Goal: Use online tool/utility: Use online tool/utility

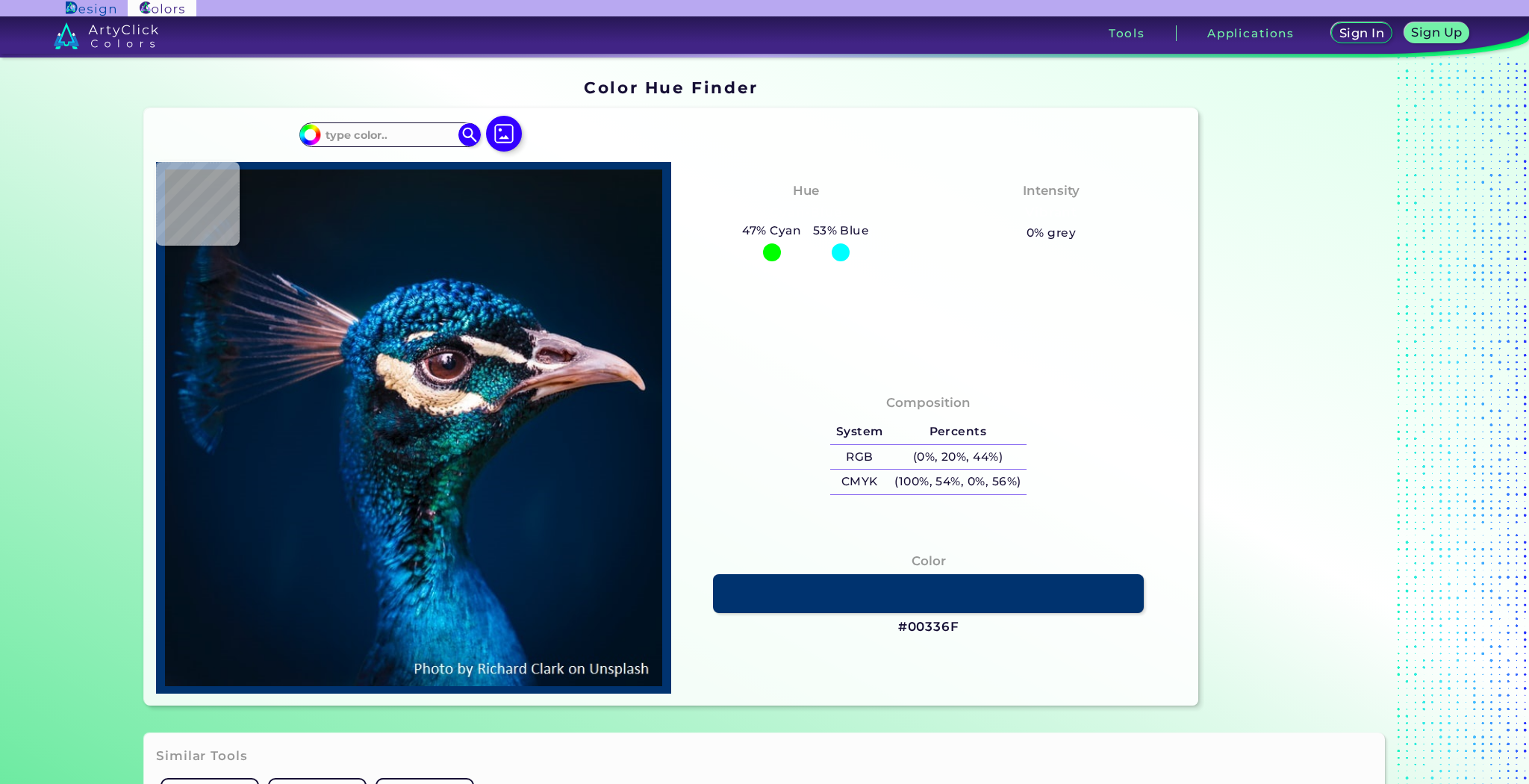
type input "#002032"
type input "#002239"
type input "#002339"
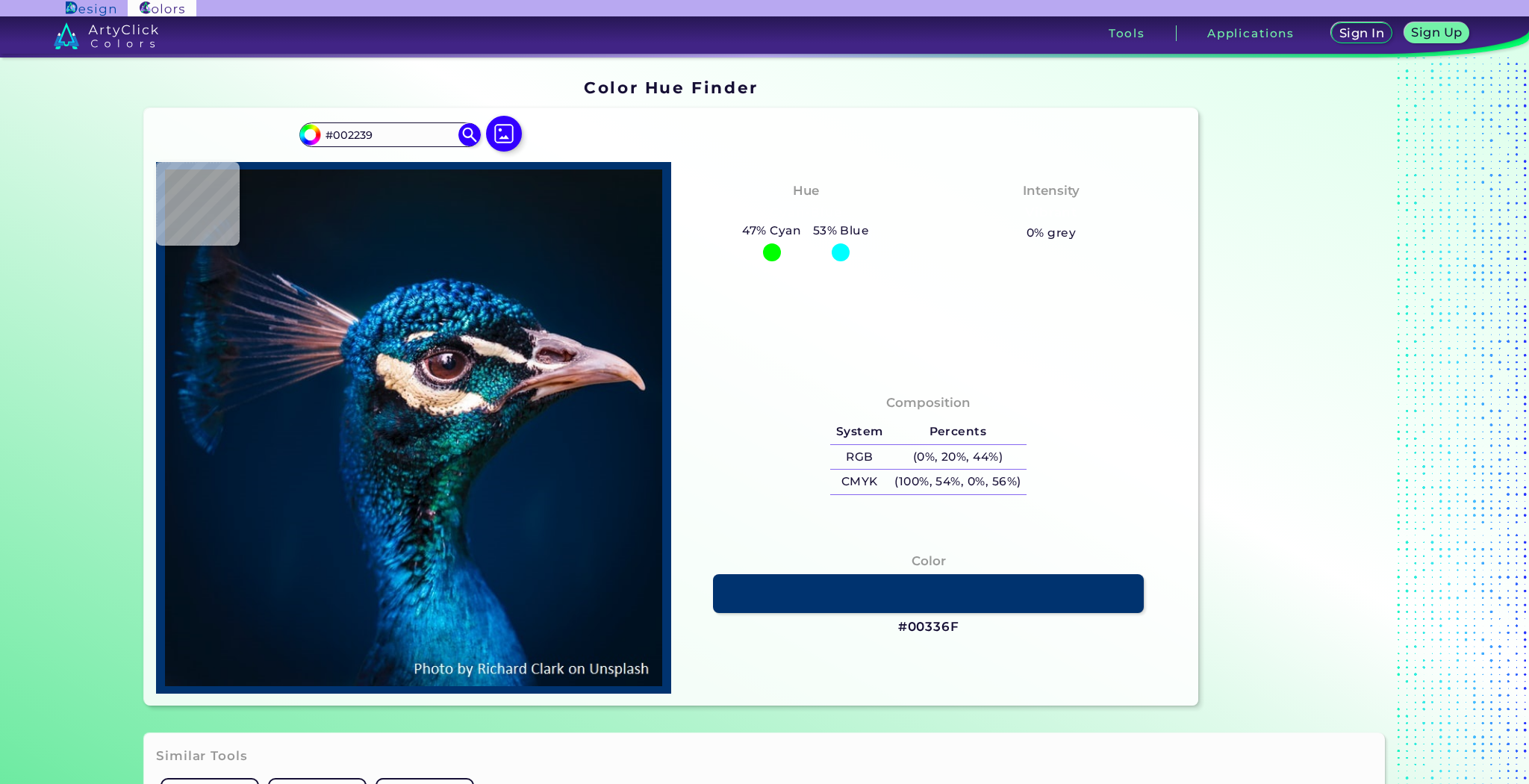
type input "#002339"
type input "#003055"
type input "#064162"
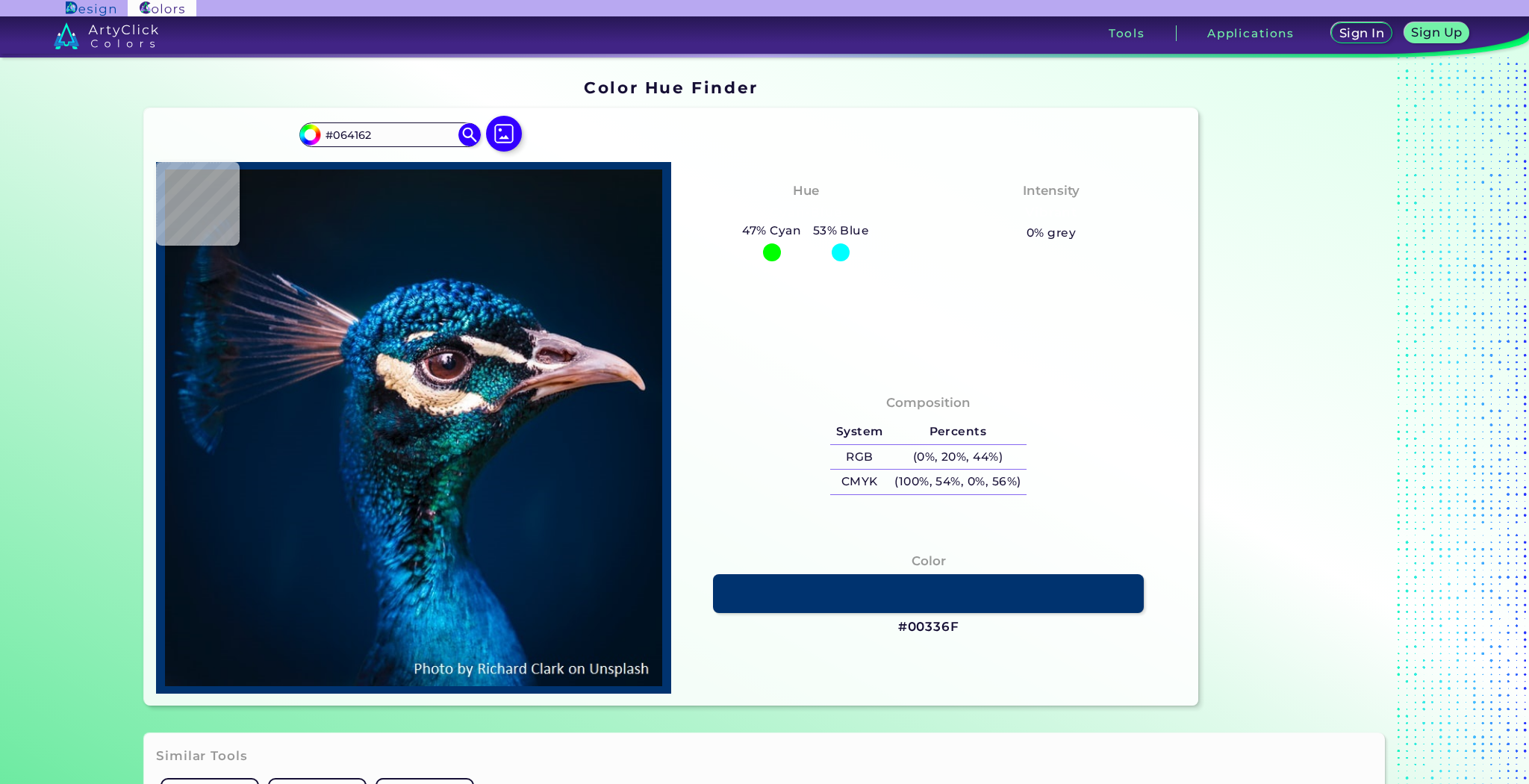
type input "#00436c"
type input "#00436C"
type input "#165f88"
type input "#165F88"
type input "#054666"
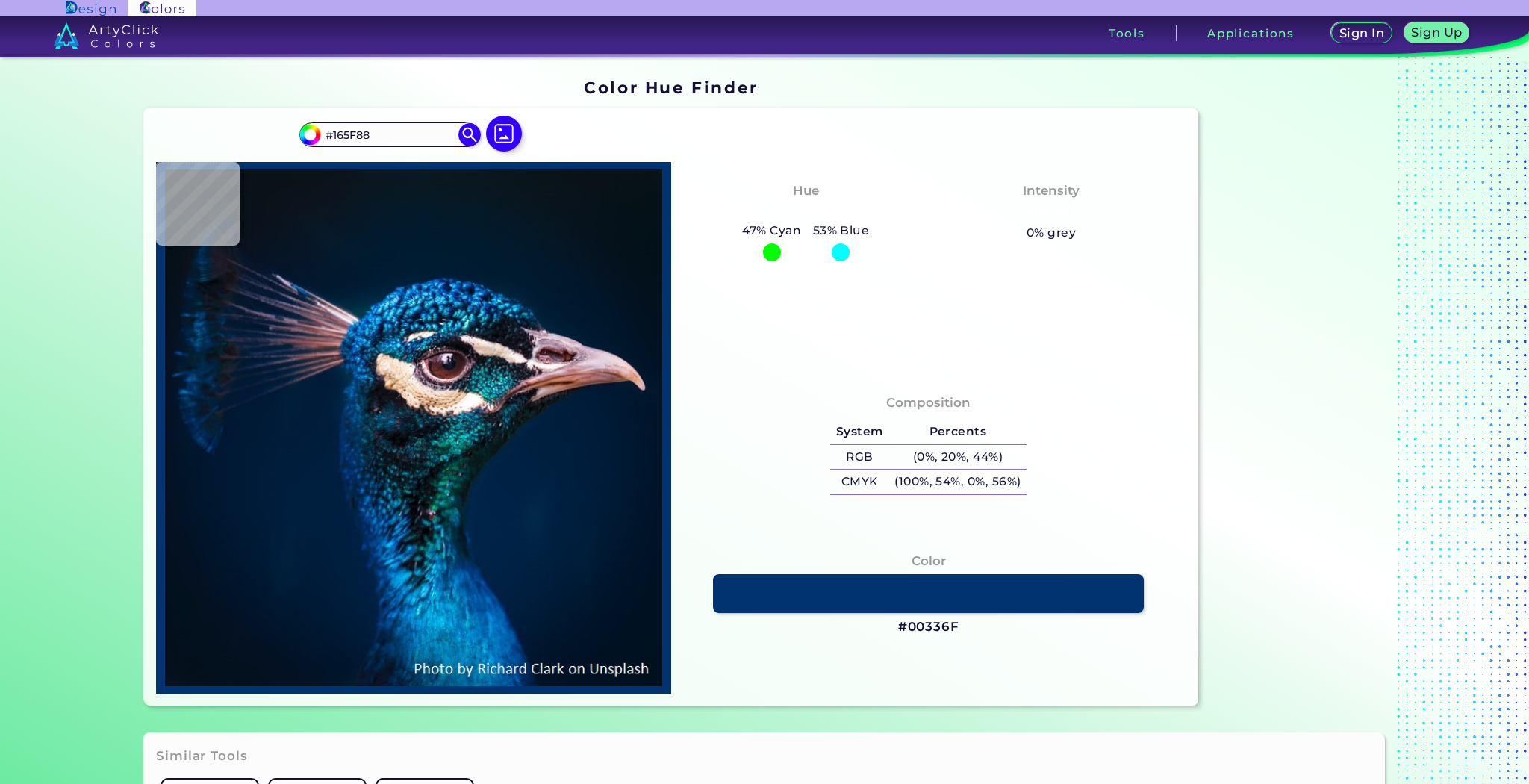
type input "#054666"
type input "#042d49"
type input "#042D49"
type input "#082237"
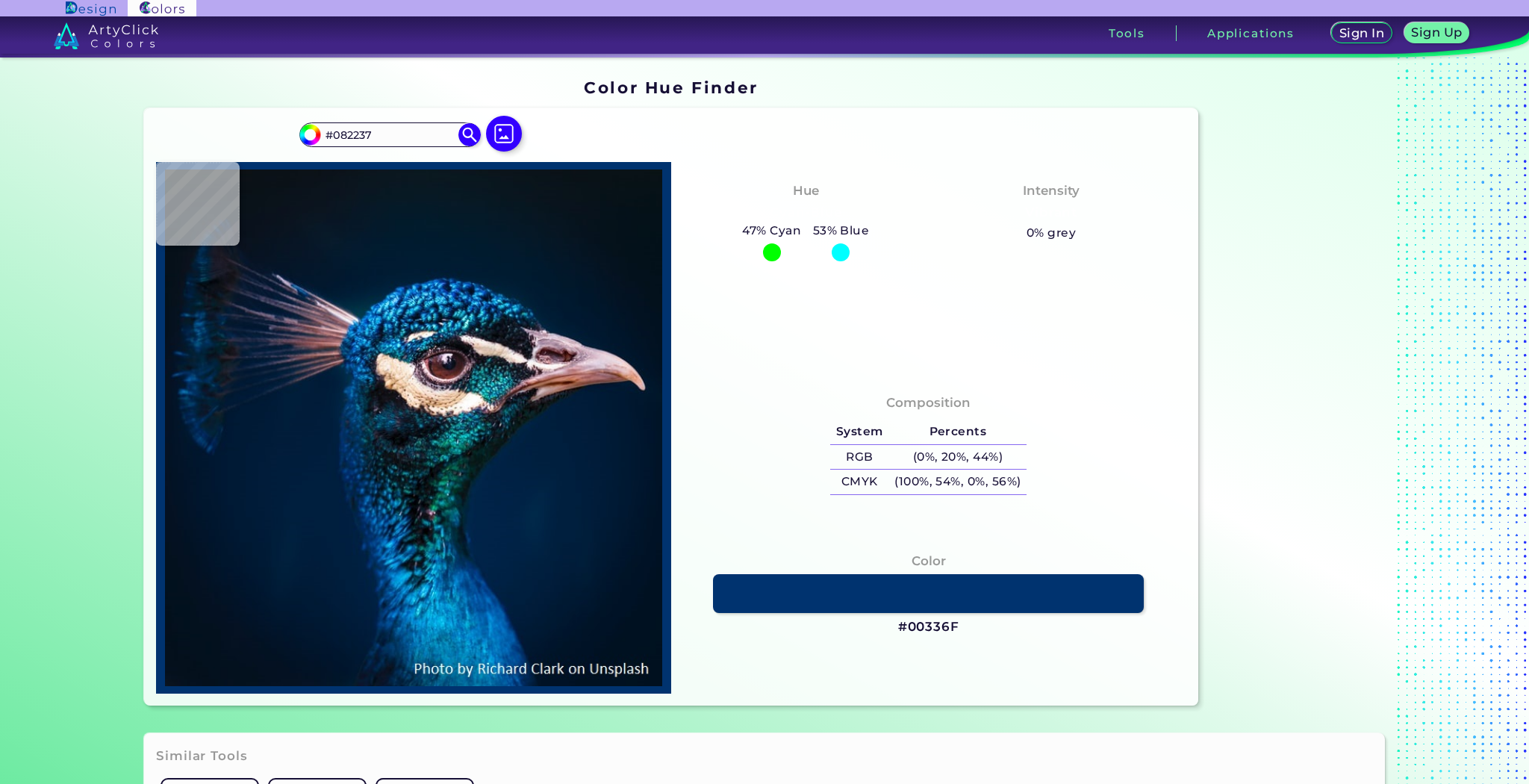
type input "#04192c"
type input "#04192C"
type input "#081623"
type input "#242534"
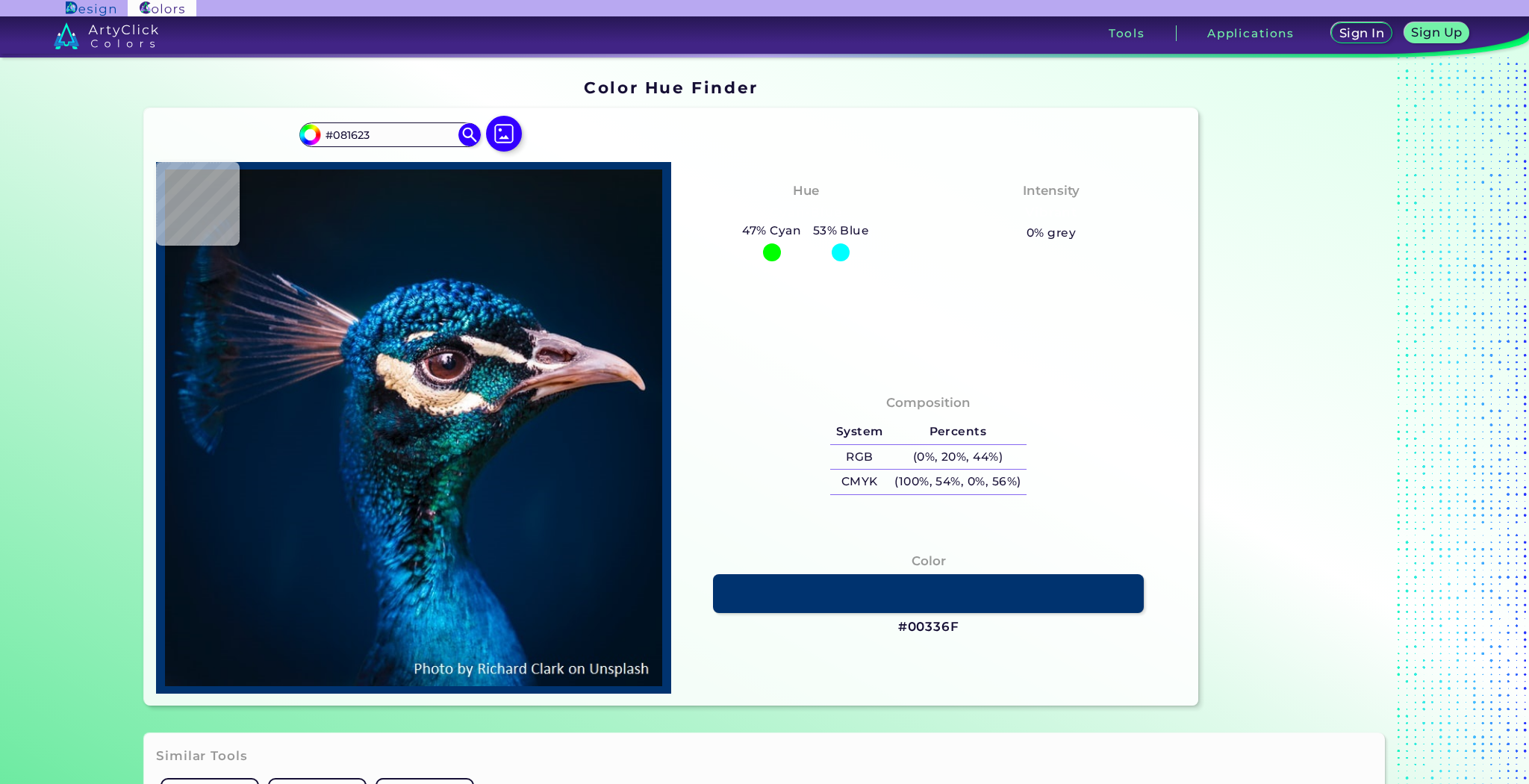
type input "#242534"
type input "#201d30"
type input "#201D30"
type input "#4d4459"
type input "#4D4459"
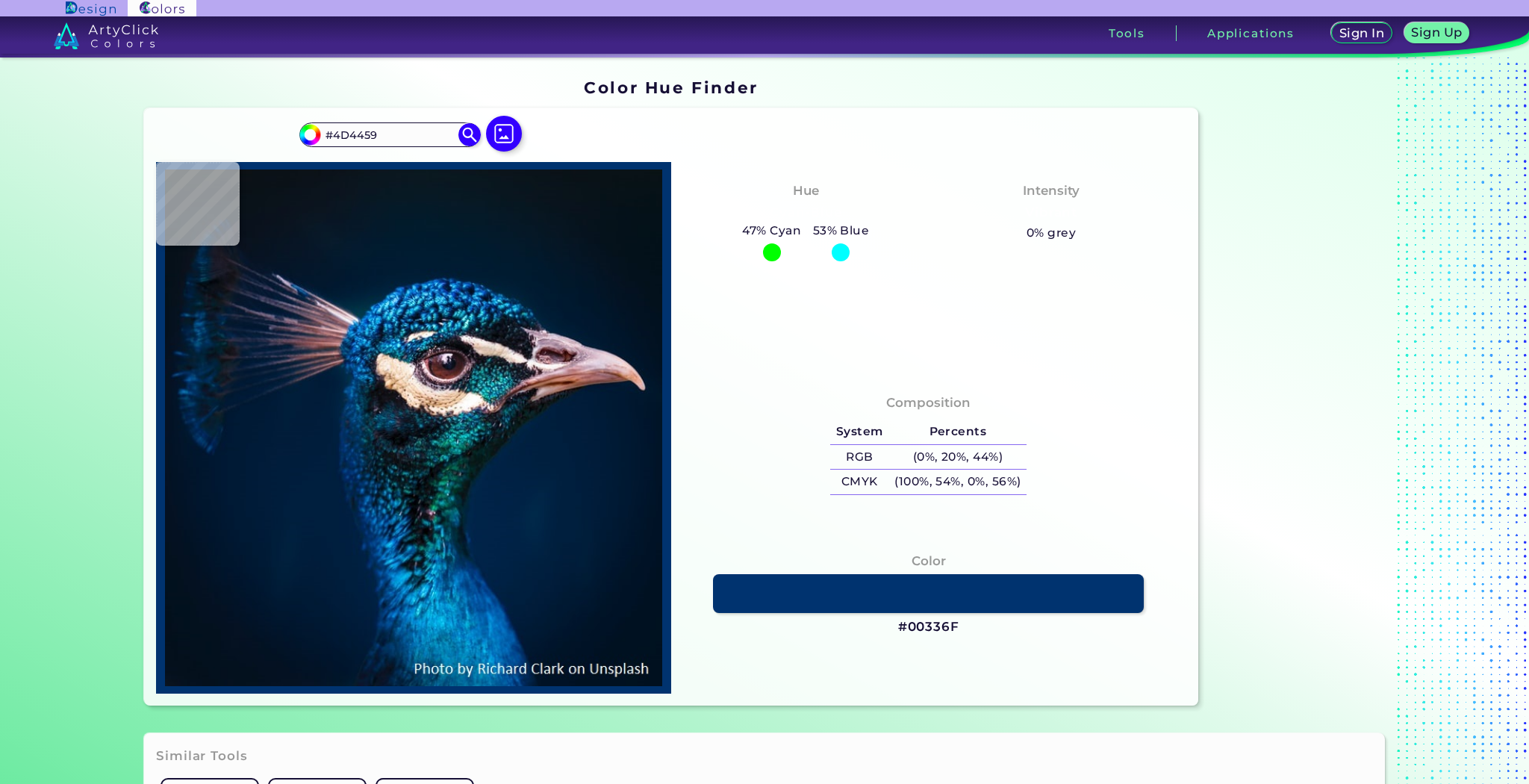
type input "#b49eb8"
type input "#B49EB8"
type input "#584f5e"
type input "#584F5E"
type input "#564d5c"
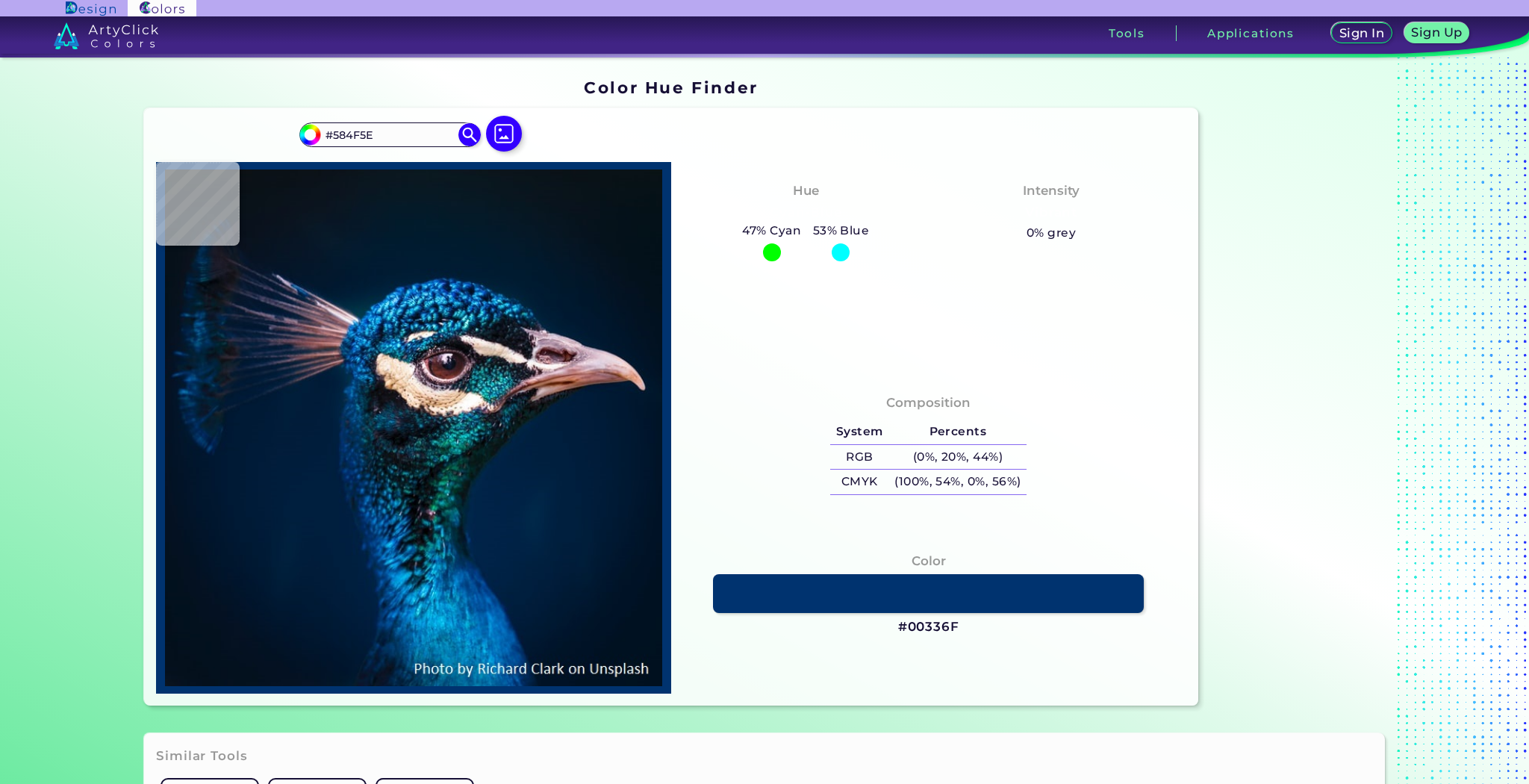
type input "#564D5C"
type input "#342e3d"
type input "#342E3D"
type input "#22202e"
type input "#22202E"
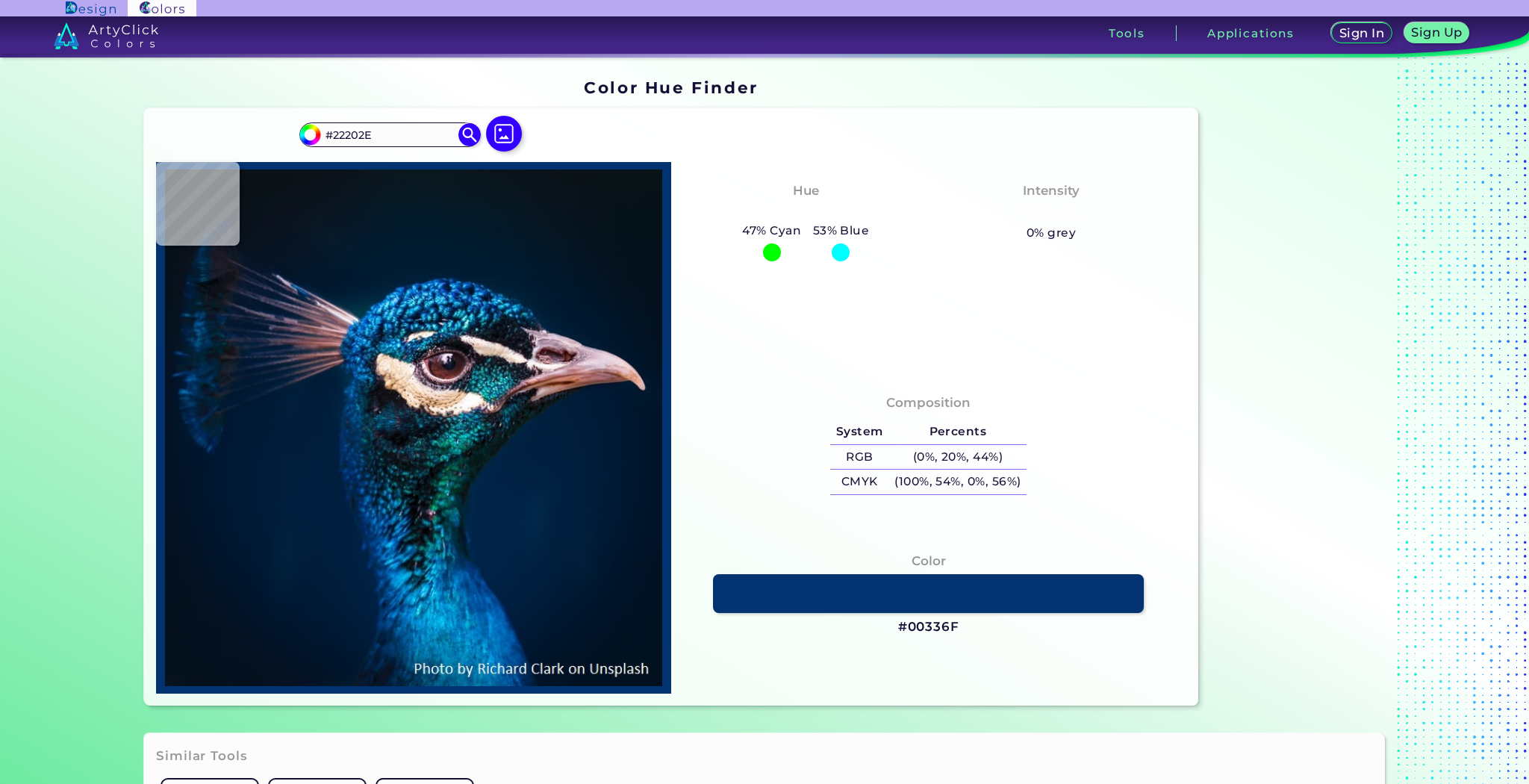
type input "#090a12"
type input "#090A12"
type input "#141e27"
type input "#141E27"
type input "#2a343d"
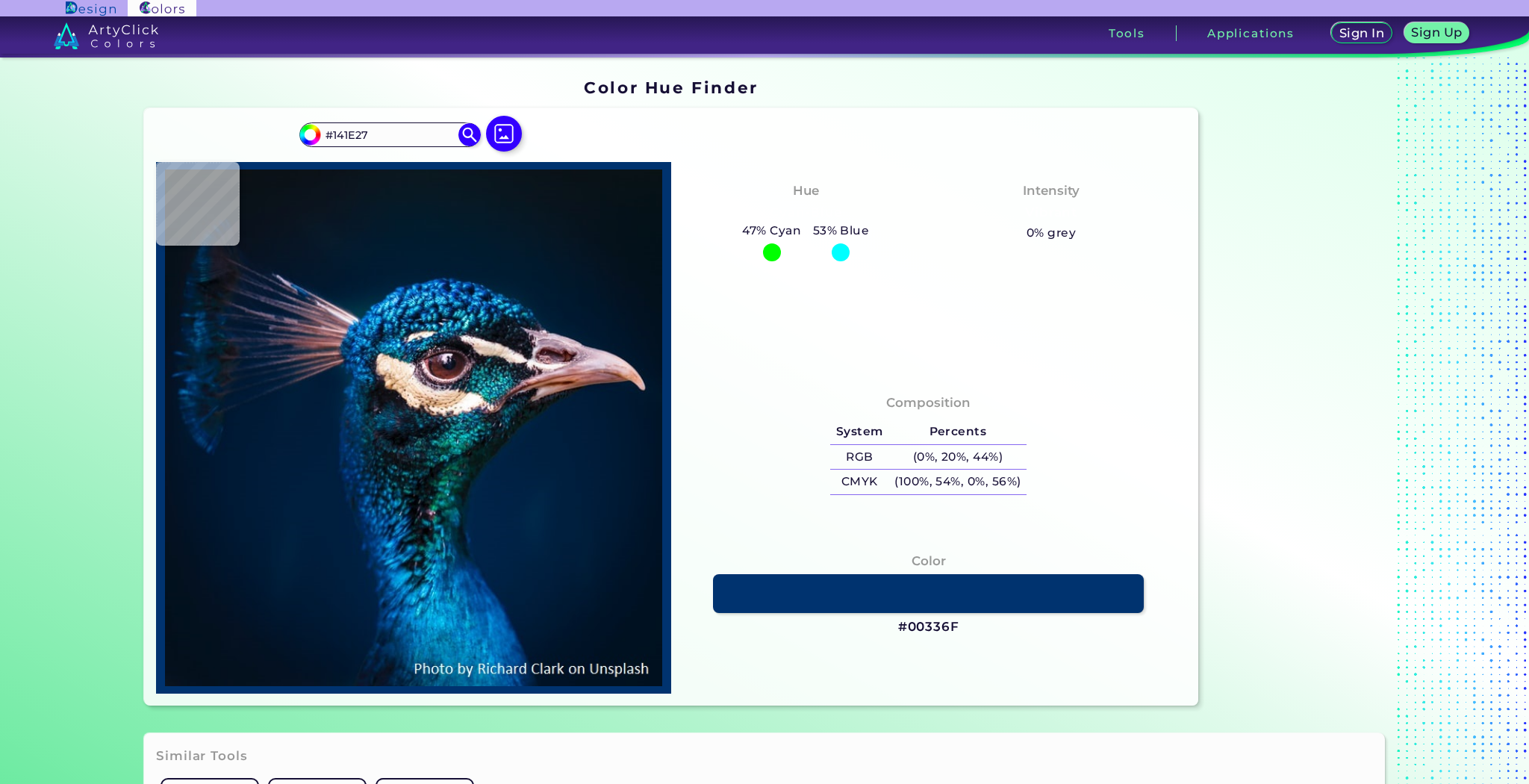
type input "#2A343D"
type input "#161b26"
type input "#161B26"
type input "#080a15"
type input "#080A15"
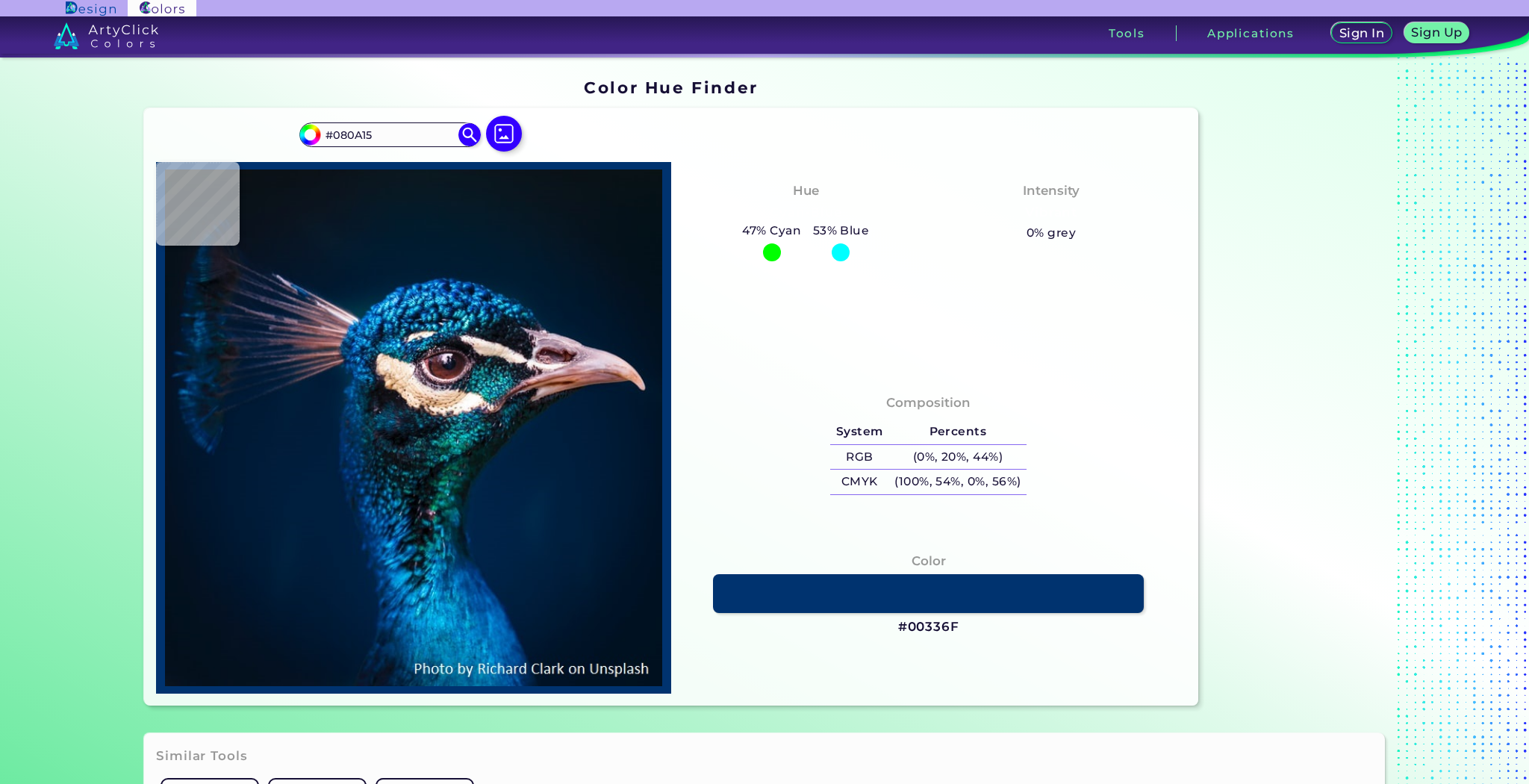
type input "#36333e"
type input "#36333E"
type input "#a79fa9"
type input "#A79FA9"
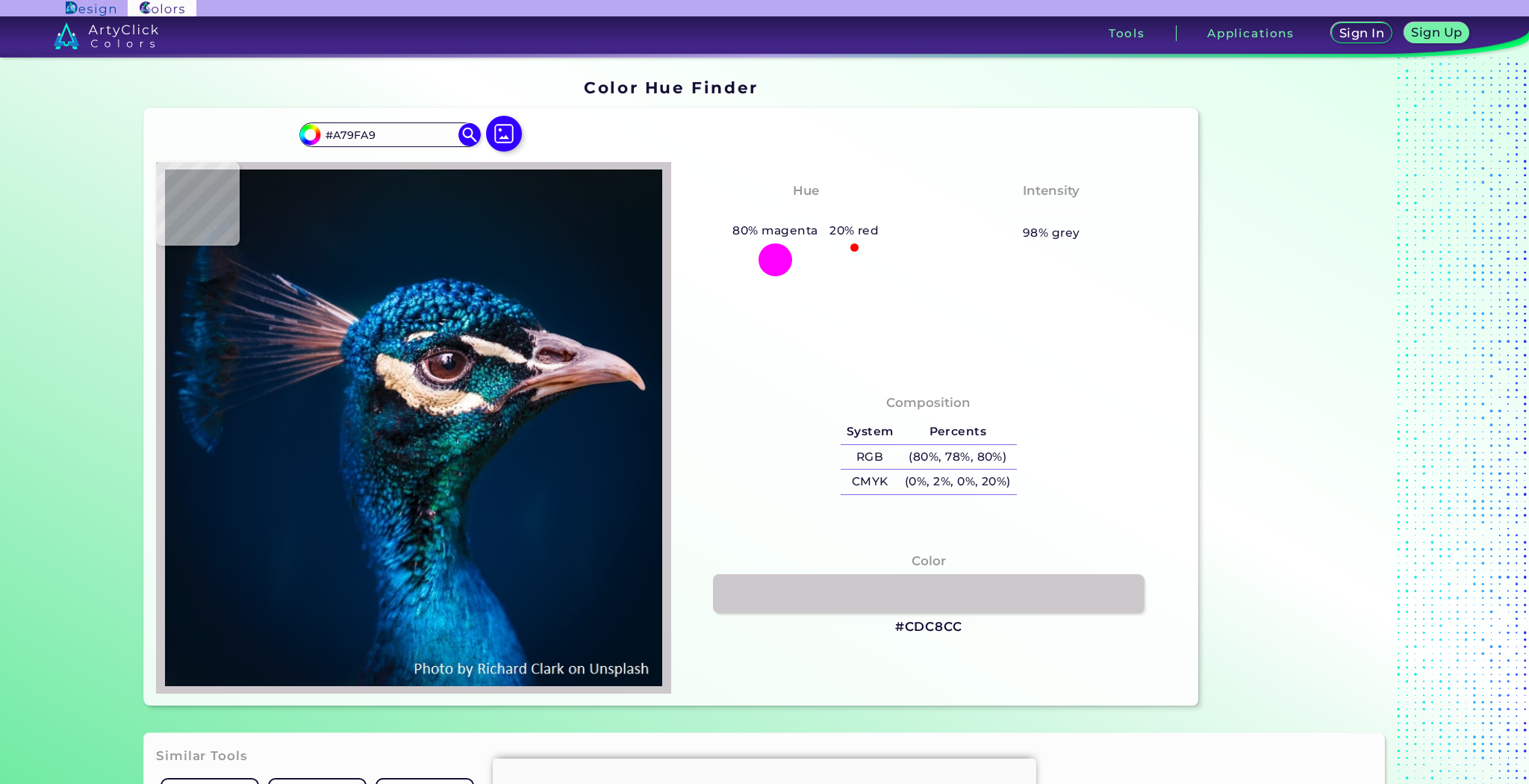
type input "#cdc8cc"
type input "#CDC8CC"
type input "#e7d8dd"
type input "#E7D8DD"
type input "#dac9cf"
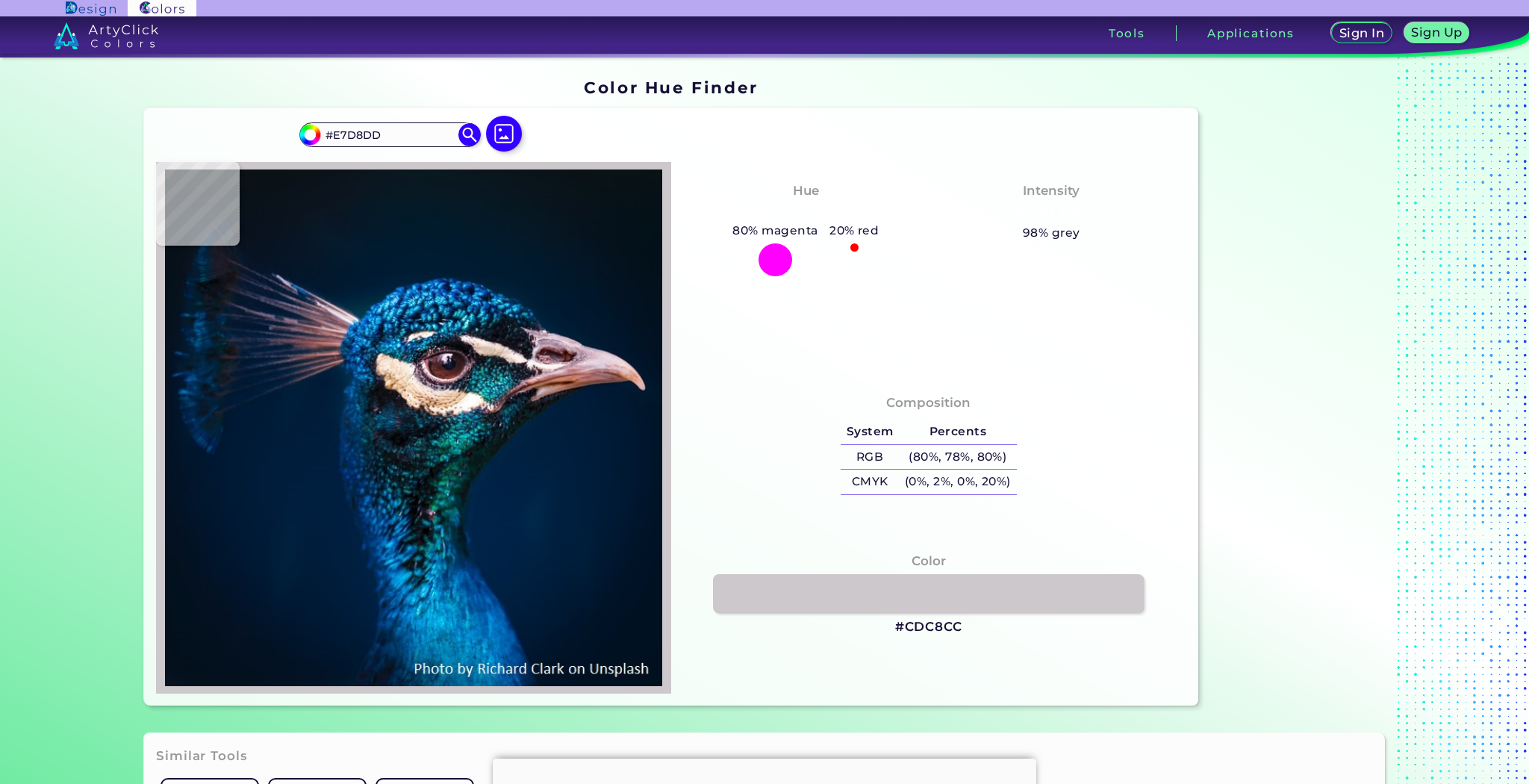
type input "#DAC9CF"
type input "#807780"
type input "#3a3543"
type input "#3A3543"
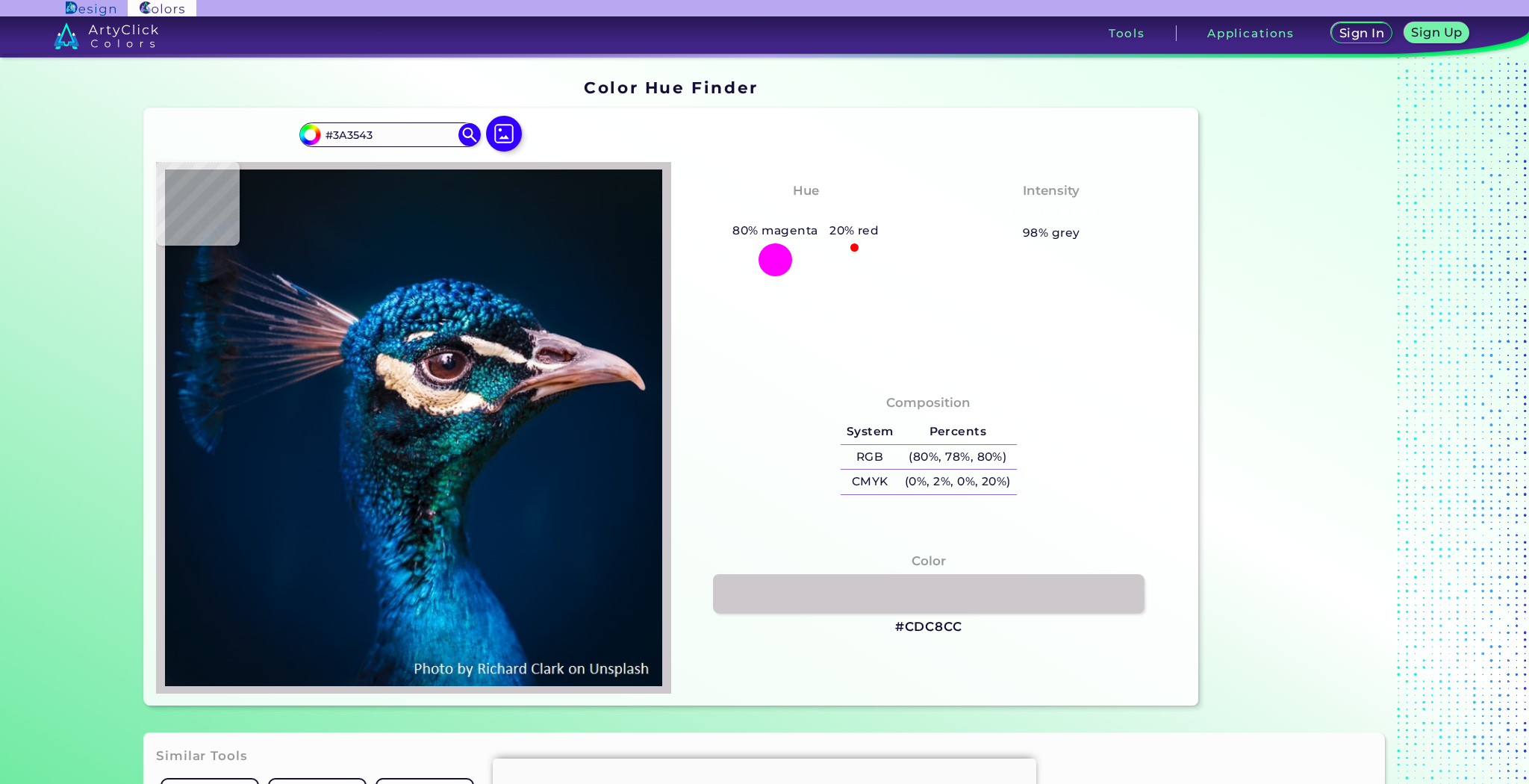
type input "#1c1927"
type input "#1C1927"
type input "#222131"
type input "#0c101c"
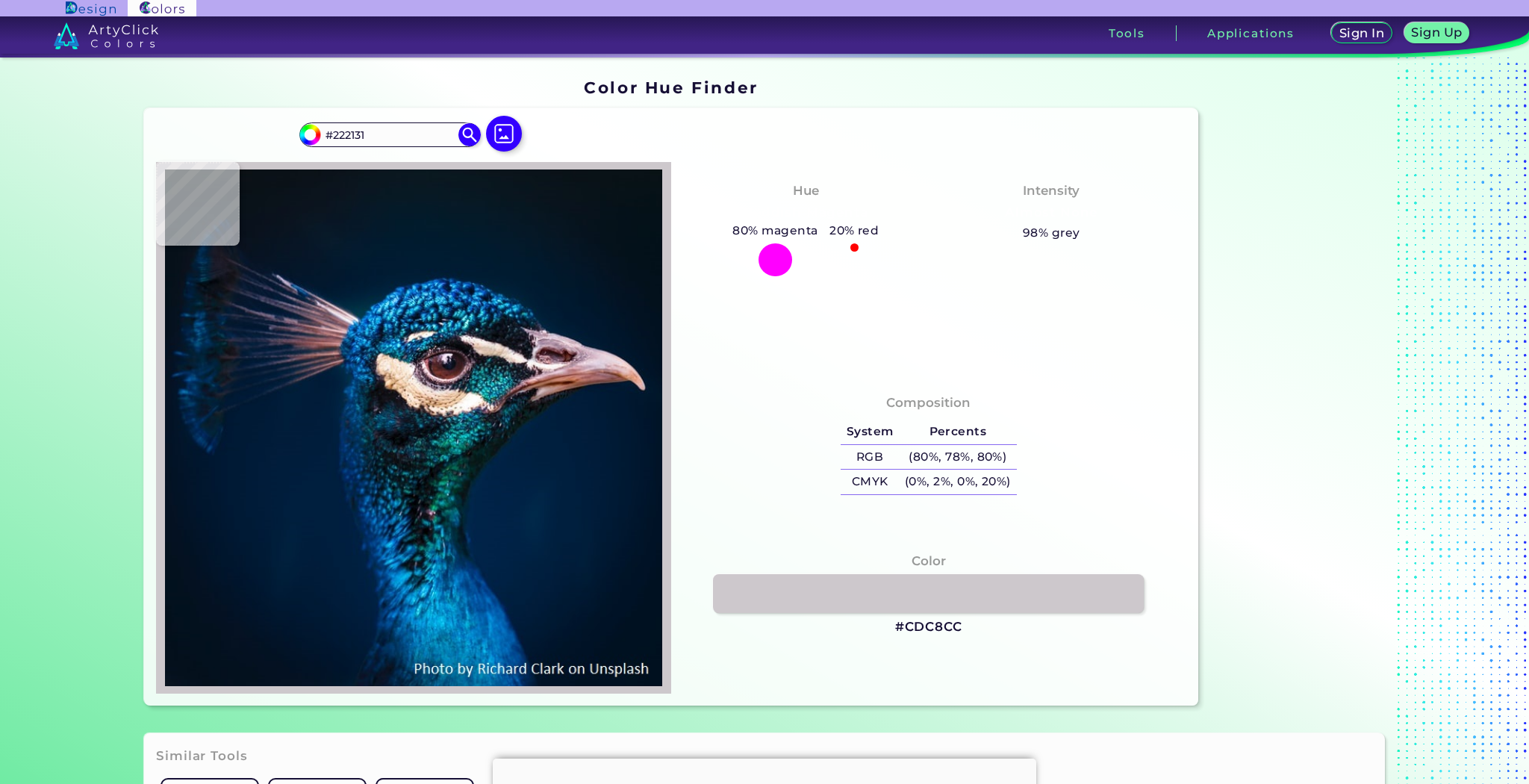
type input "#0C101C"
type input "#0d141f"
type input "#0D141F"
type input "#363d46"
type input "#363D46"
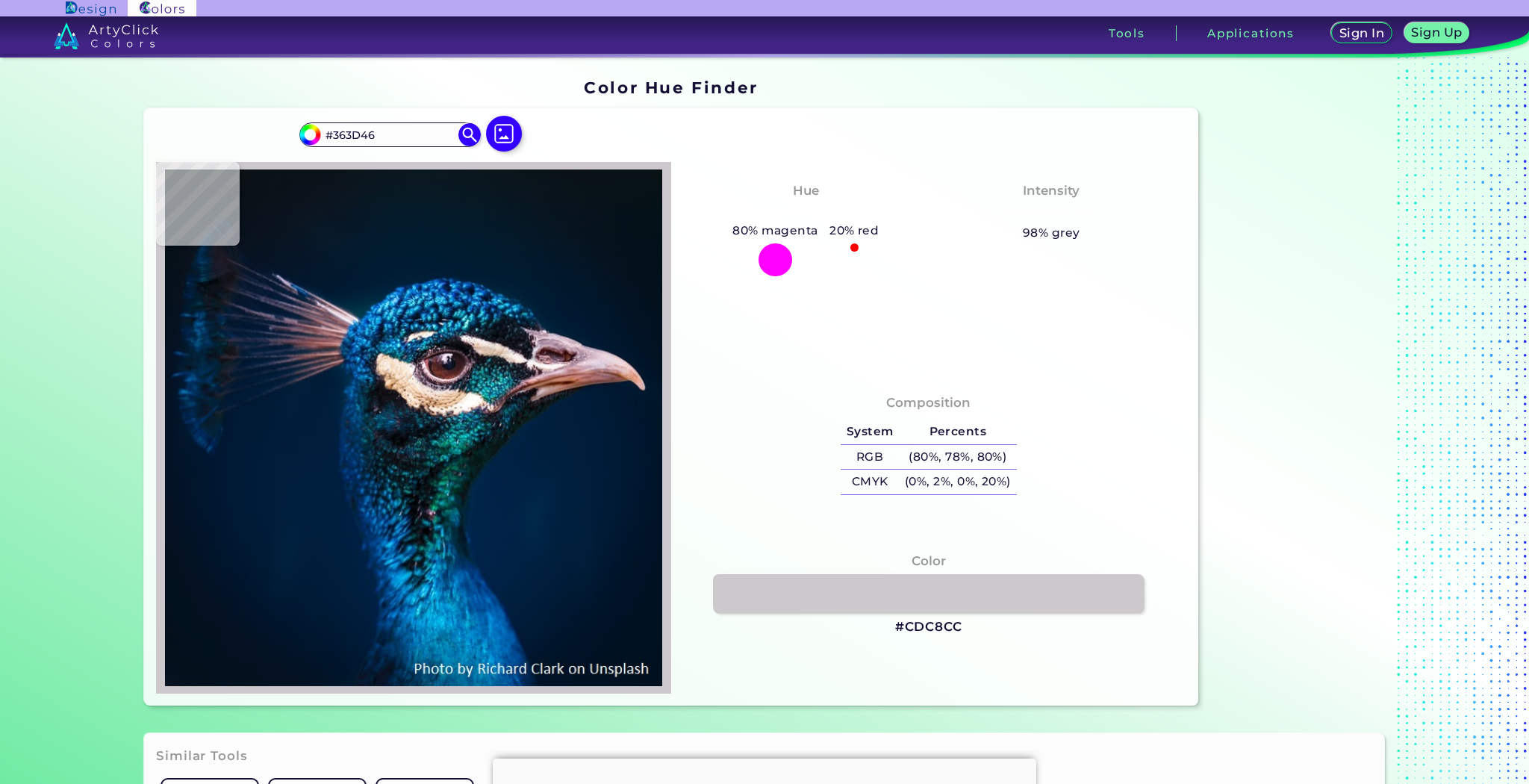
type input "#343a41"
type input "#343A41"
type input "#141b22"
type input "#141B22"
type input "#10151c"
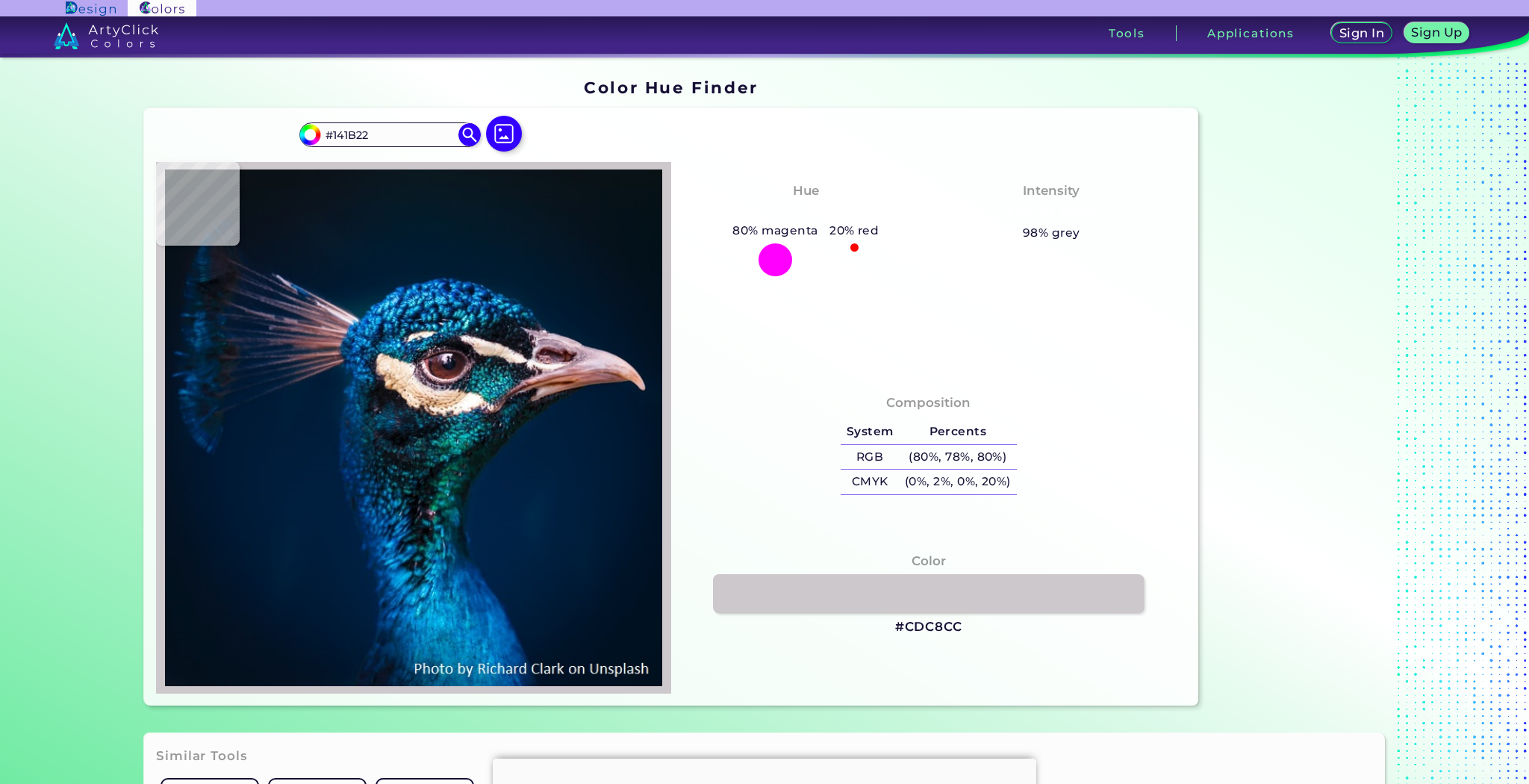
type input "#10151C"
type input "#1c202b"
type input "#1C202B"
type input "#151521"
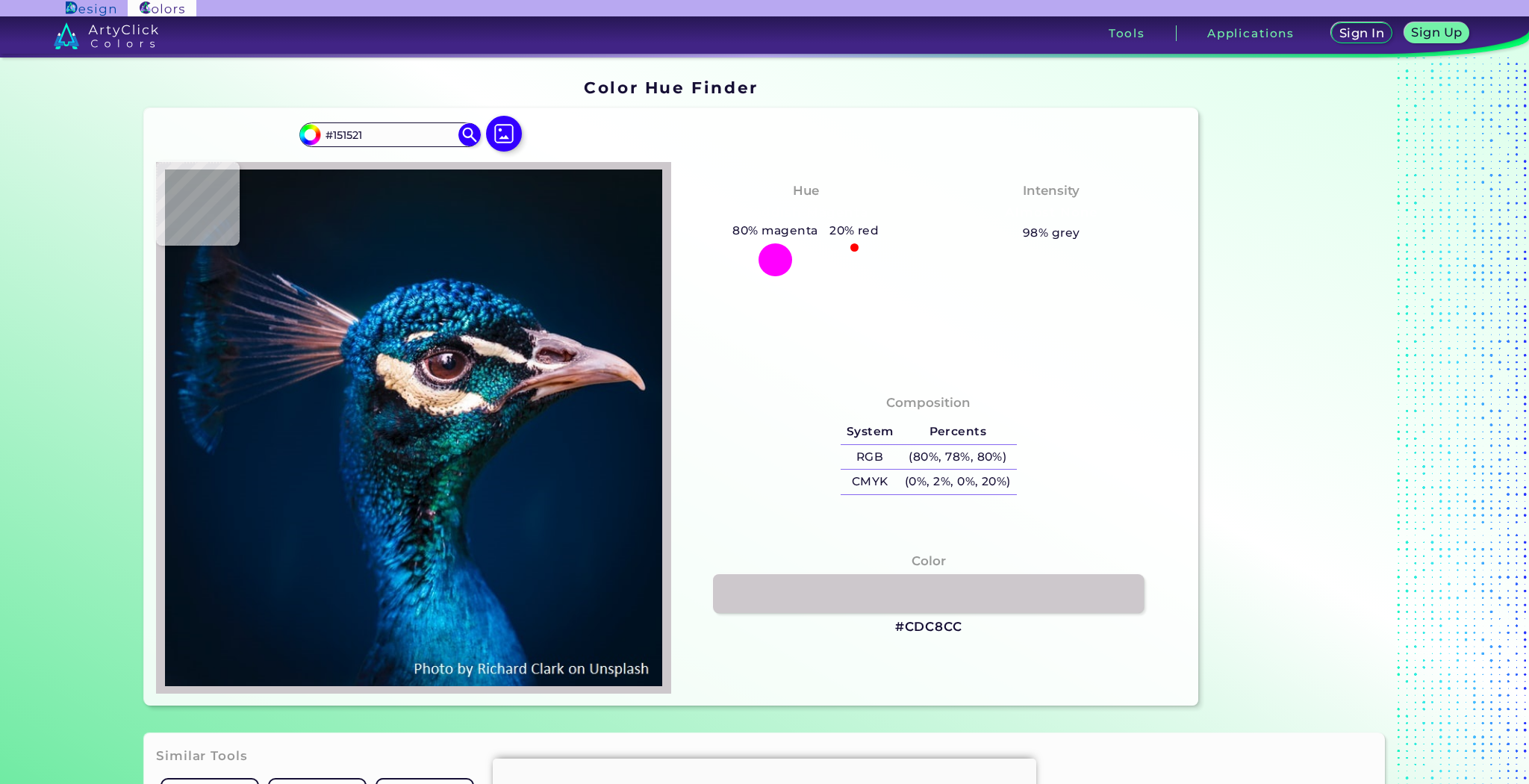
type input "#1e1625"
type input "#1E1625"
type input "#473847"
type input "#715a68"
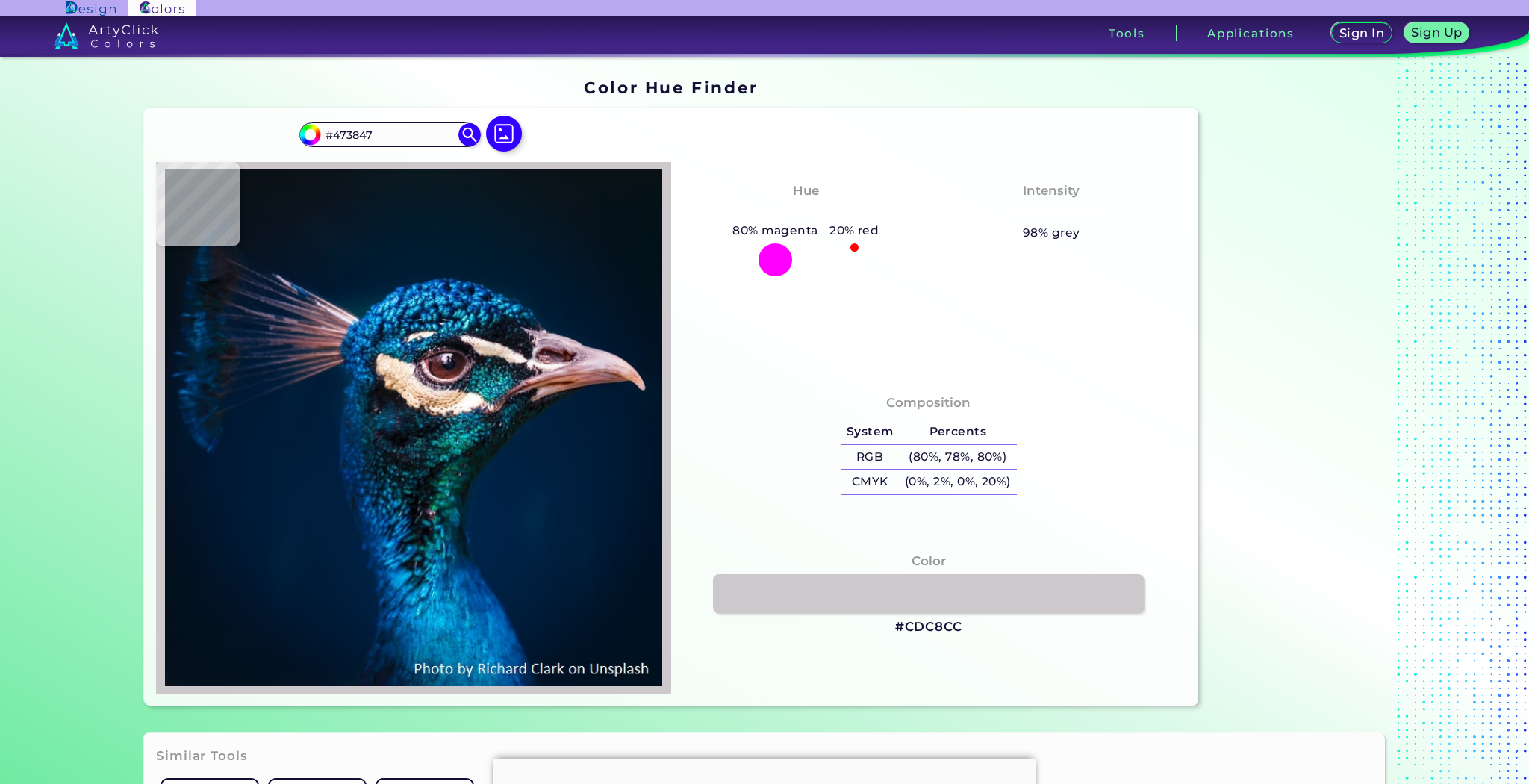
type input "#715A68"
type input "#957683"
type input "#b68f9c"
type input "#B68F9C"
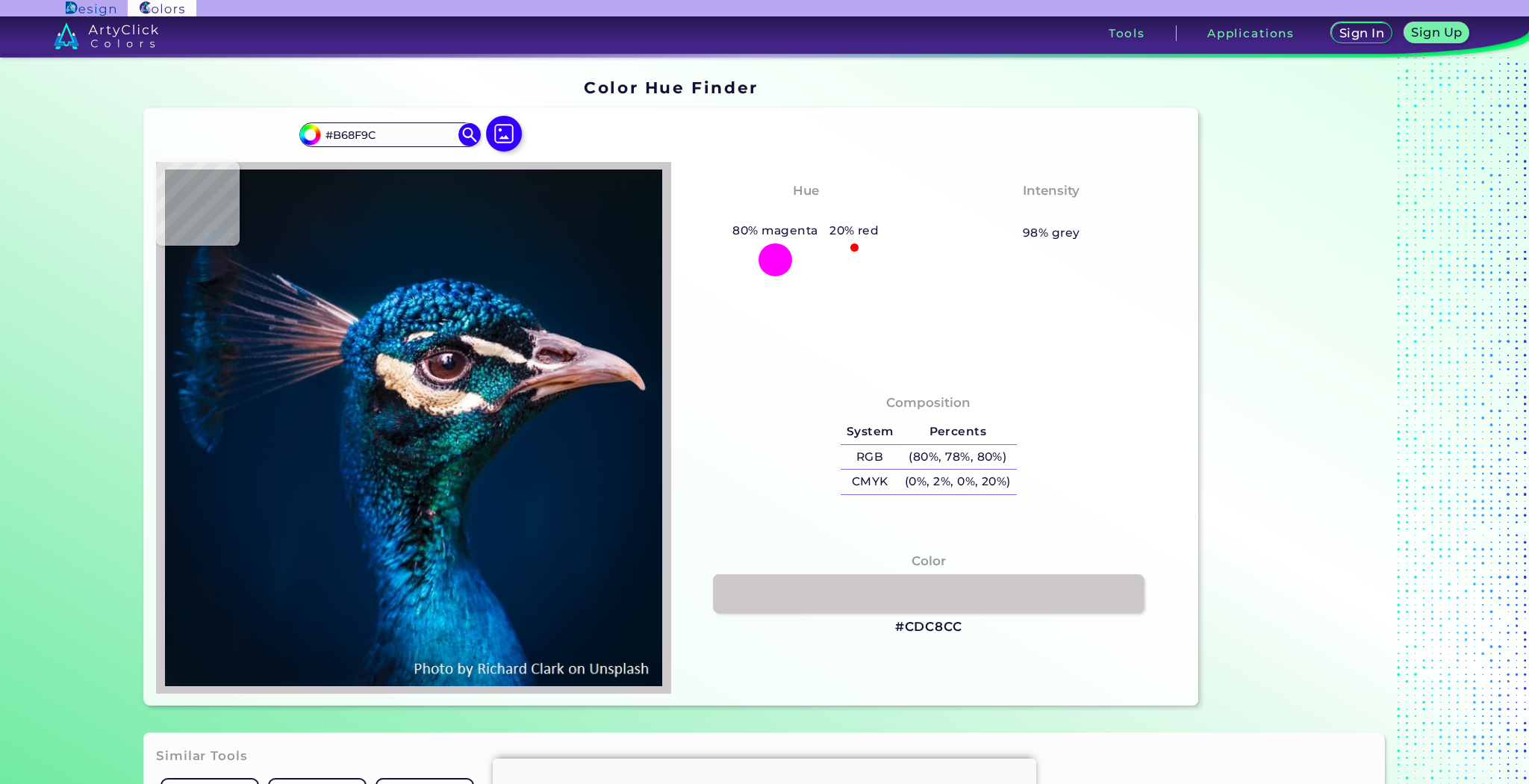
type input "#c3949f"
type input "#C3949F"
type input "#ac767e"
type input "#AC767E"
type input "#a4696d"
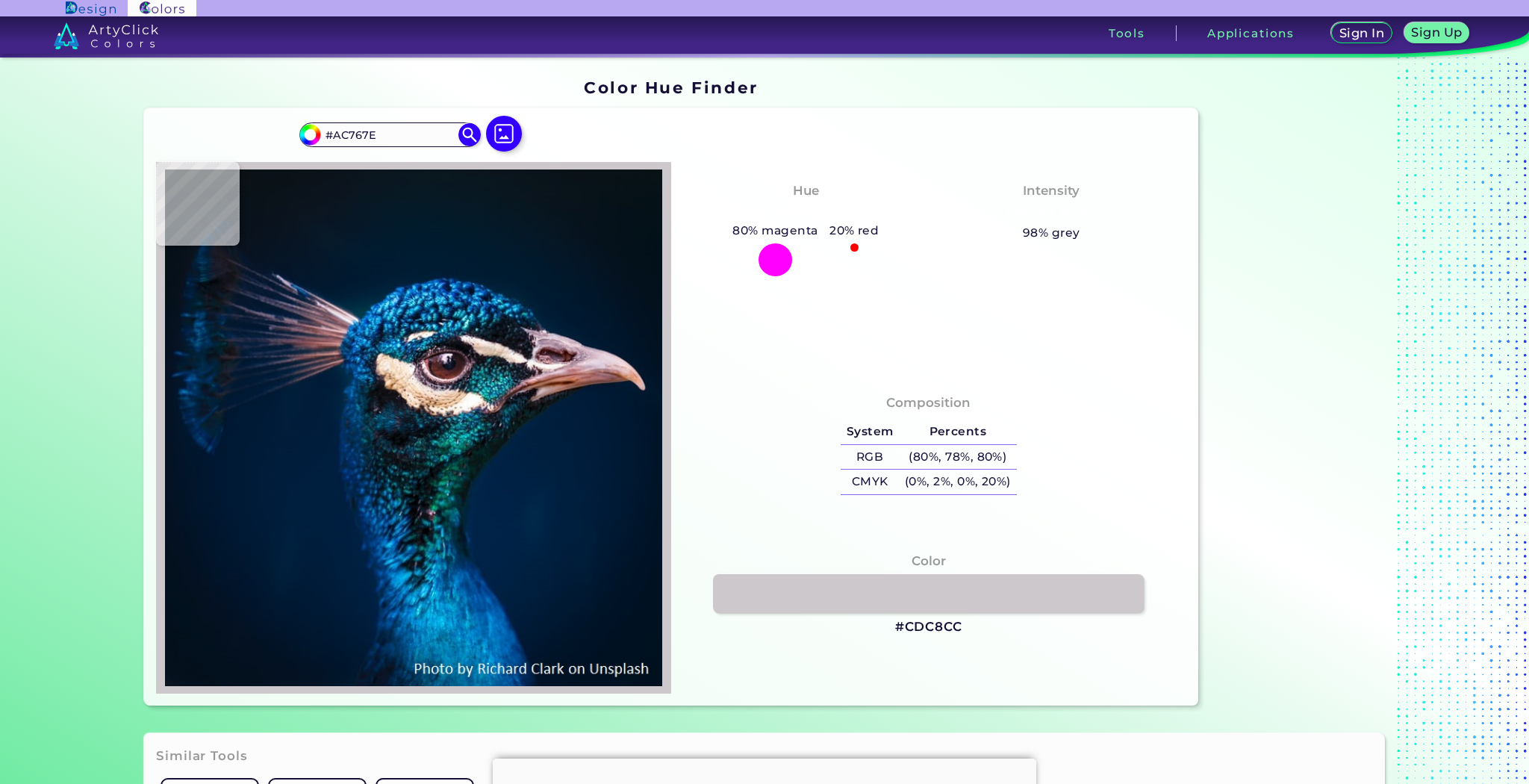
type input "#A4696D"
type input "#bb8284"
type input "#BB8284"
type input "#835251"
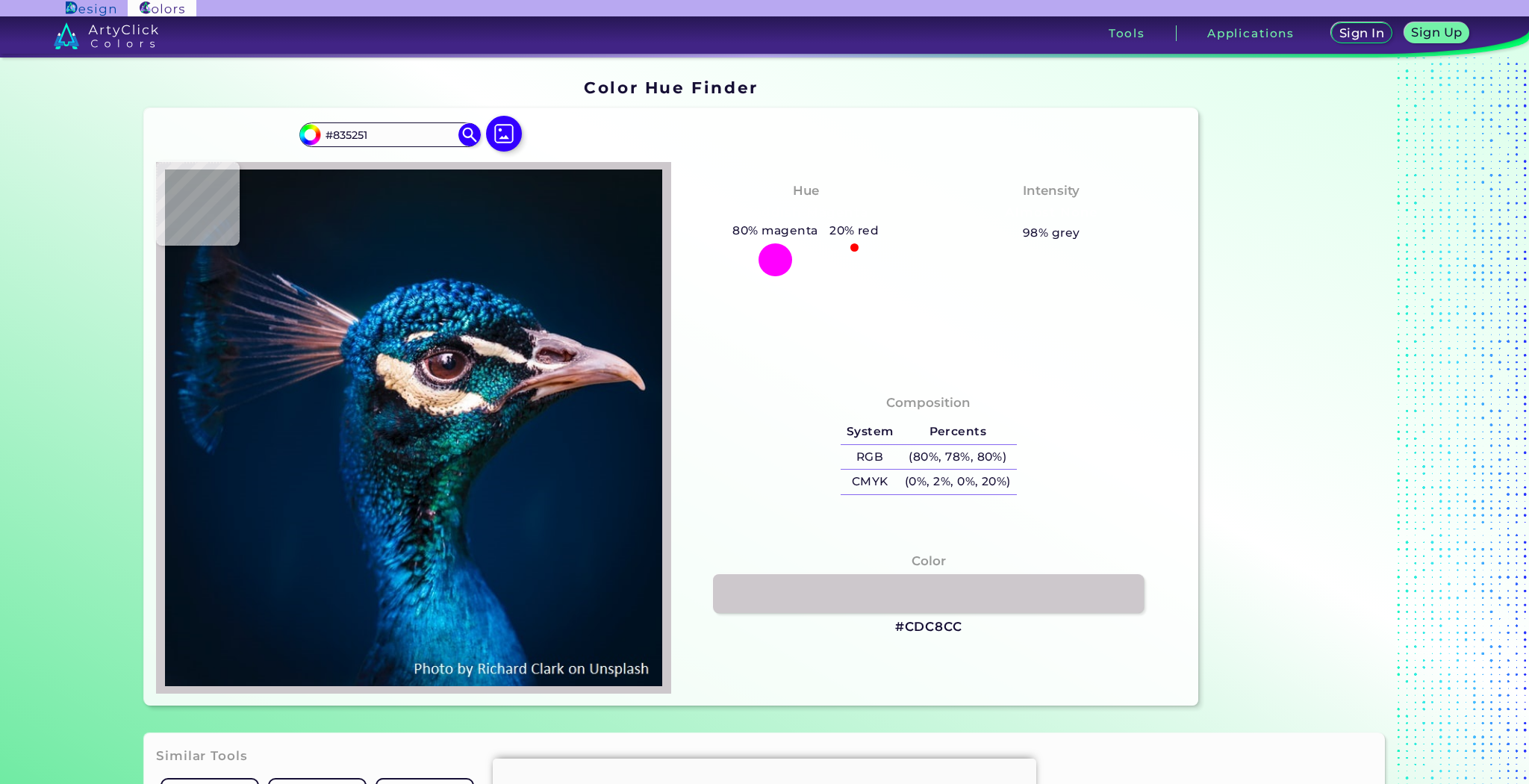
type input "#4e2117"
type input "#4E2117"
type input "#7d4f42"
type input "#7D4F42"
type input "#8f645b"
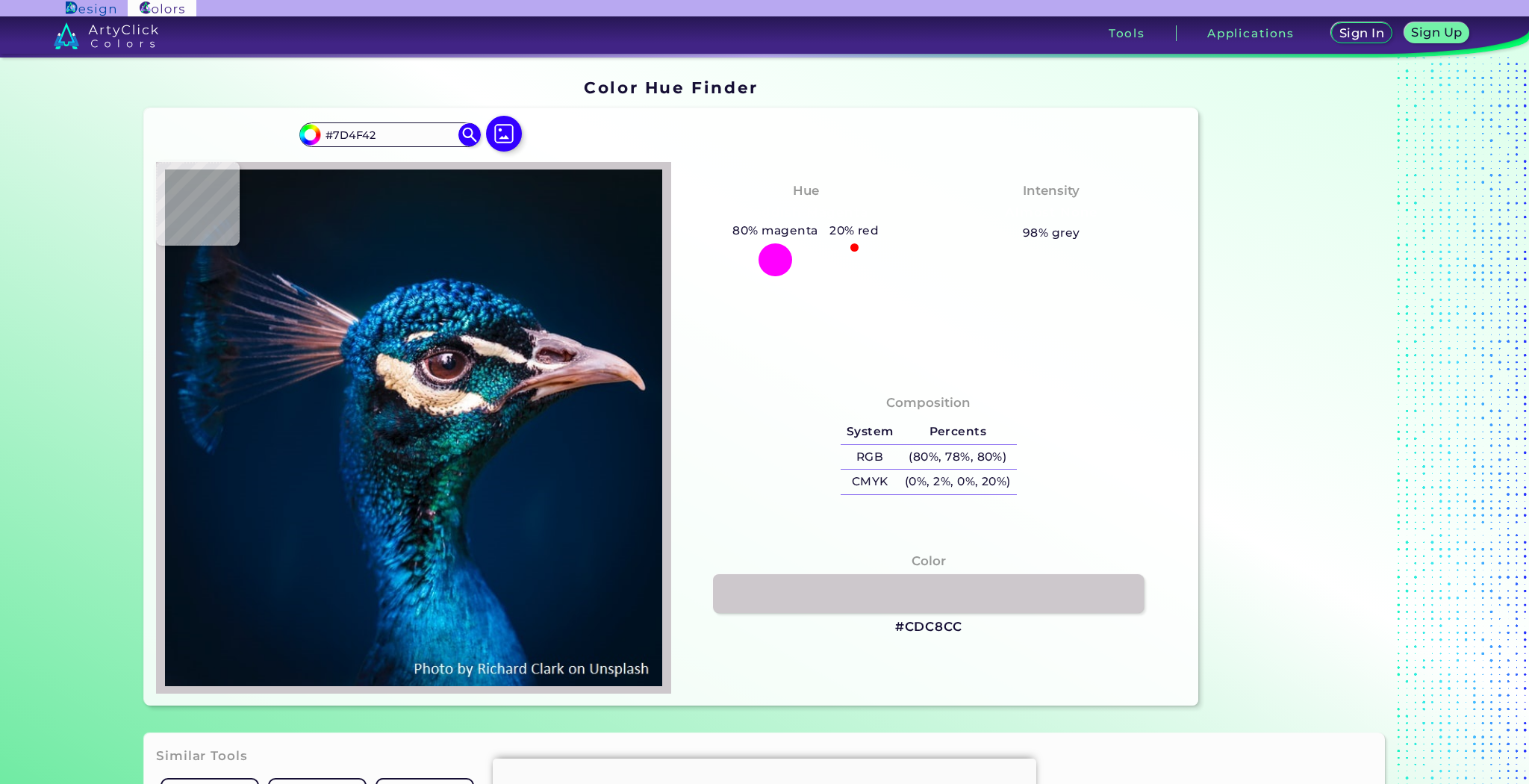
type input "#8F645B"
type input "#8d6e71"
type input "#8D6E71"
type input "#3a1f26"
type input "#3A1F26"
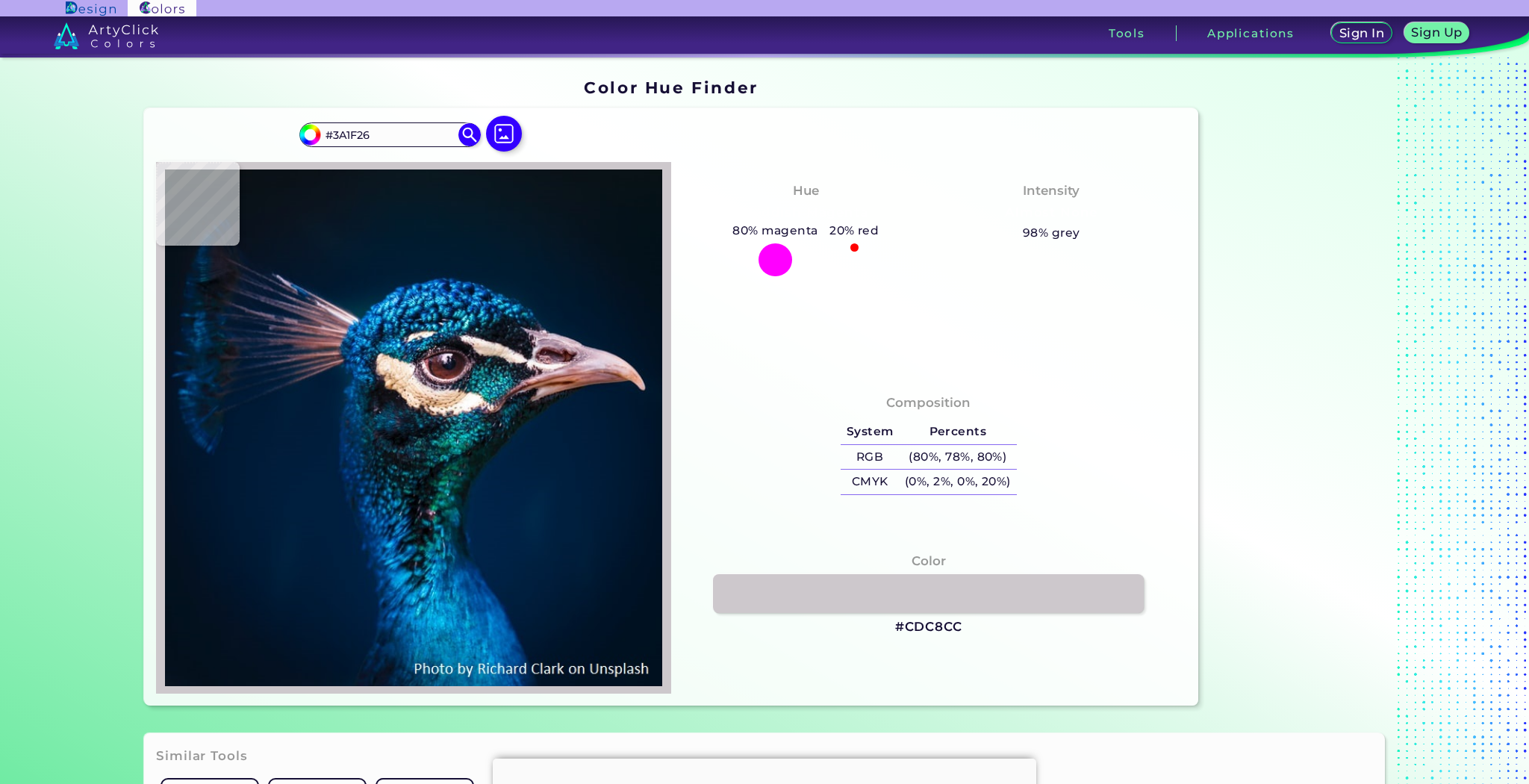
type input "#493b42"
type input "#493B42"
type input "#101217"
type input "#03070a"
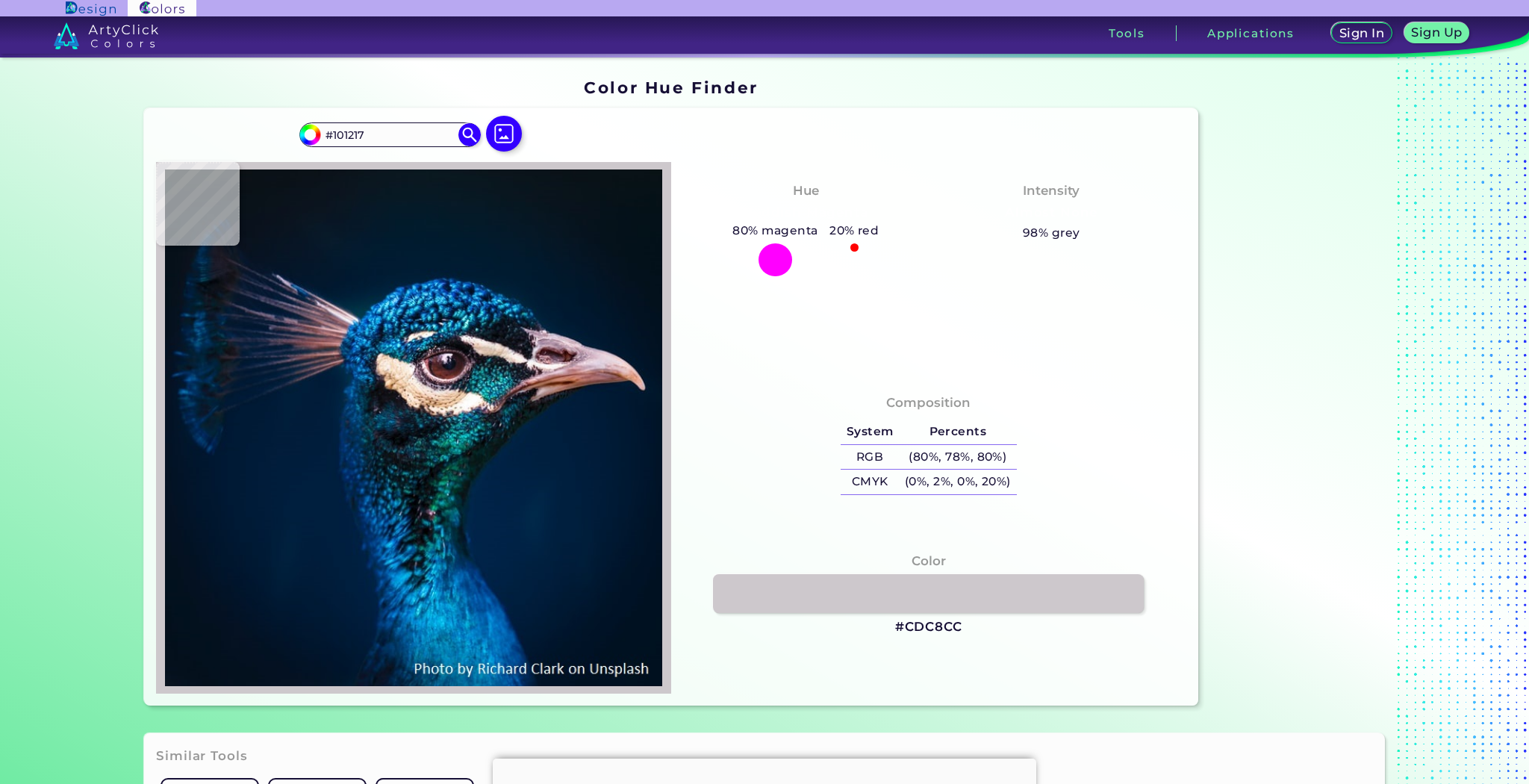
type input "#03070A"
type input "#0b1014"
type input "#0B1014"
type input "#060b0e"
type input "#060B0E"
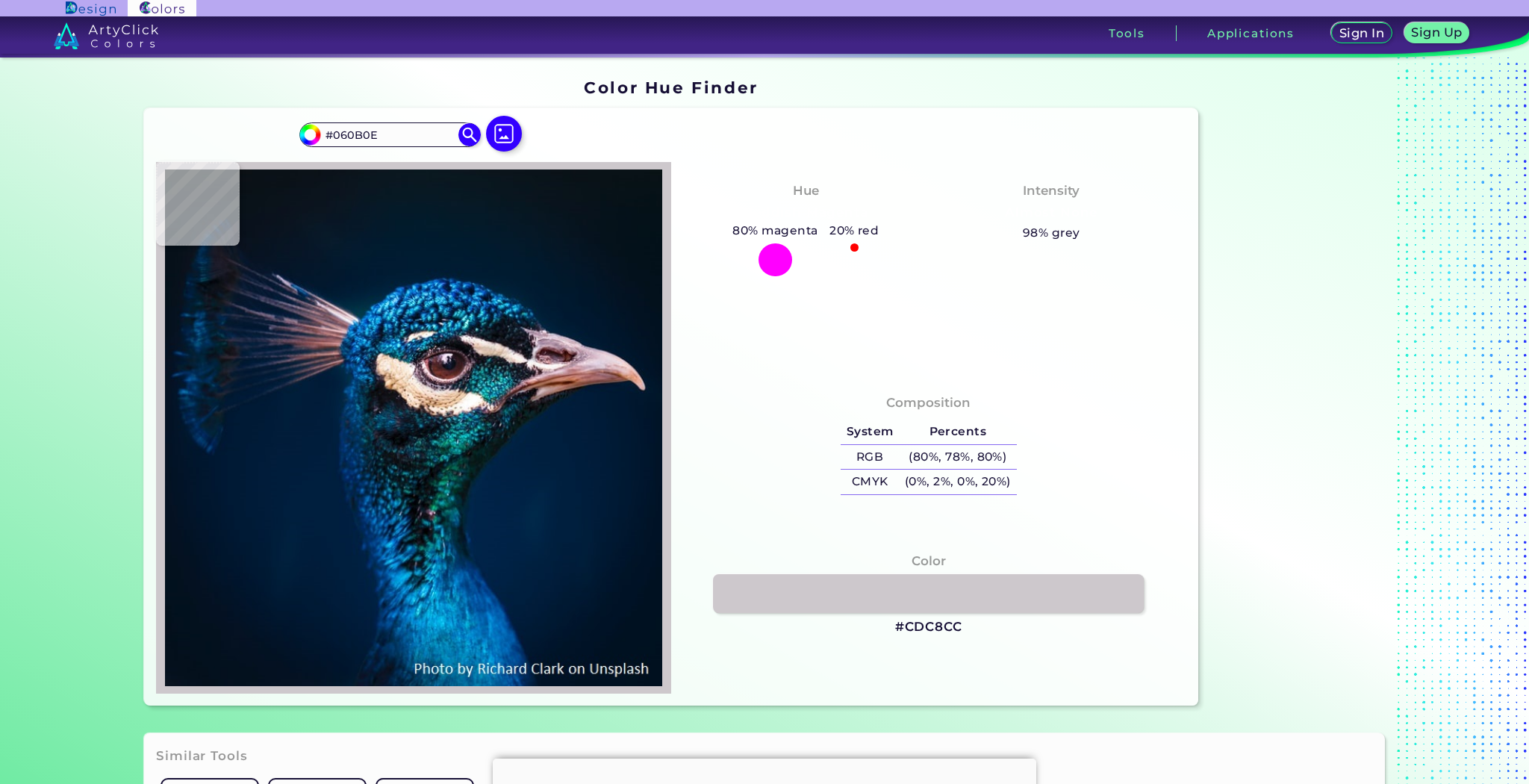
type input "#110b0b"
type input "#110B0B"
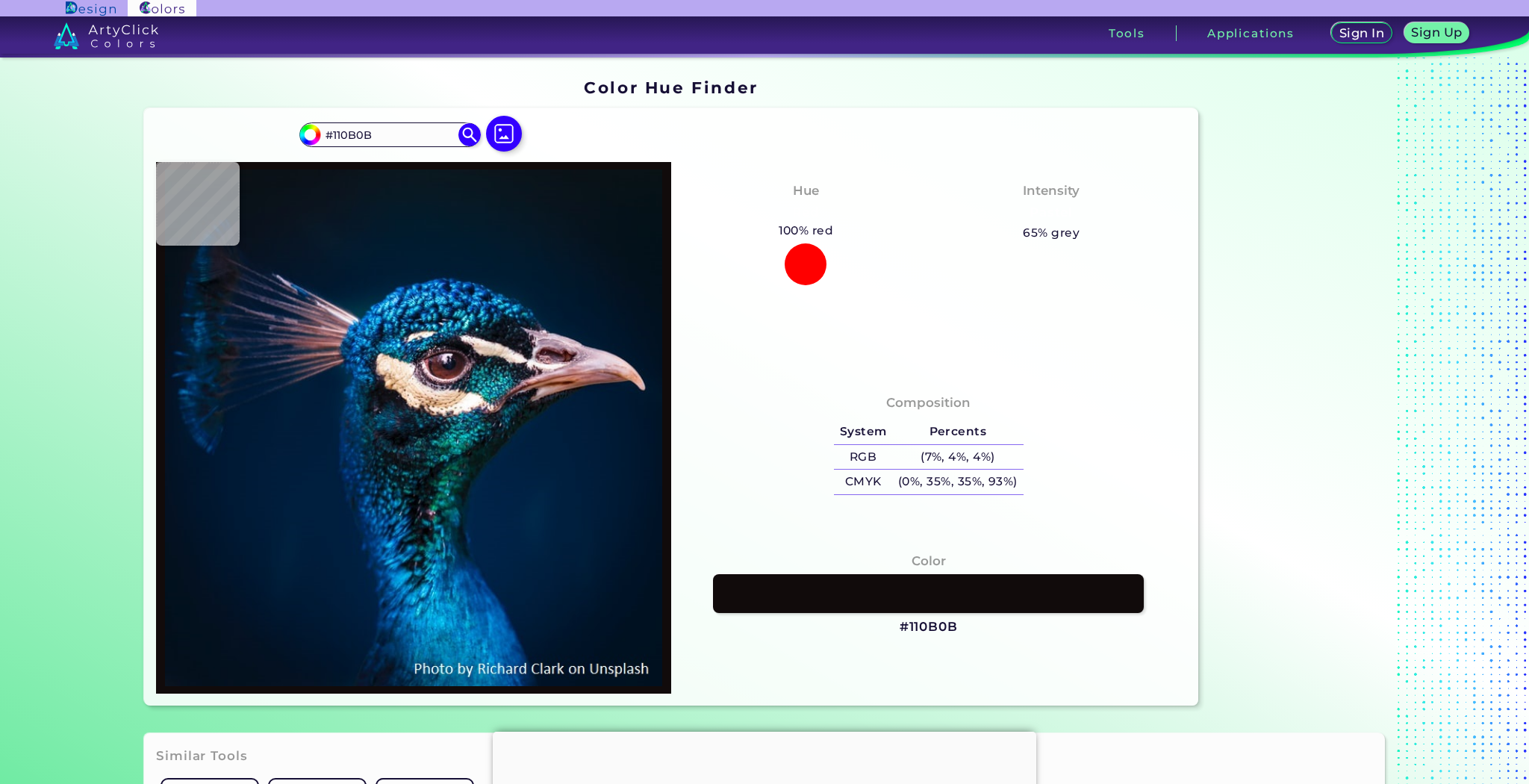
type input "#302121"
type input "#8d6965"
type input "#8D6965"
type input "#876460"
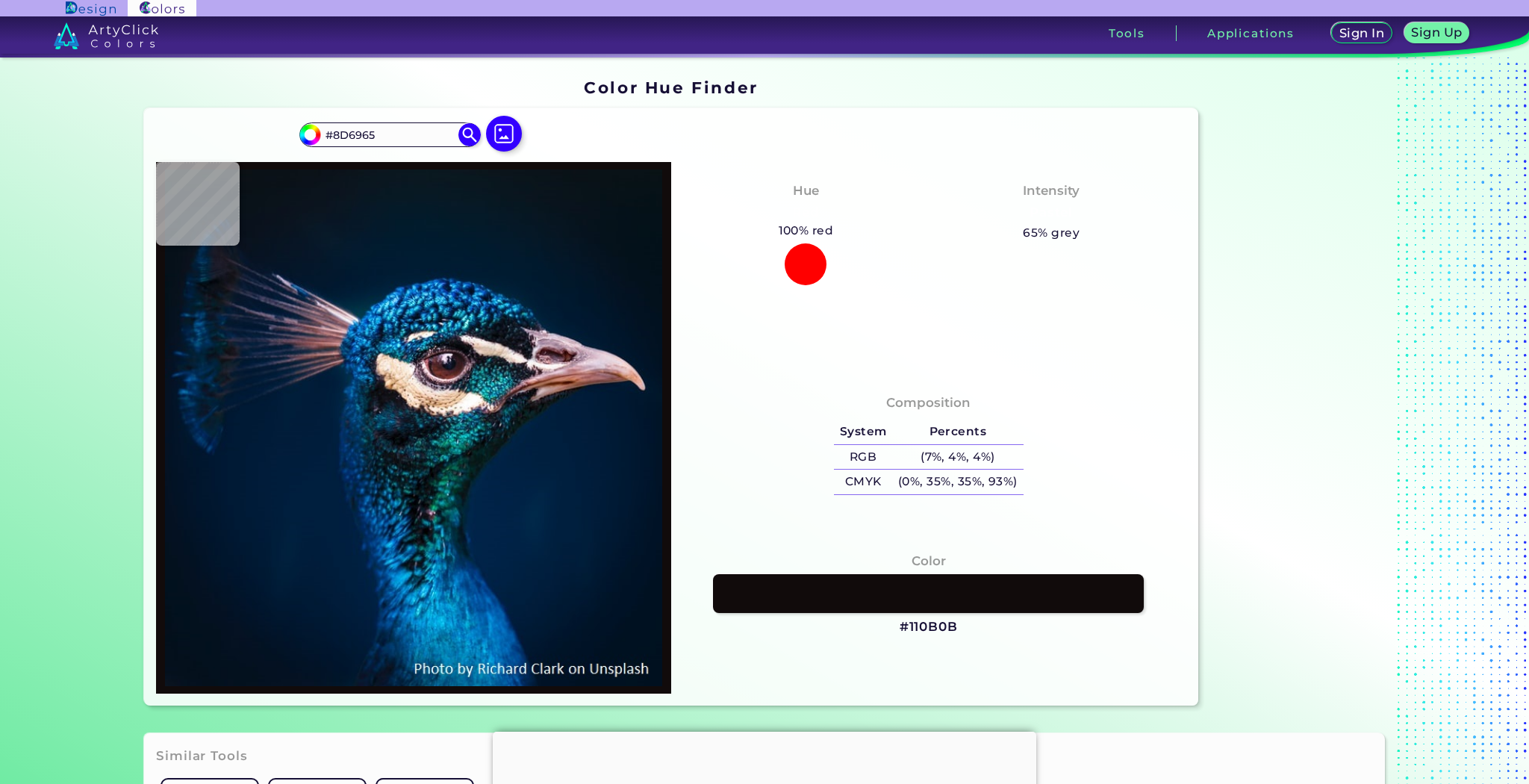
type input "#876460"
type input "#8a7067"
type input "#8A7067"
type input "#99837f"
type input "#99837F"
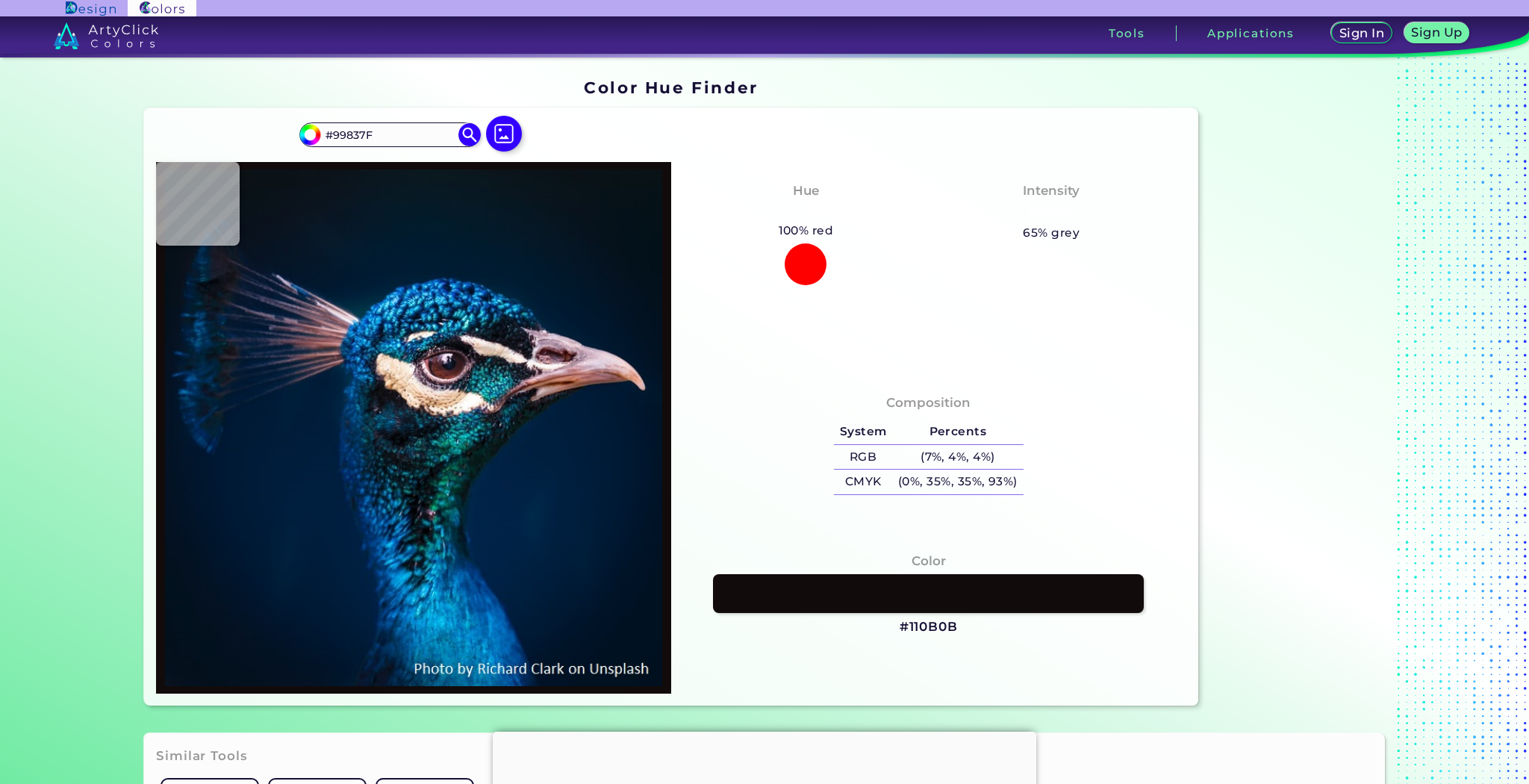
type input "#321c1d"
type input "#321C1D"
type input "#151318"
type input "#091411"
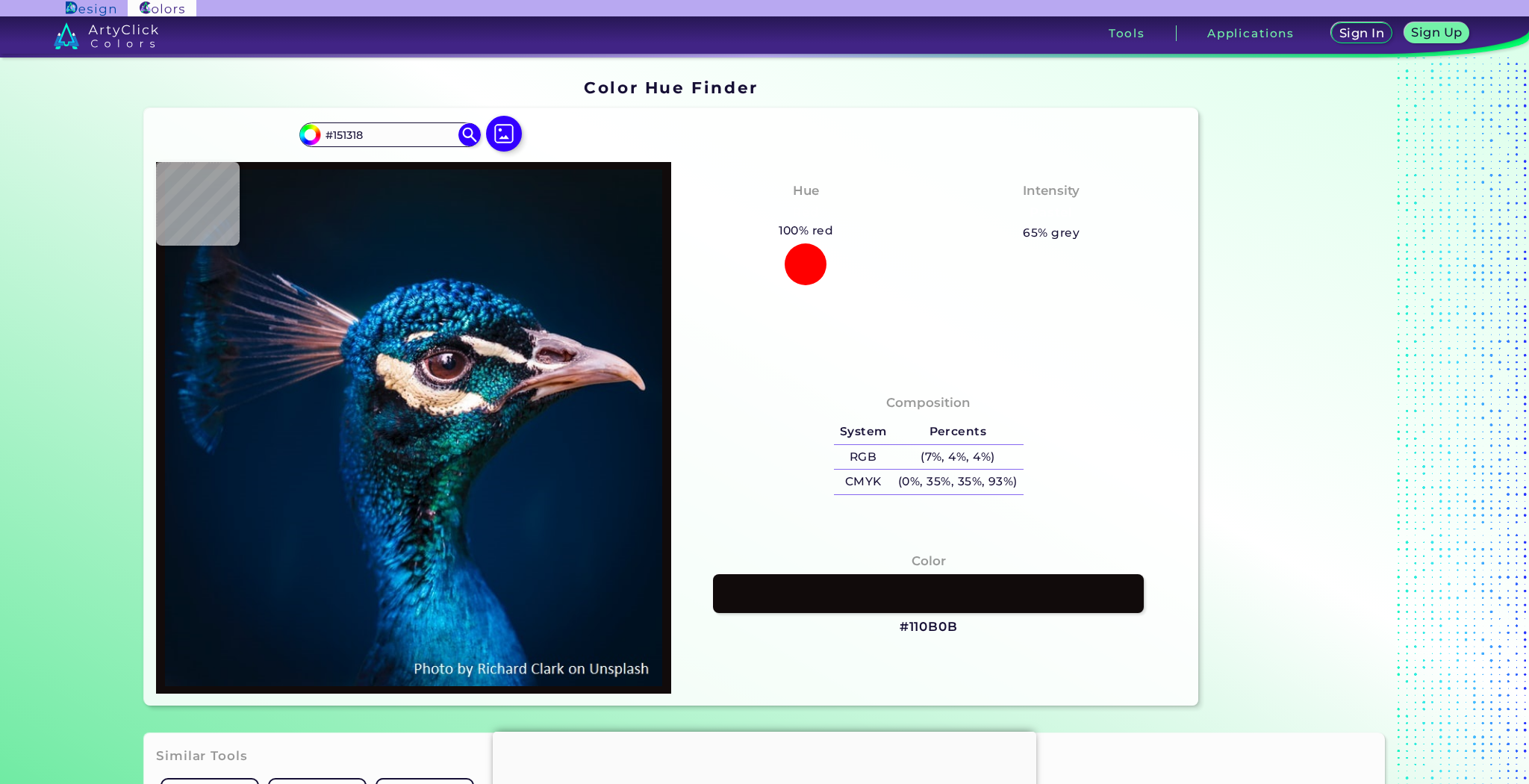
type input "#091411"
type input "#10202a"
type input "#10202A"
type input "#0b1d2b"
type input "#0B1D2B"
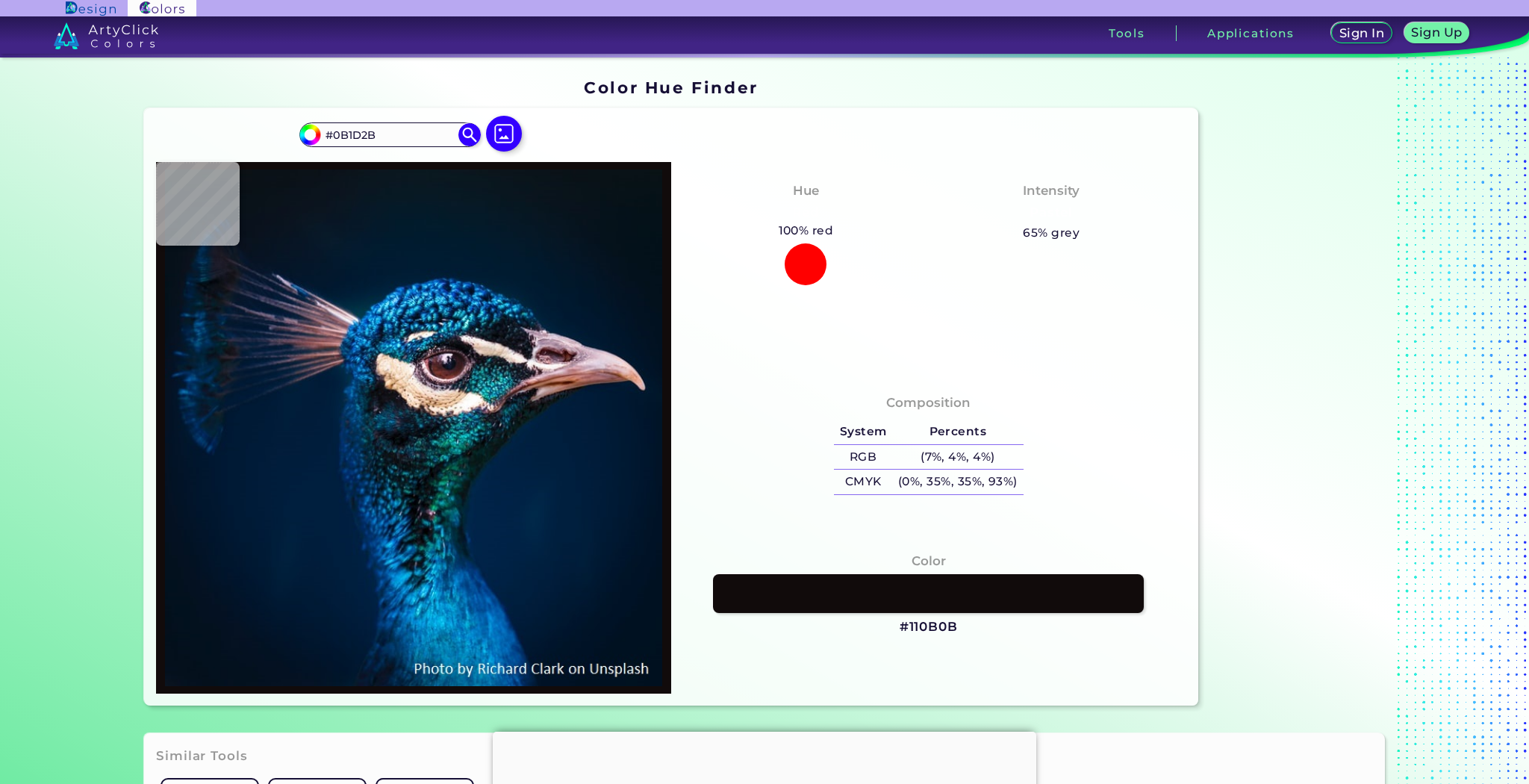
type input "#001b3c"
type input "#001B3C"
type input "#011c38"
type input "#011C38"
type input "#011931"
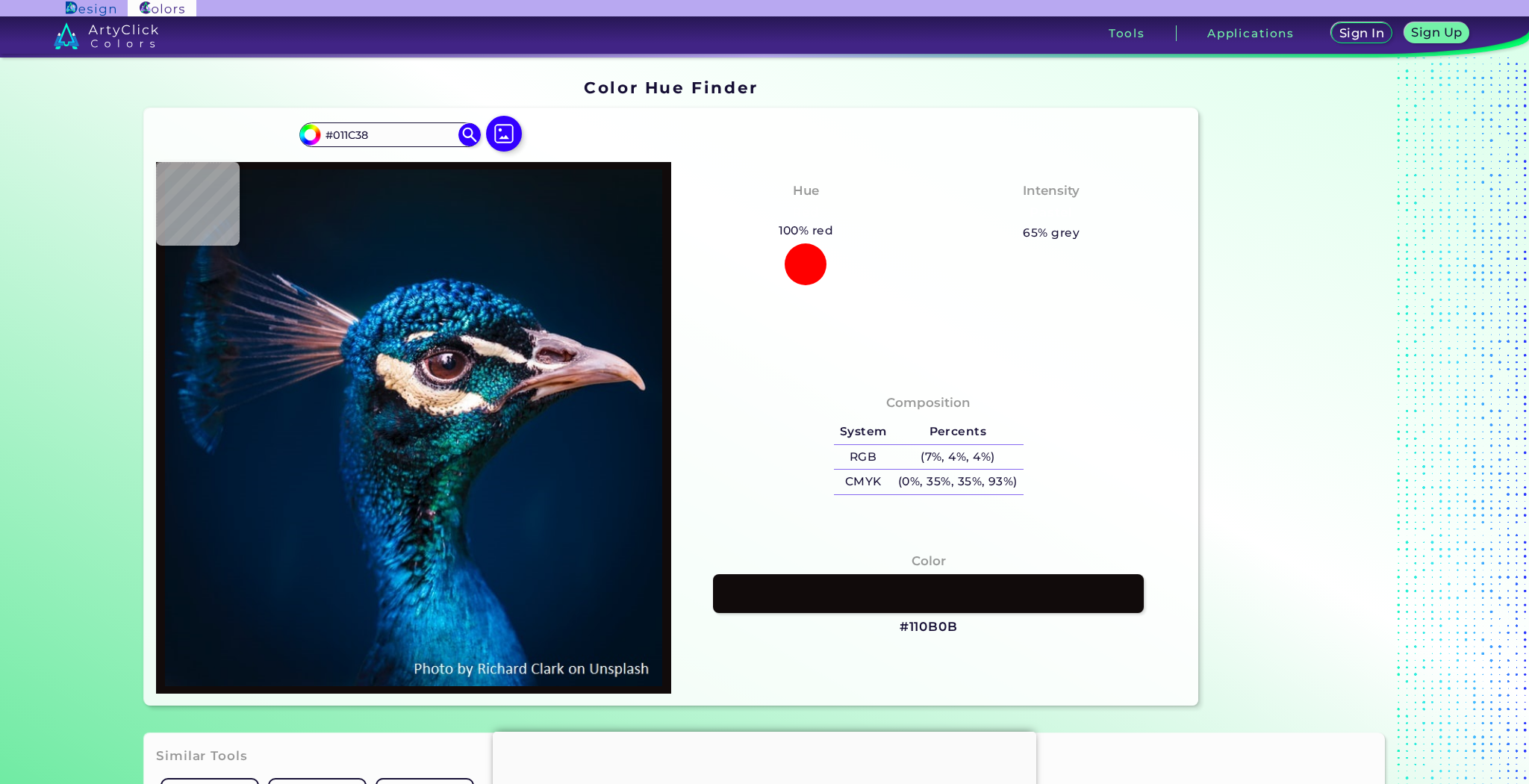
type input "#011931"
type input "#001a35"
type input "#001A35"
type input "#01152d"
type input "#01152D"
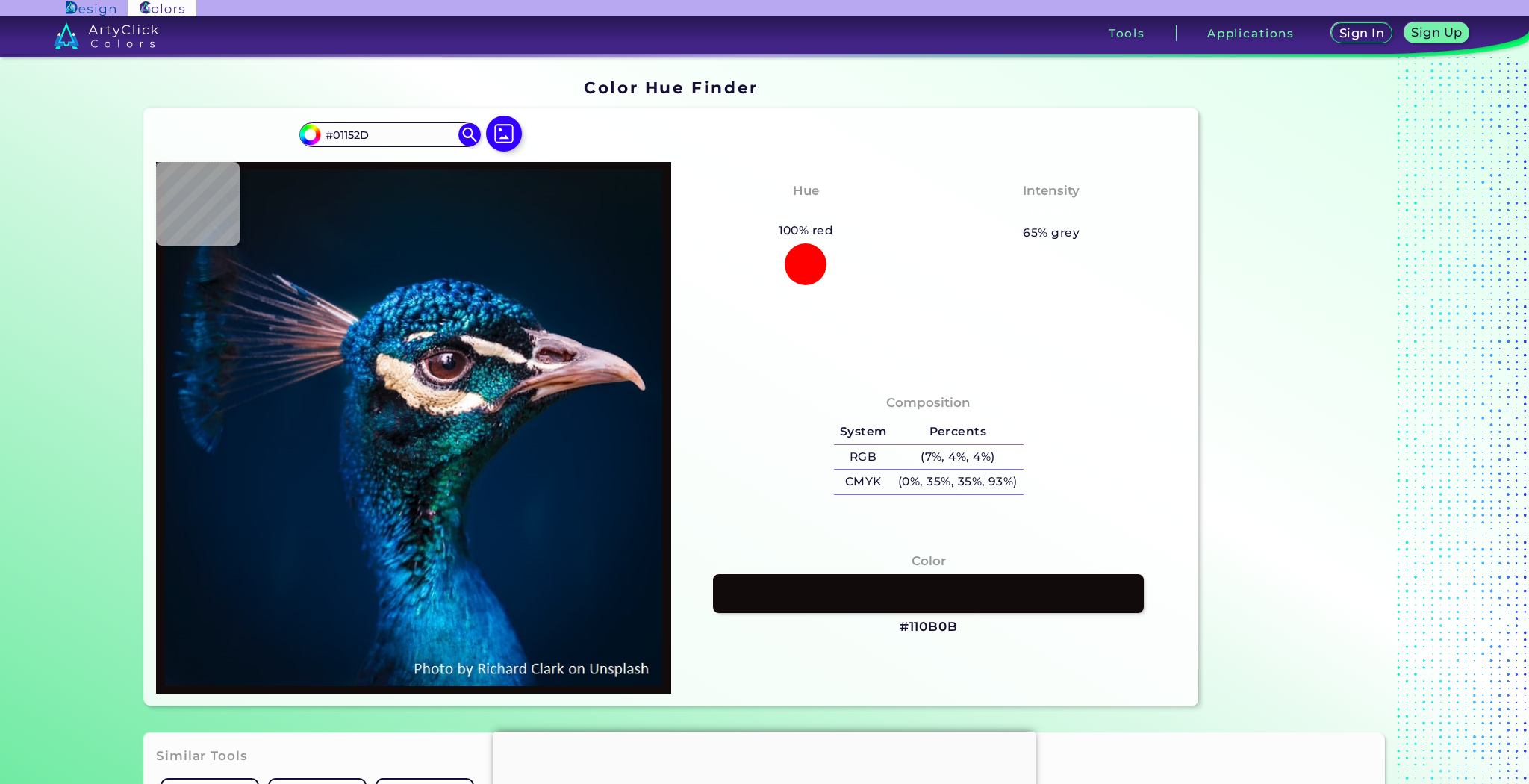
type input "#6e5150"
type input "#6E5150"
type input "#d59678"
type input "#D59678"
type input "#101424"
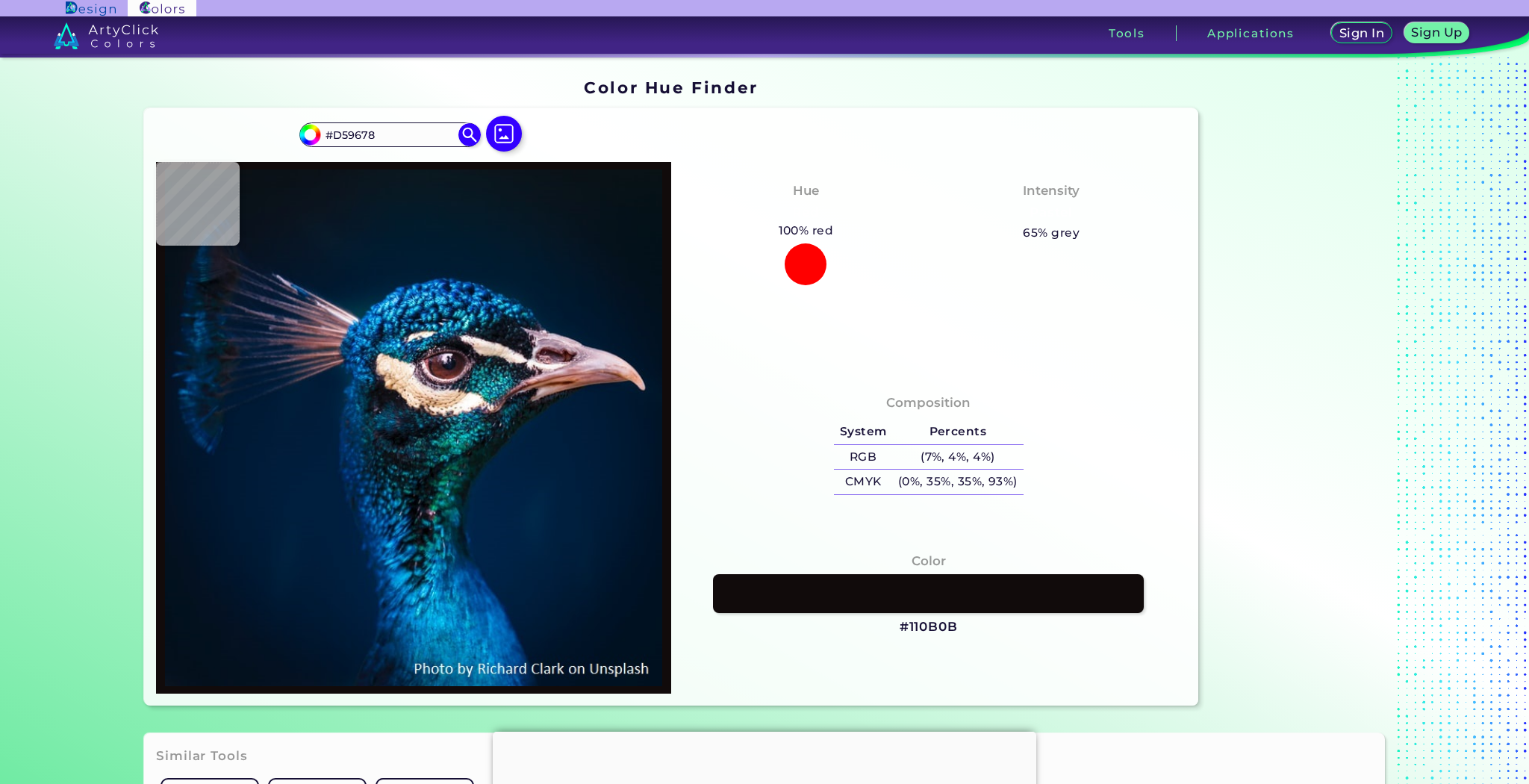
type input "#101424"
type input "#001429"
type input "#011224"
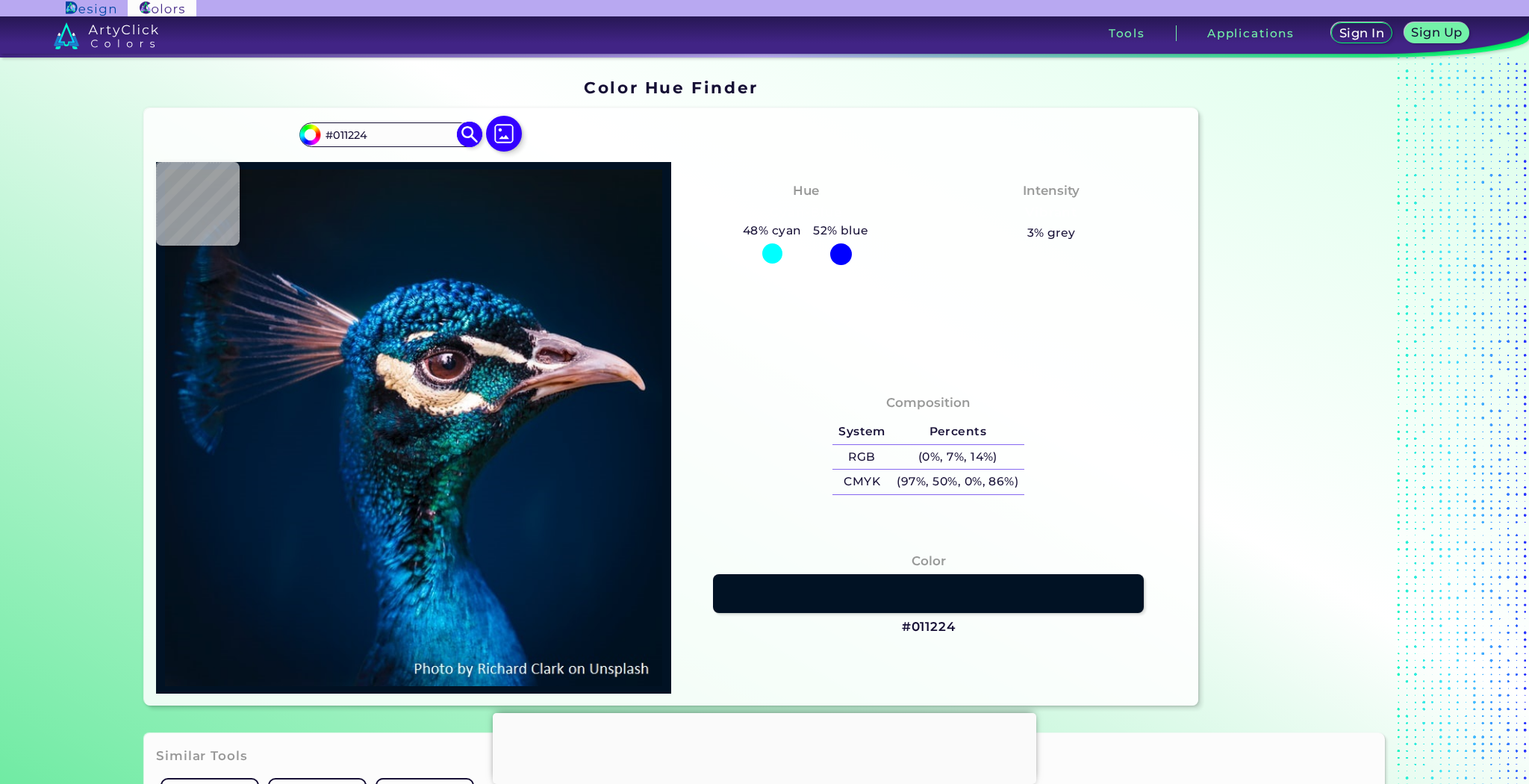
click at [471, 131] on img at bounding box center [470, 134] width 26 height 26
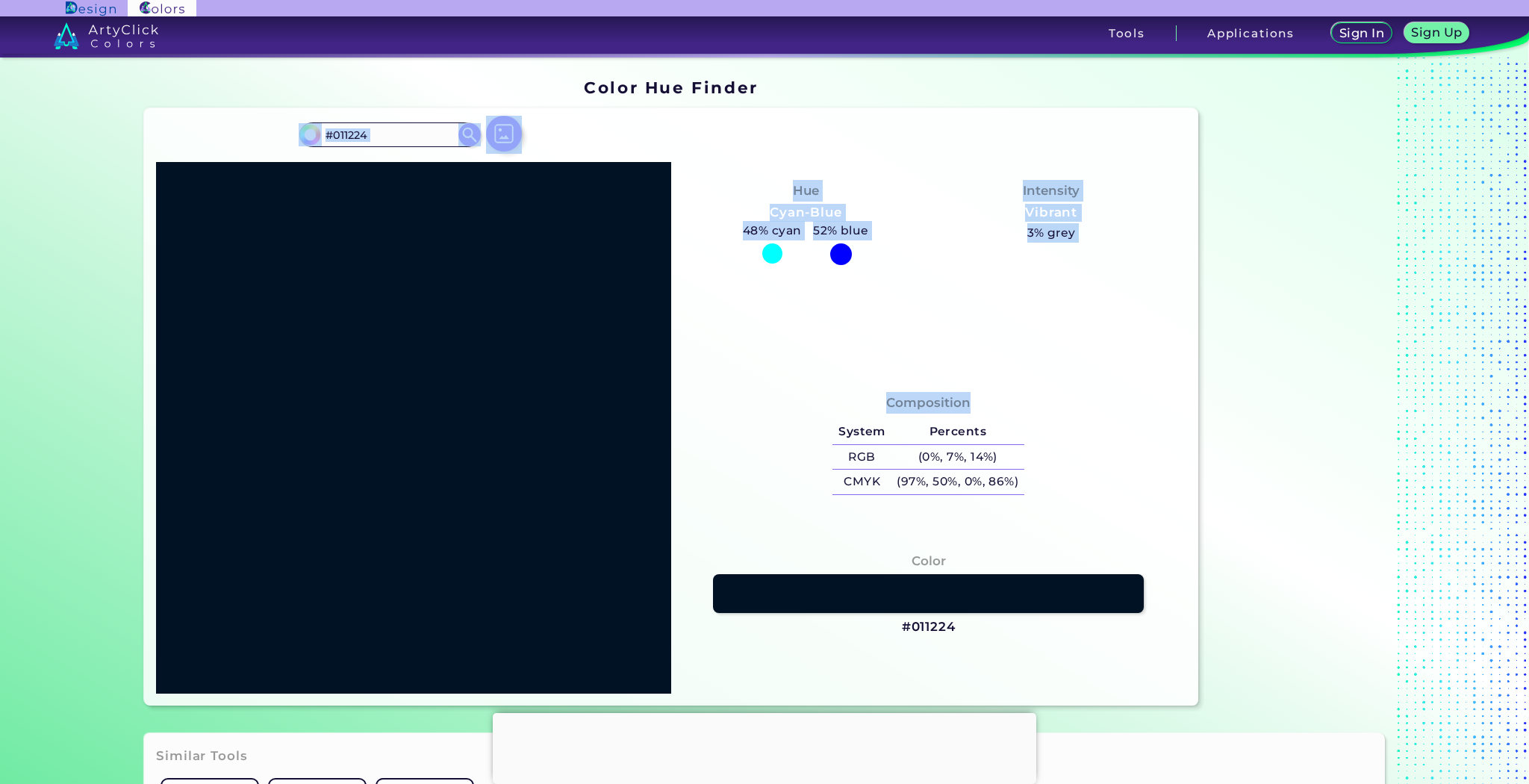
drag, startPoint x: 834, startPoint y: 380, endPoint x: 522, endPoint y: 212, distance: 354.4
click at [588, 290] on div "#011224 #011224 Acadia ◉ Acid Green ◉ Aero Blue ◉ Alabaster ◉ Albescent White ◉…" at bounding box center [671, 406] width 1054 height 597
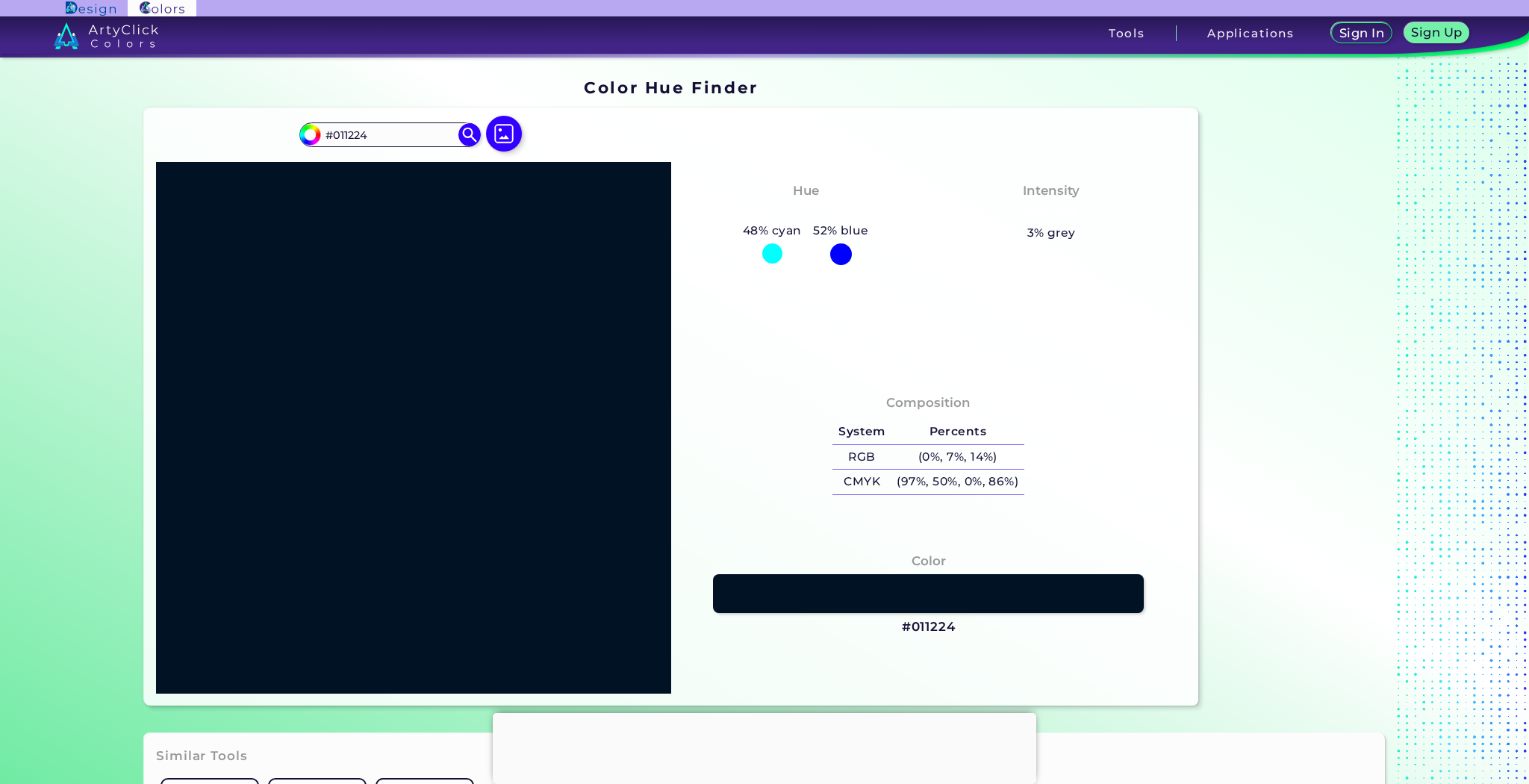
click at [578, 138] on div "#011224 #011224 Acadia ◉ Acid Green ◉ Aero Blue ◉ Alabaster ◉ Albescent White ◉…" at bounding box center [671, 406] width 1054 height 597
click at [1012, 407] on div "Composition System Percents RGB (0%, 7%, 14%) CMYK (97%, 50%, 0%, 86%)" at bounding box center [928, 446] width 491 height 120
click at [473, 140] on img at bounding box center [470, 134] width 26 height 26
click at [481, 138] on div at bounding box center [504, 134] width 48 height 38
click at [498, 134] on img at bounding box center [503, 134] width 43 height 43
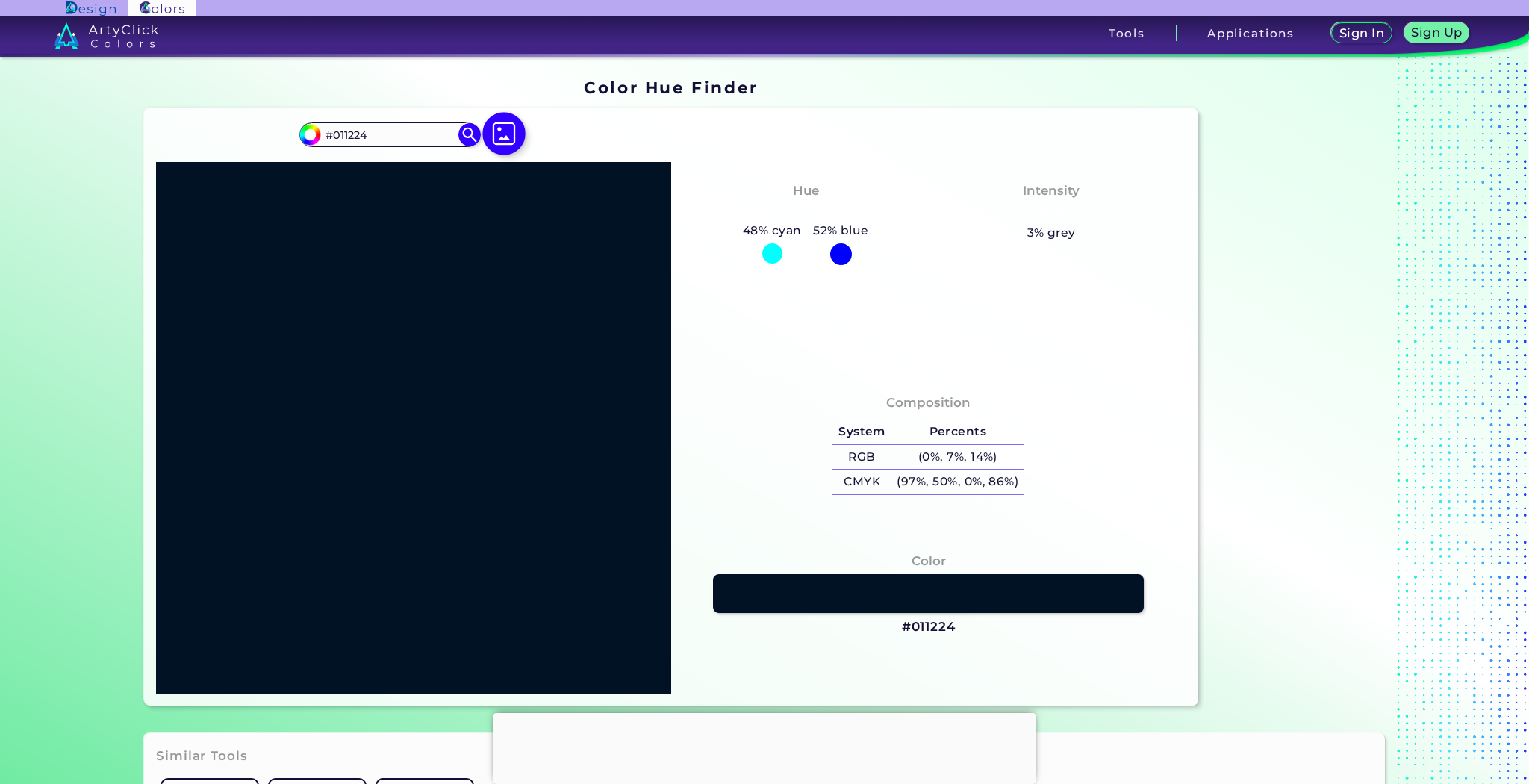
click at [0, 0] on input "file" at bounding box center [0, 0] width 0 height 0
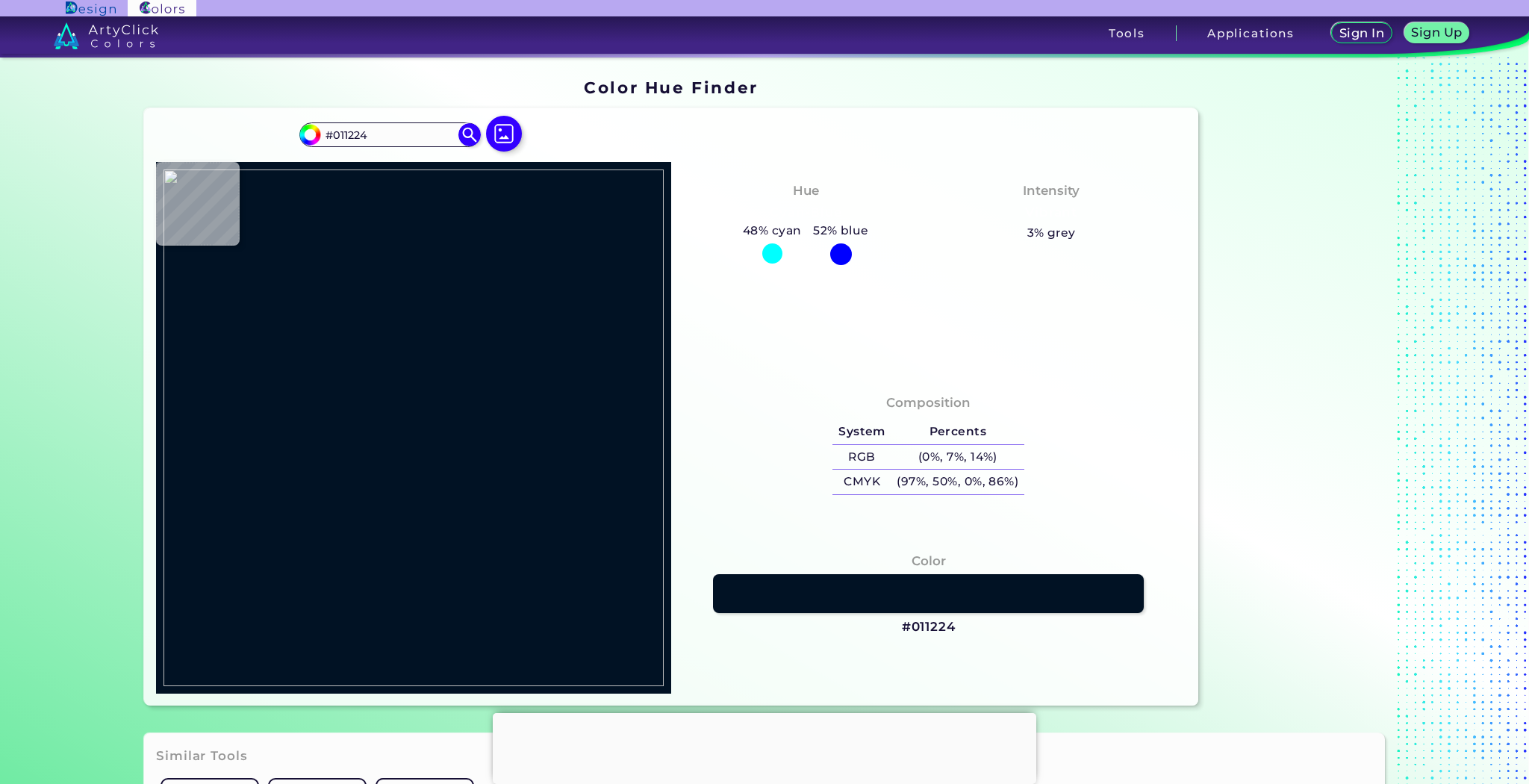
type input "#87338b"
type input "#87338B"
type input "#ca5287"
type input "#CA5287"
type input "#b74d7e"
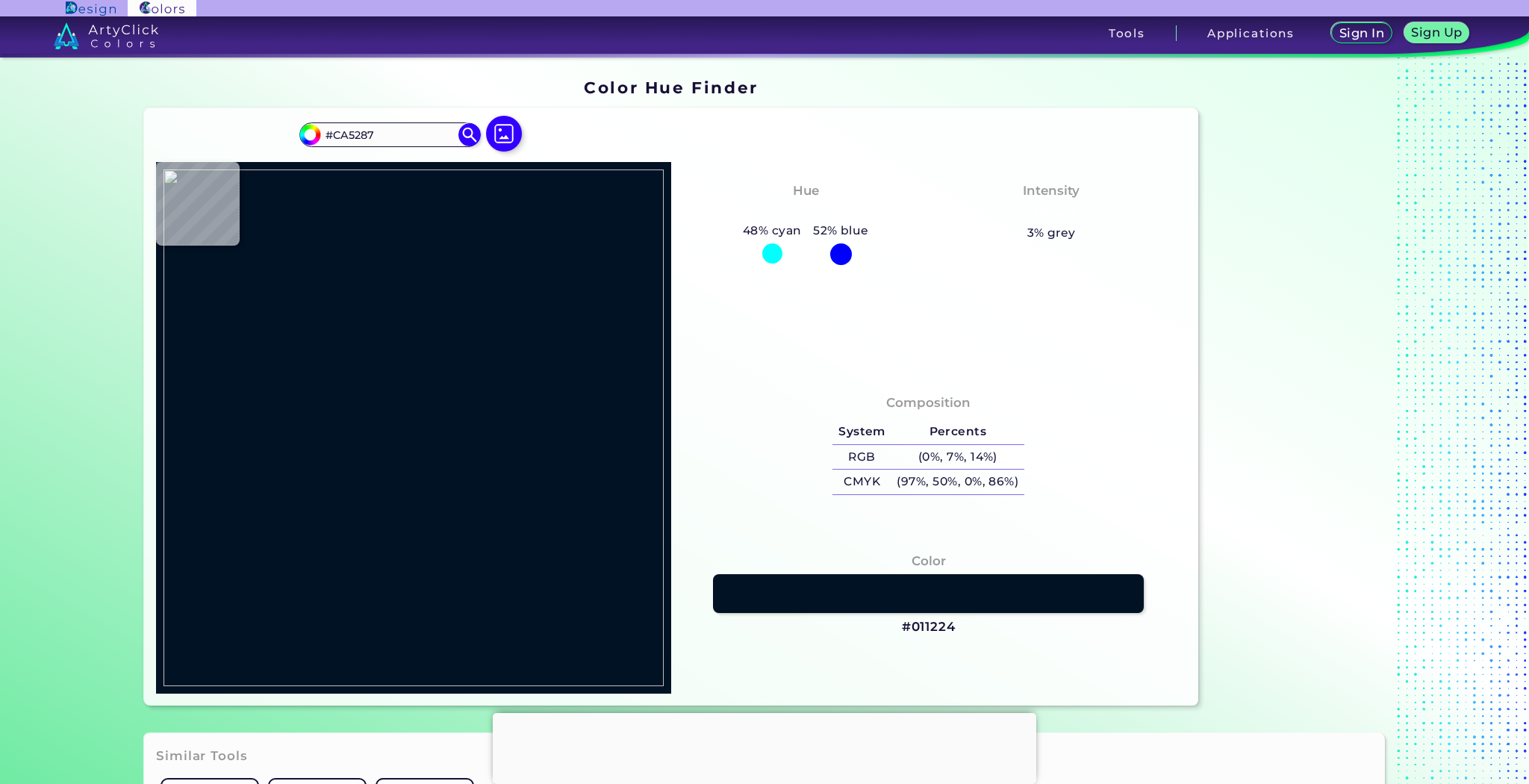
type input "#B74D7E"
type input "#b3518a"
type input "#B3518A"
type input "#fefefe"
type input "#FEFEFE"
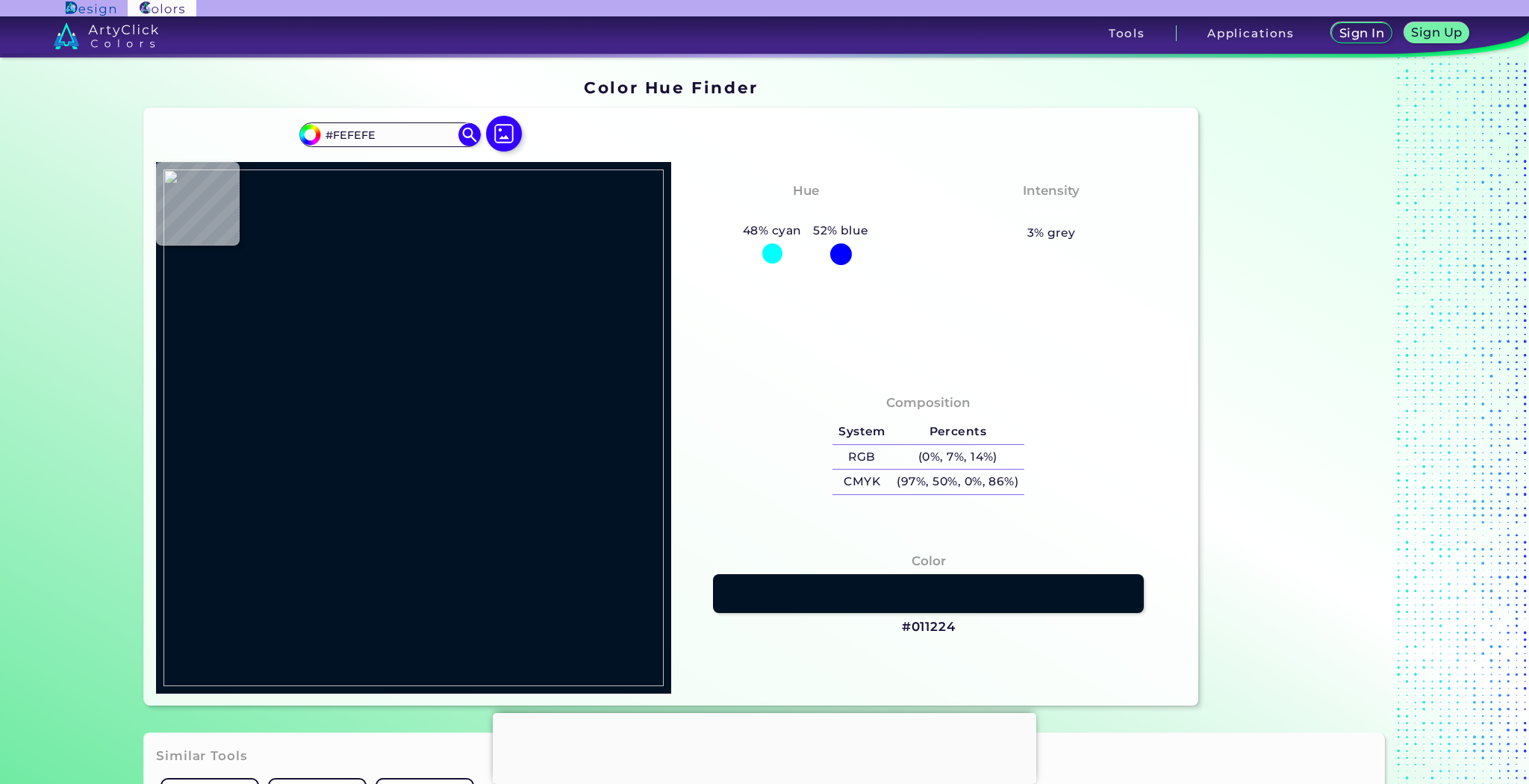
type input "#ffffff"
type input "#FFFFFF"
type input "#fefefe"
type input "#FEFEFE"
type input "#9c437e"
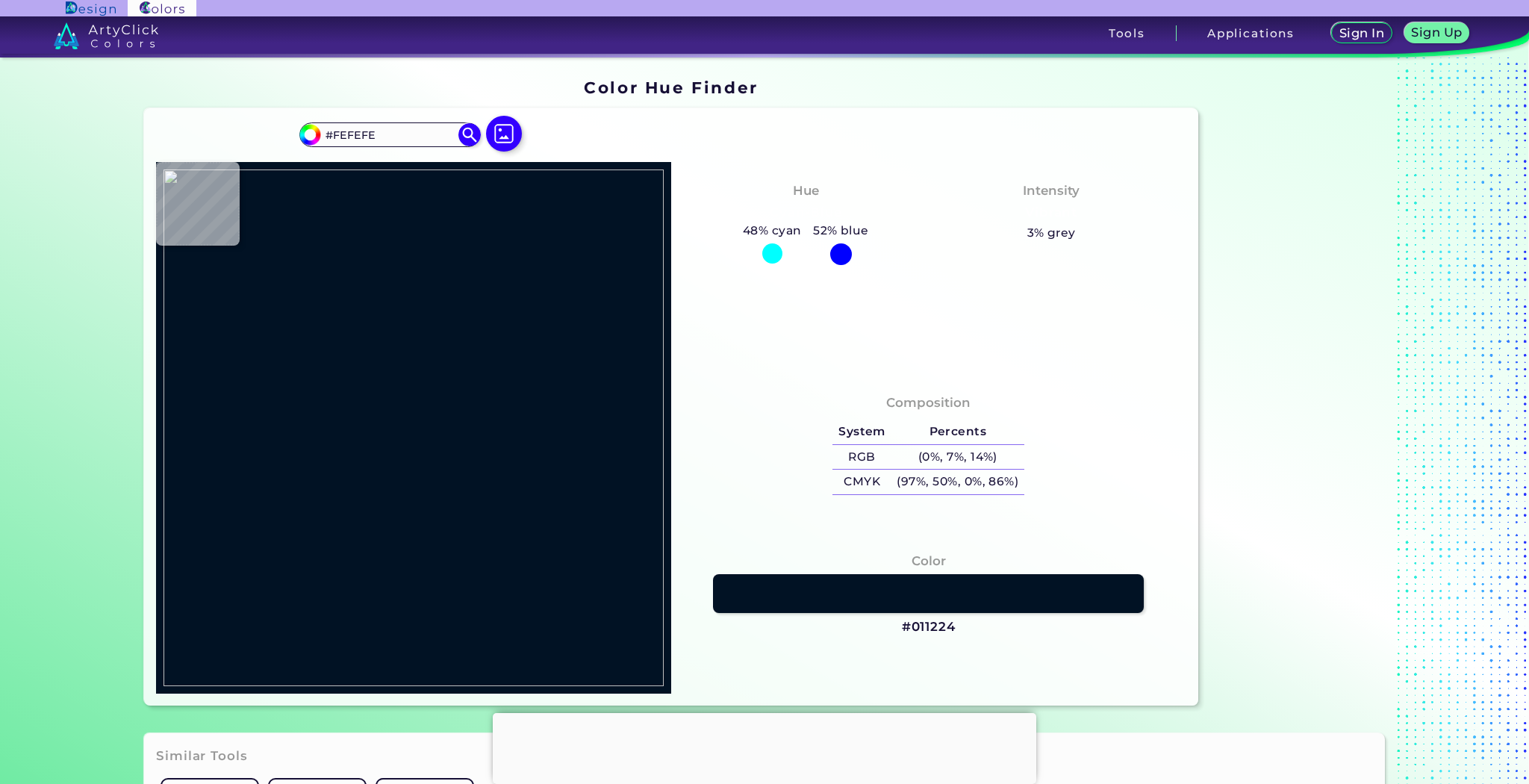
type input "#9C437E"
type input "#ba74a1"
type input "#BA74A1"
type input "#d077a2"
type input "#D077A2"
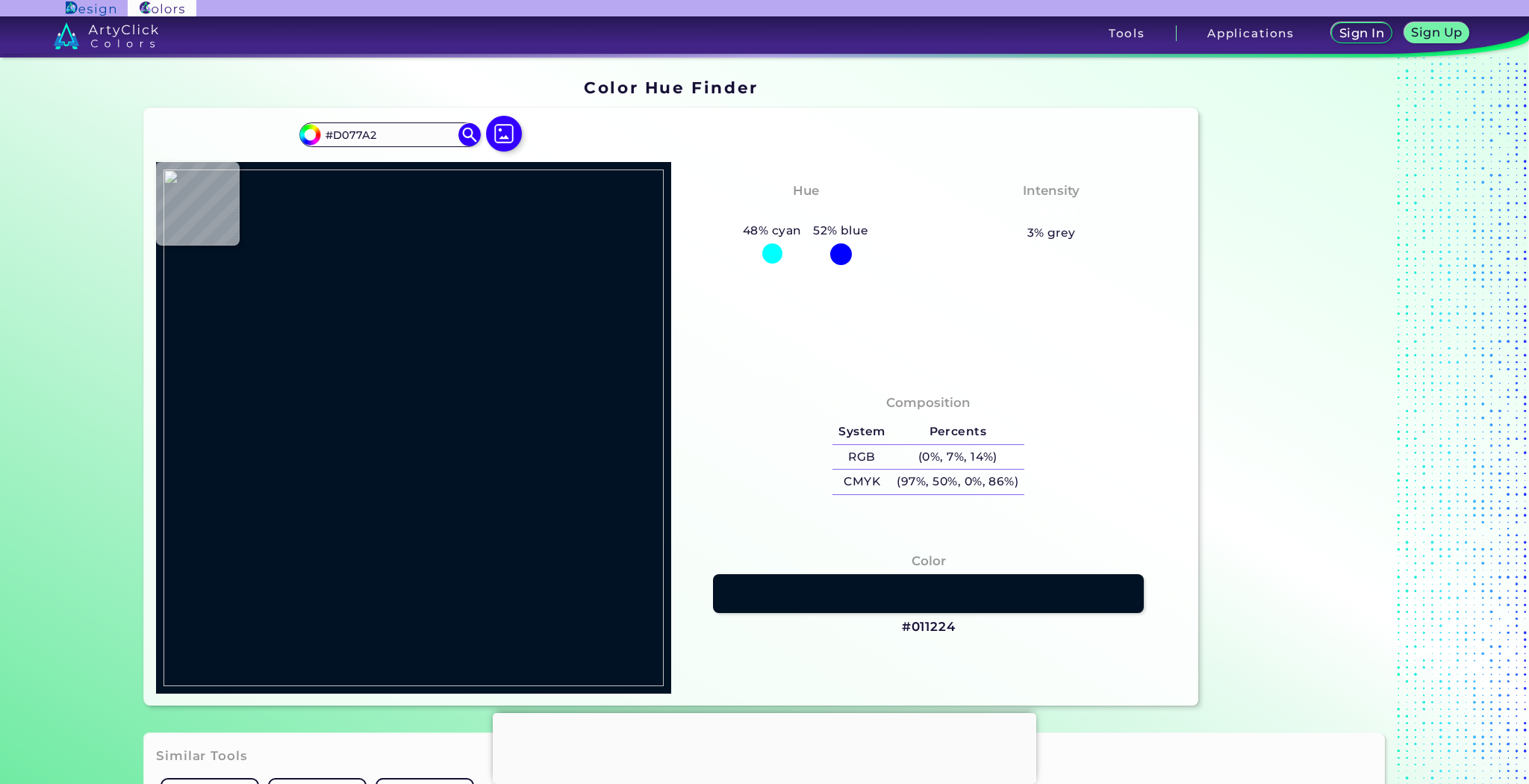
type input "#bf658d"
type input "#BF658D"
type input "#bc678e"
type input "#BC678E"
type input "#c03f74"
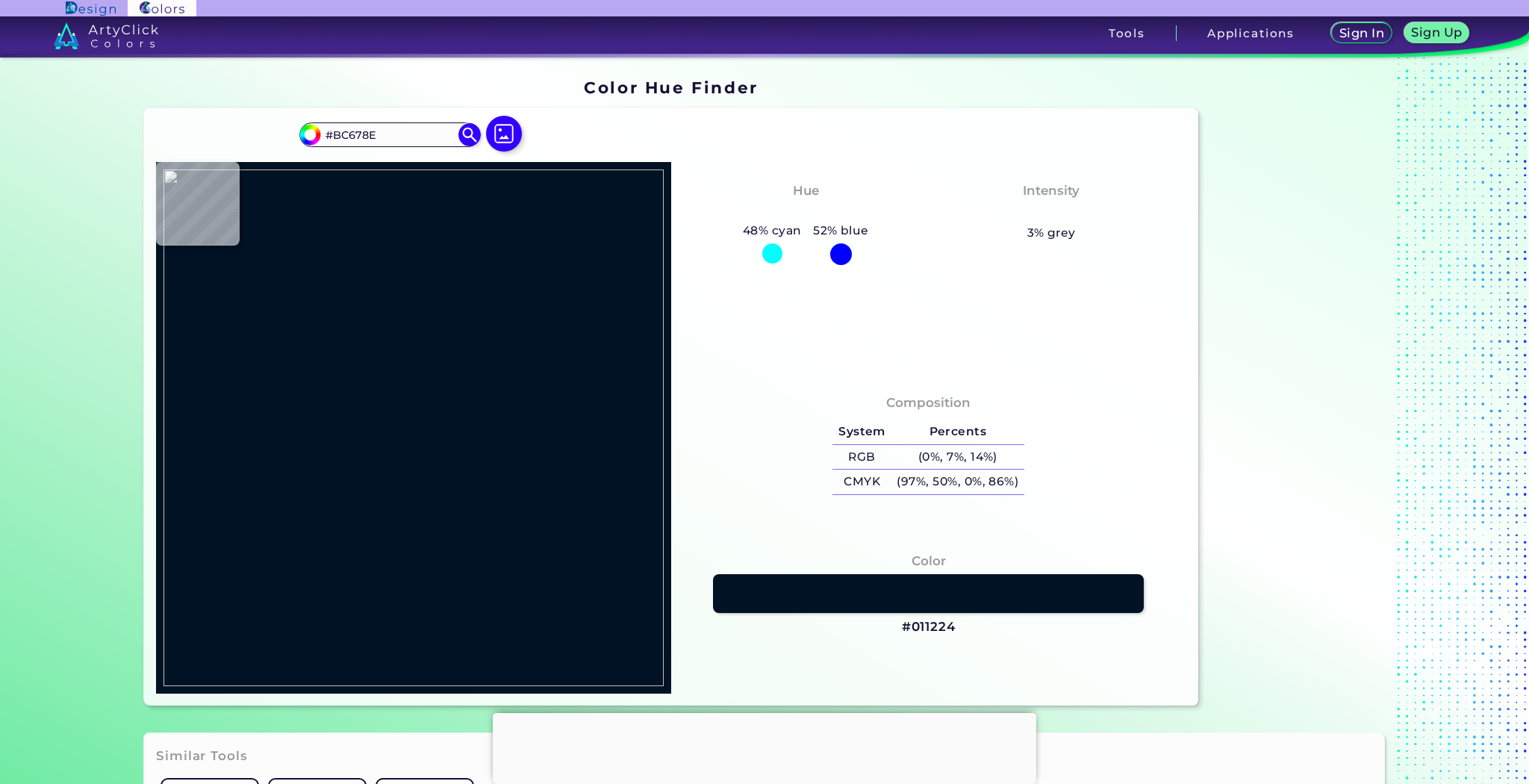
type input "#C03F74"
type input "#c07c9d"
type input "#C07C9D"
type input "#c05985"
type input "#C05985"
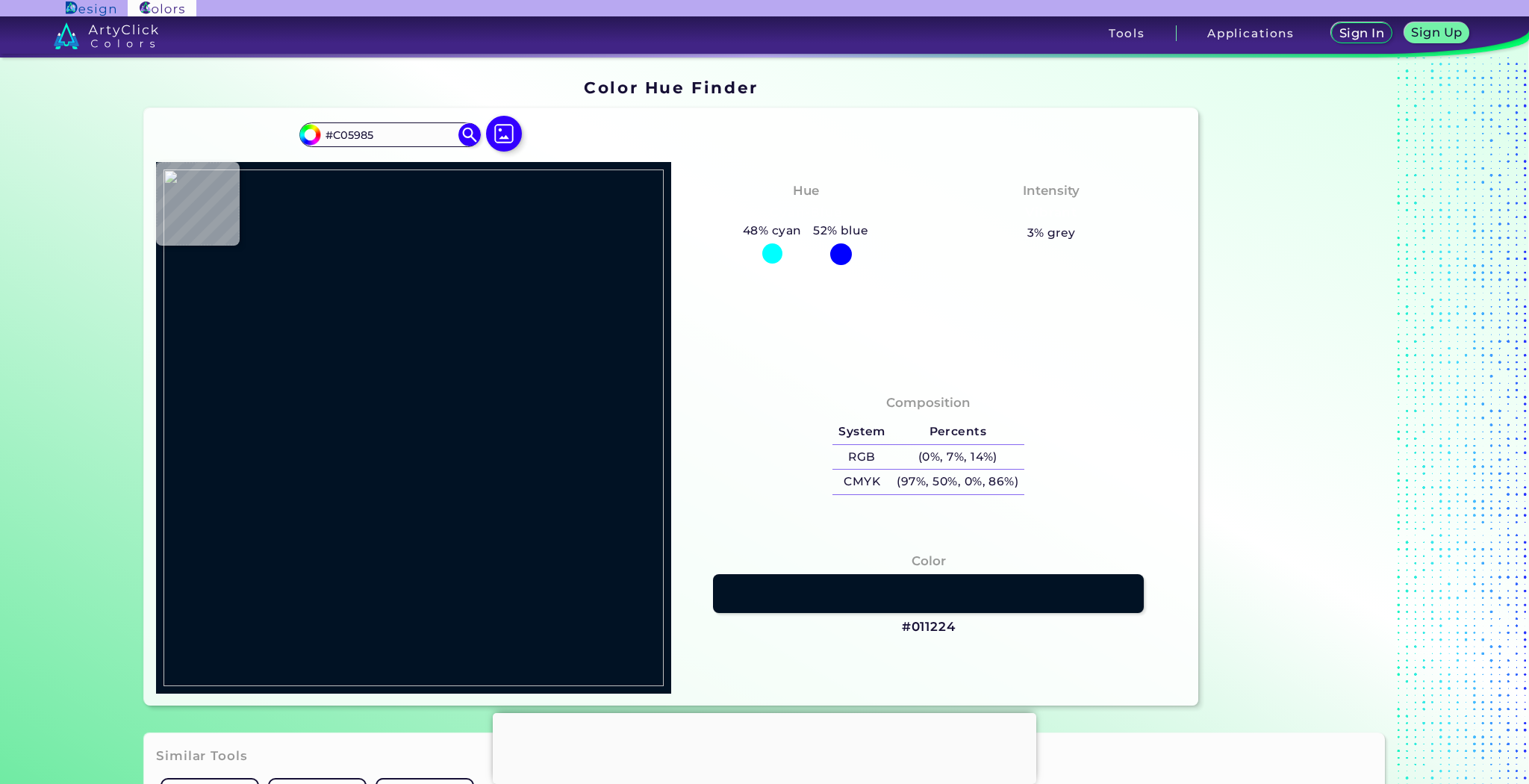
type input "#f6dce1"
type input "#F6DCE1"
type input "#f2eeea"
type input "#F2EEEA"
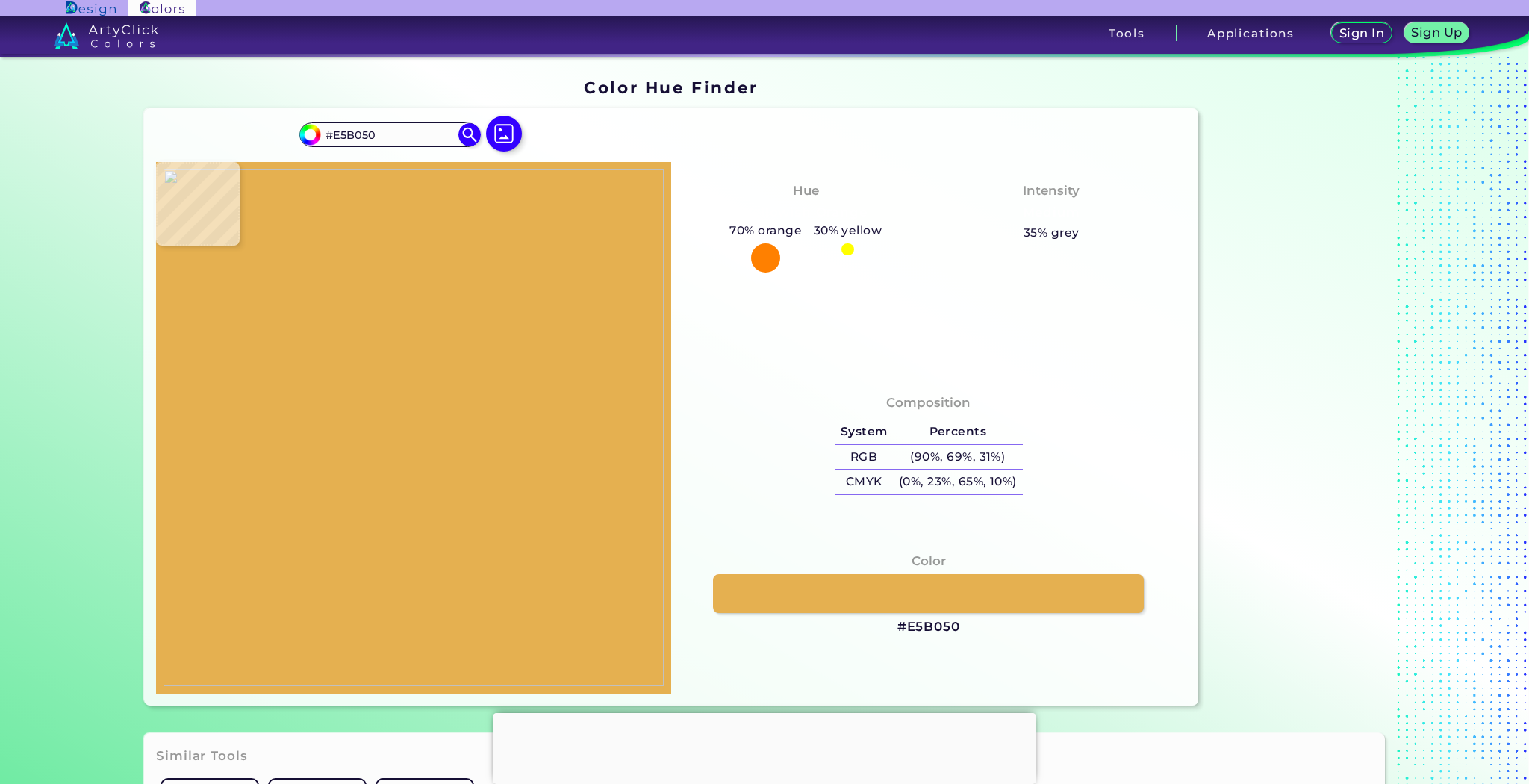
click at [382, 309] on img at bounding box center [414, 427] width 500 height 516
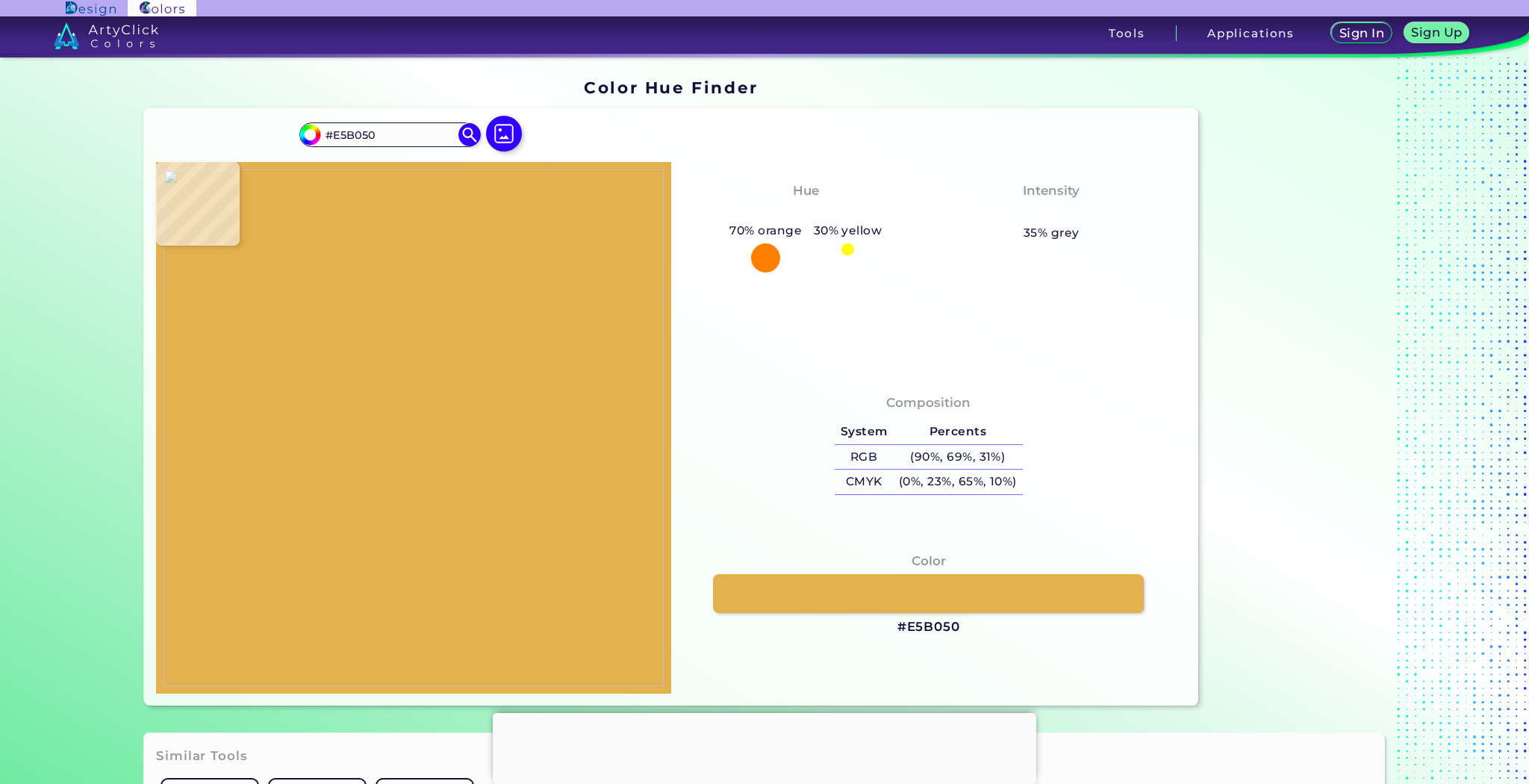
click at [382, 309] on img at bounding box center [414, 427] width 500 height 516
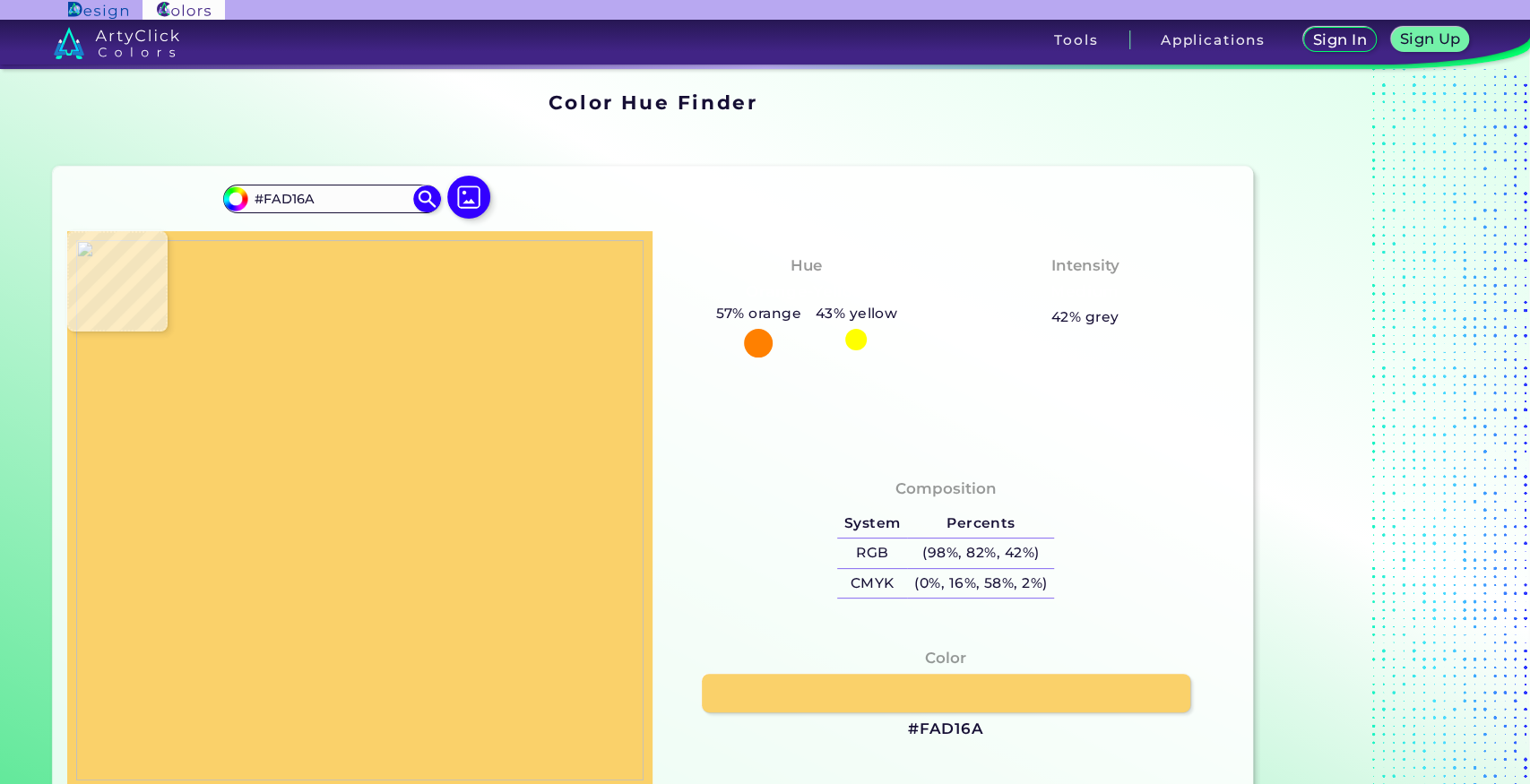
click at [386, 388] on img at bounding box center [360, 510] width 567 height 541
click at [386, 387] on img at bounding box center [360, 510] width 567 height 541
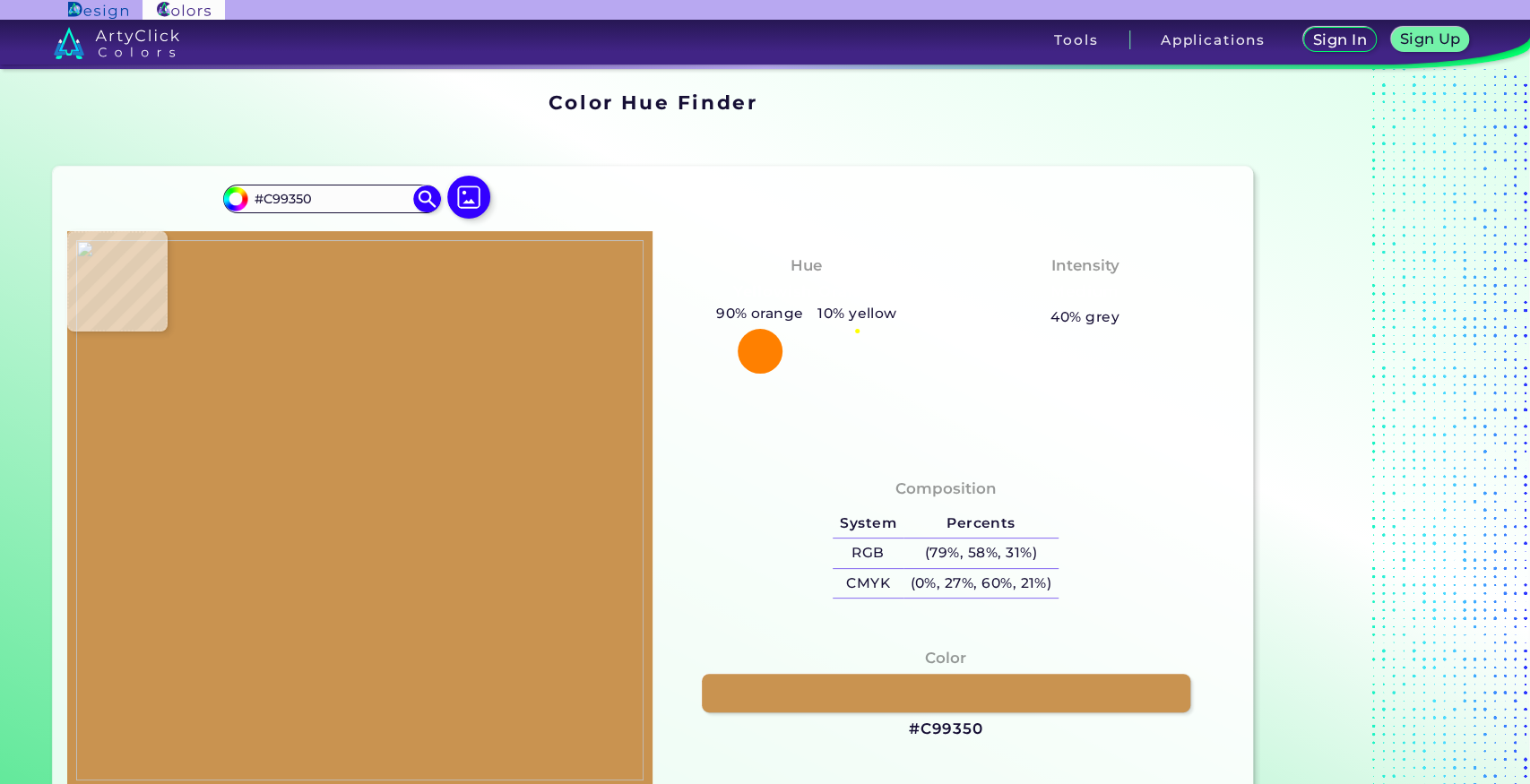
click at [386, 385] on img at bounding box center [360, 510] width 567 height 541
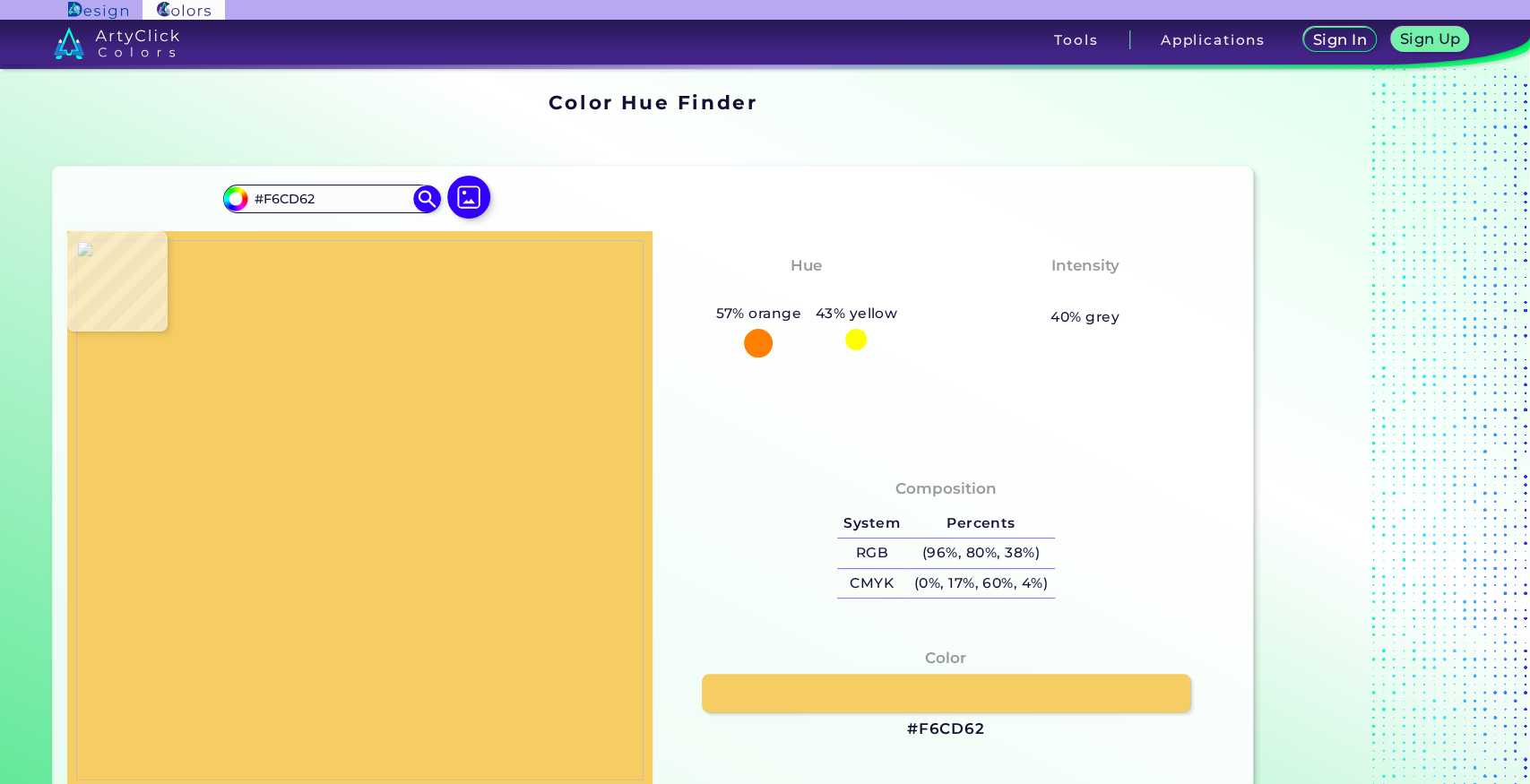
click at [386, 387] on img at bounding box center [360, 510] width 567 height 541
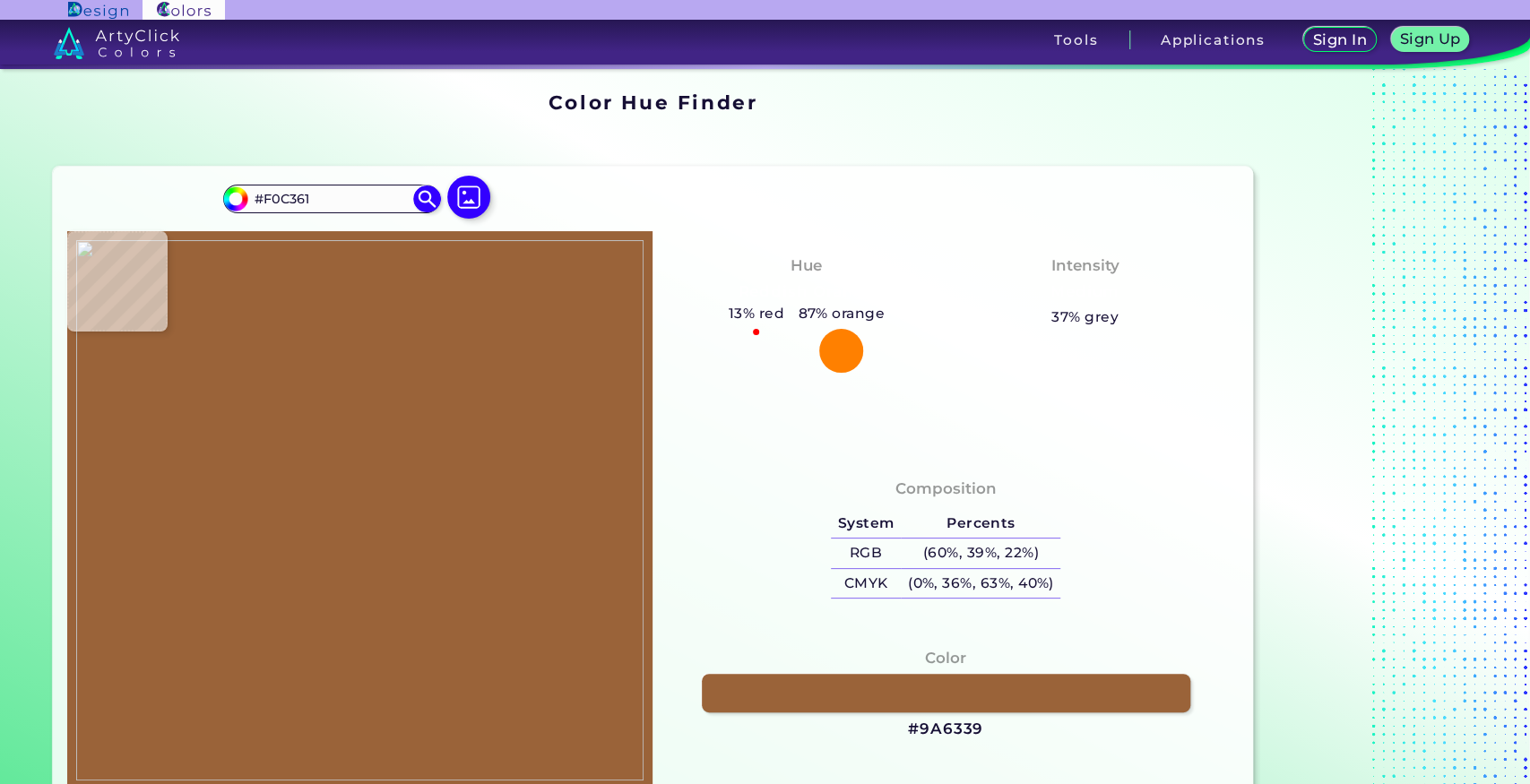
click at [384, 390] on img at bounding box center [360, 510] width 567 height 541
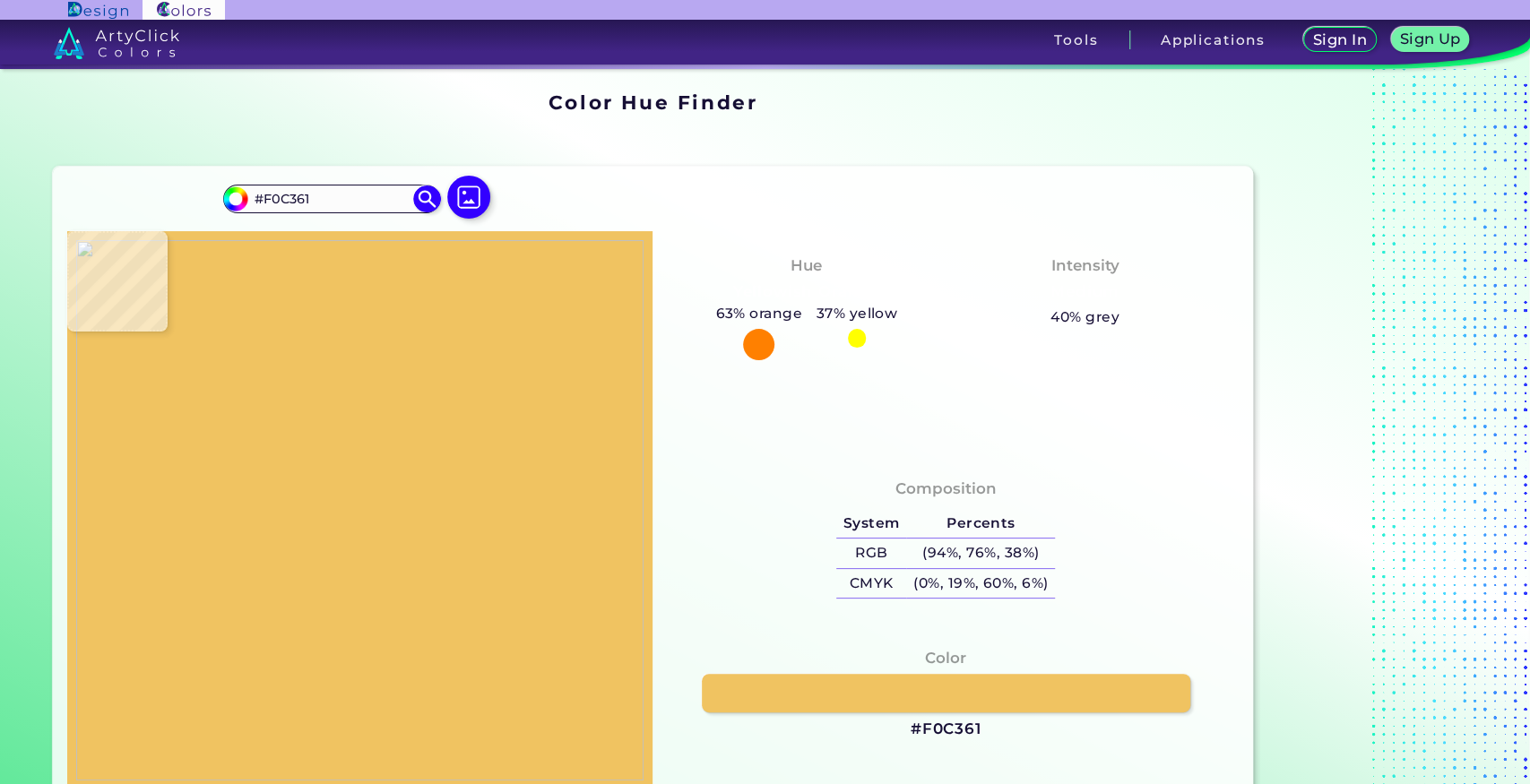
click at [384, 390] on img at bounding box center [360, 510] width 567 height 541
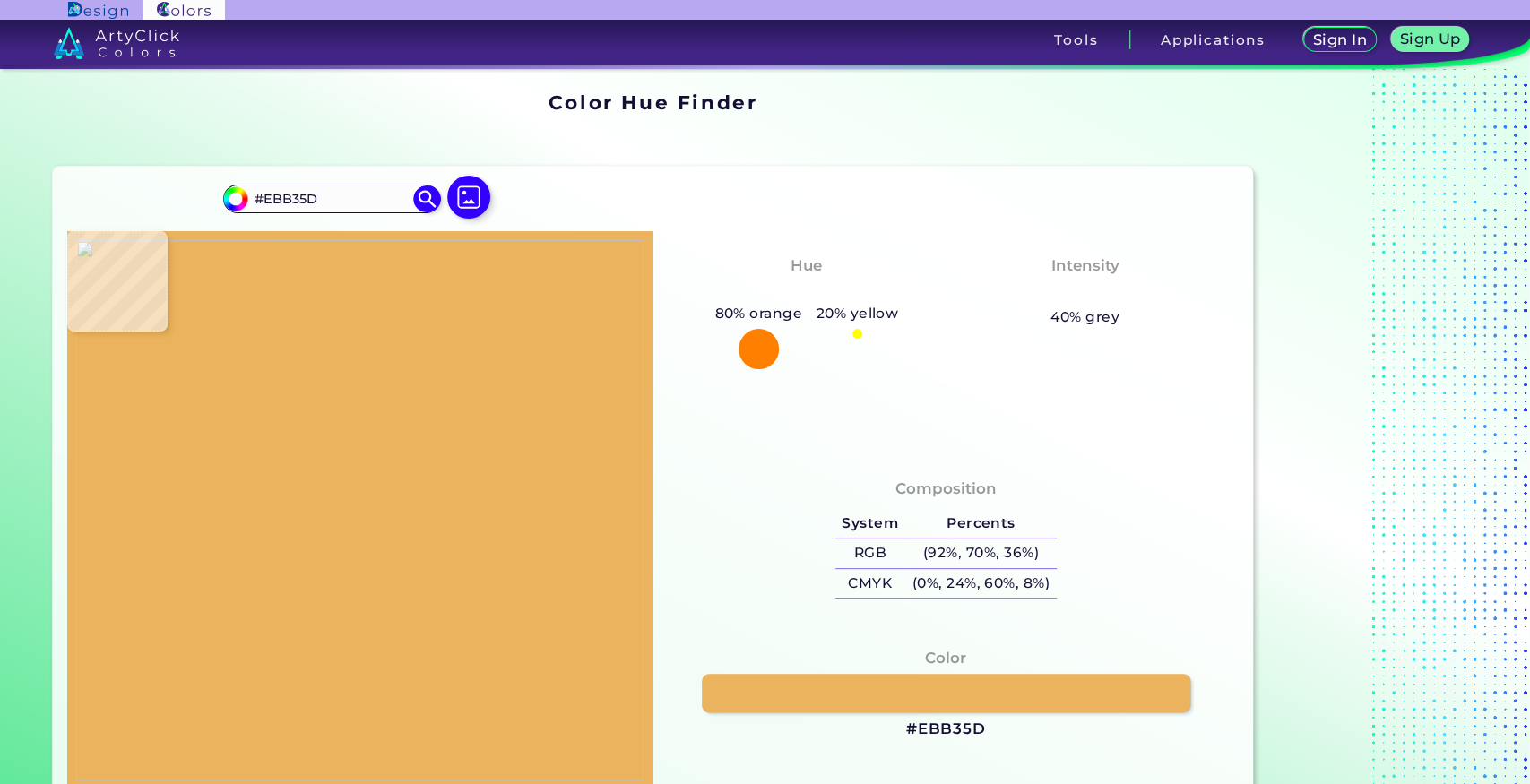
click at [384, 387] on img at bounding box center [360, 510] width 567 height 541
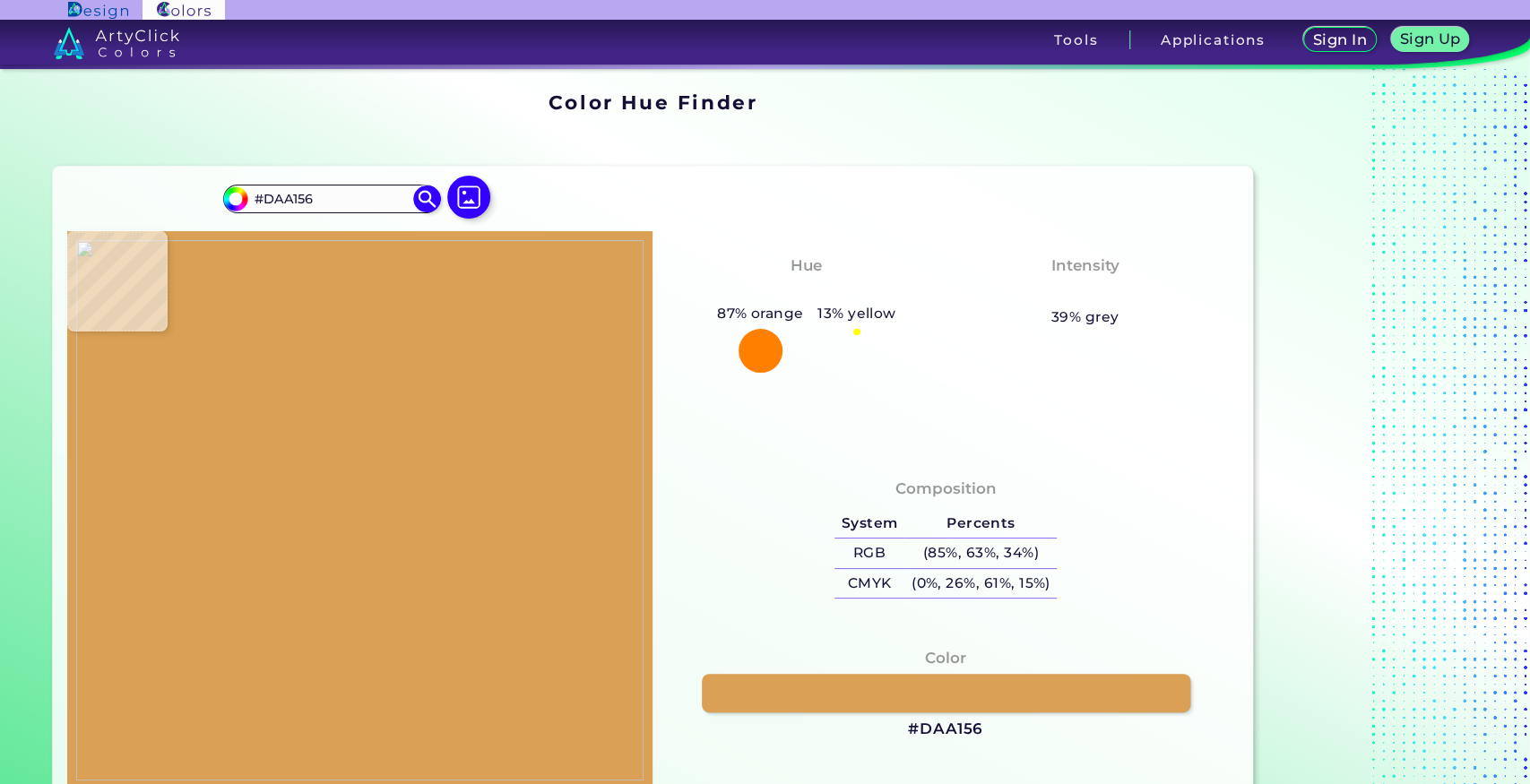
click at [383, 387] on img at bounding box center [360, 510] width 567 height 541
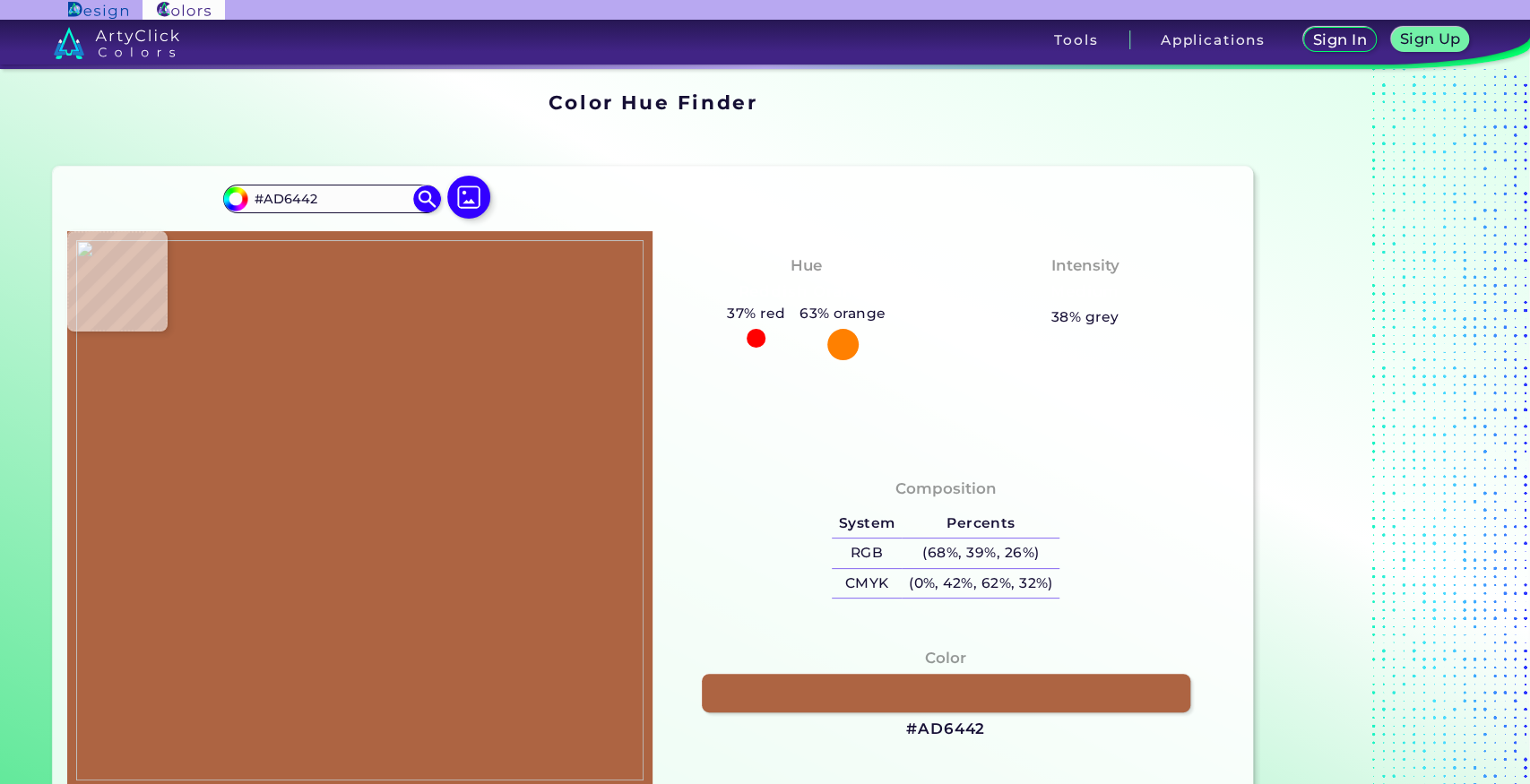
click at [383, 383] on img at bounding box center [360, 510] width 567 height 541
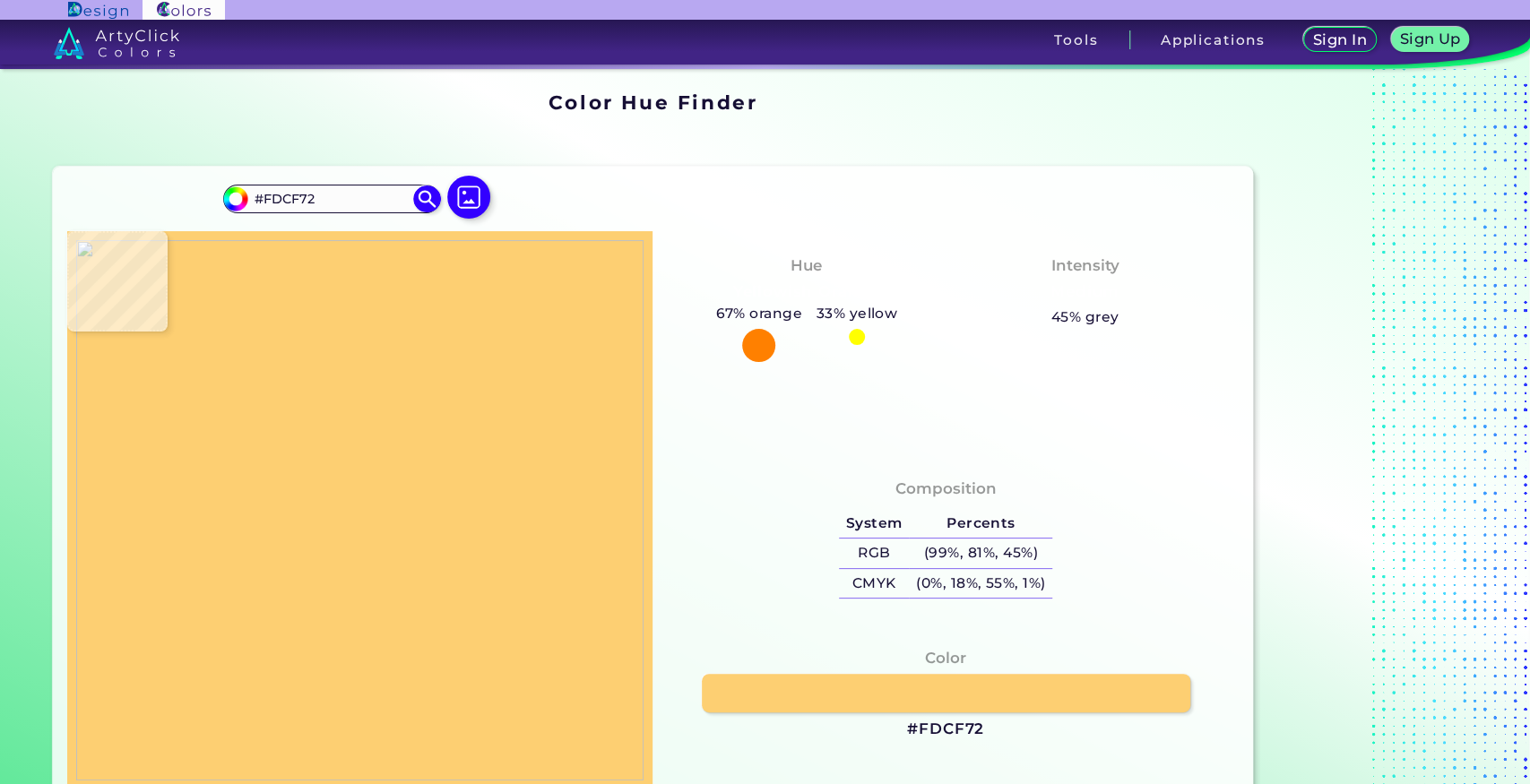
click at [384, 389] on img at bounding box center [360, 510] width 567 height 541
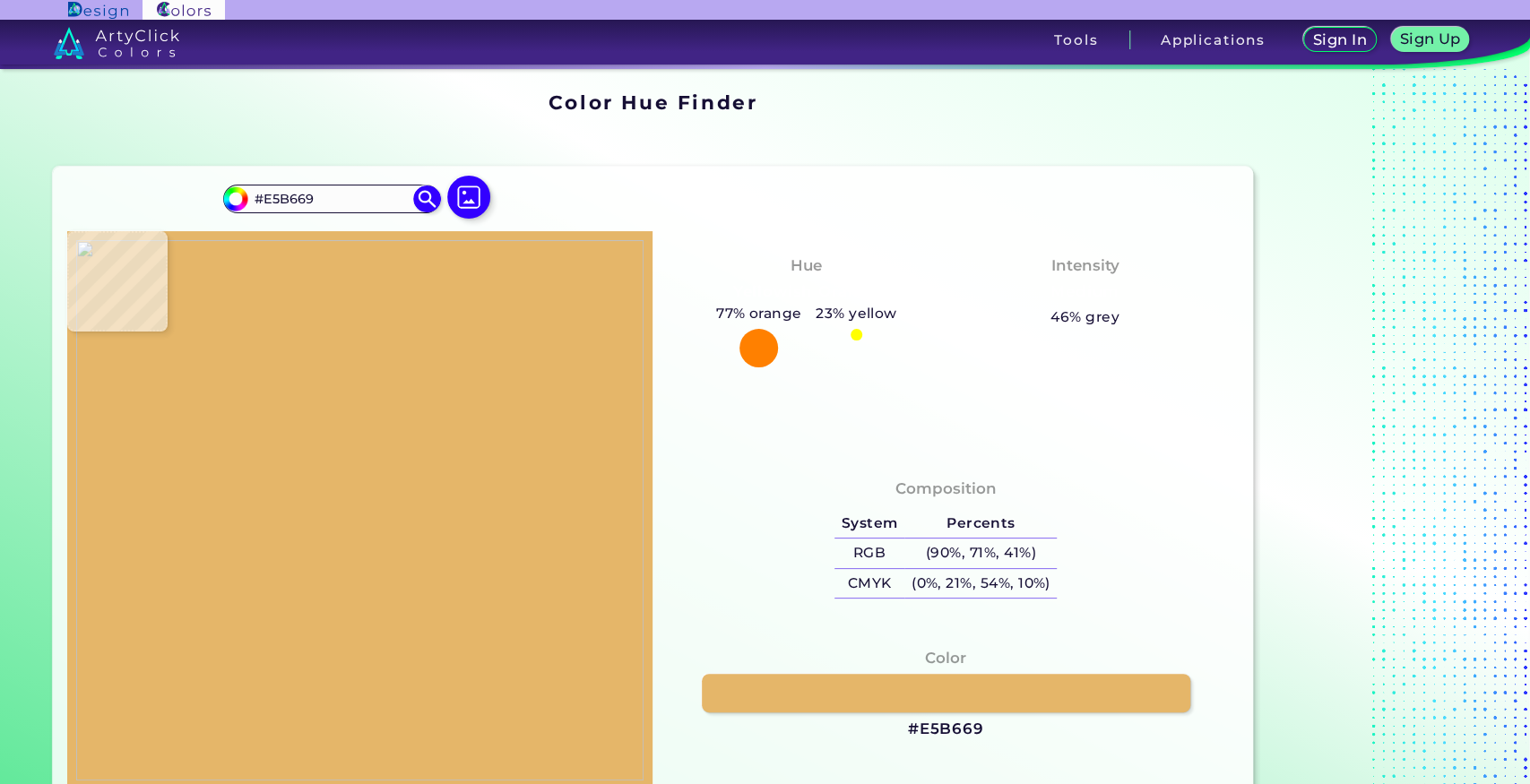
click at [384, 391] on img at bounding box center [360, 510] width 567 height 541
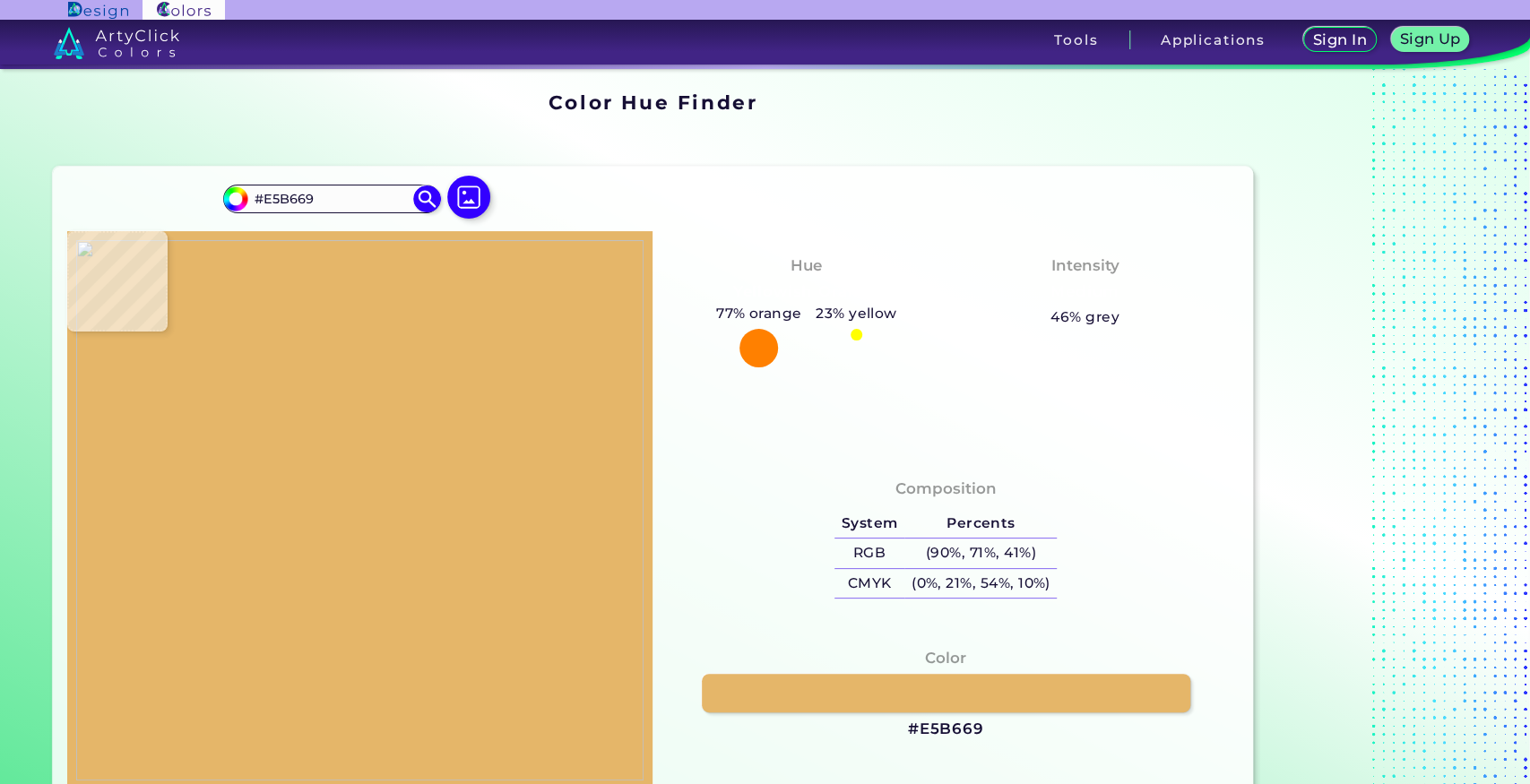
click at [384, 391] on img at bounding box center [360, 510] width 567 height 541
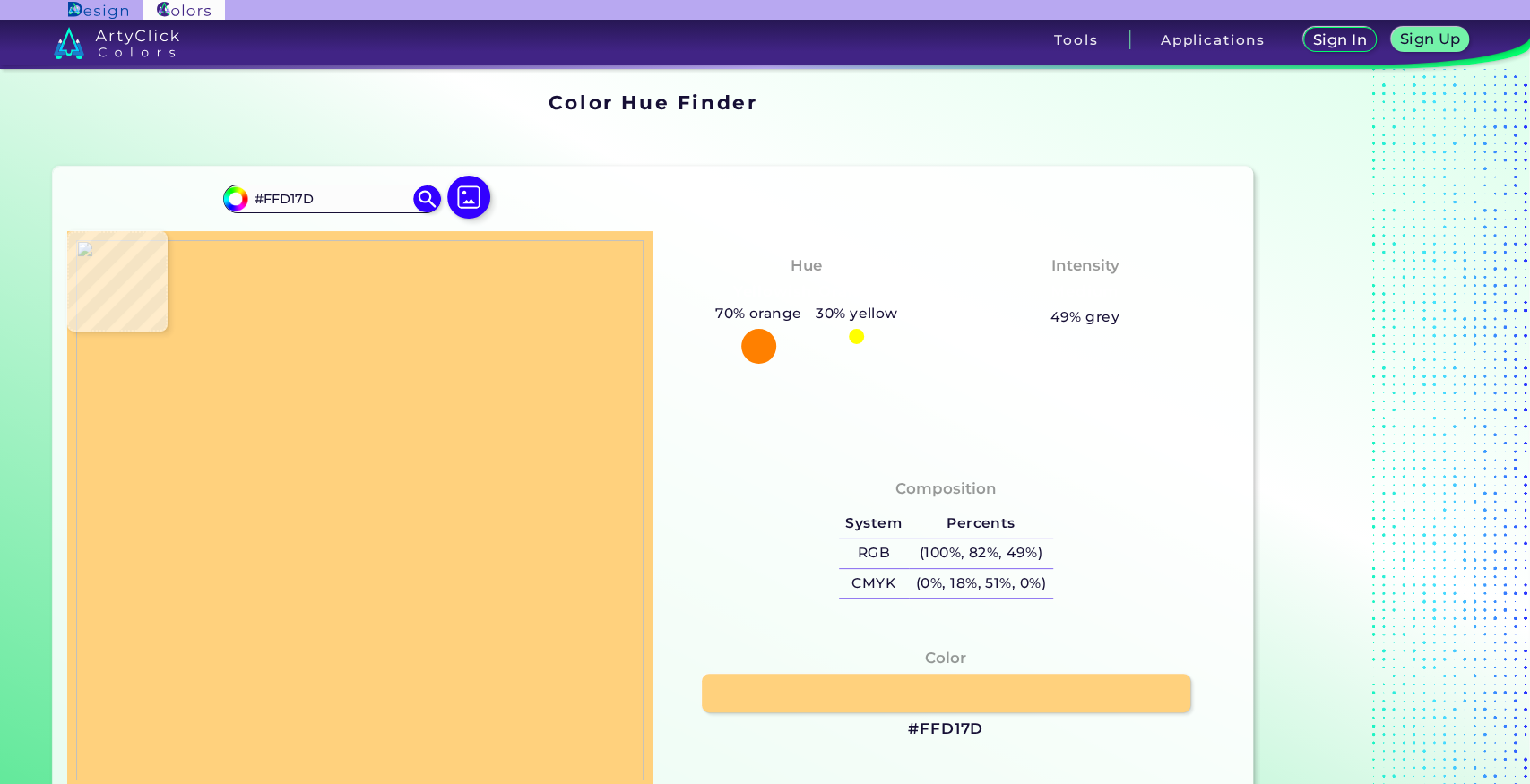
click at [385, 391] on img at bounding box center [360, 510] width 567 height 541
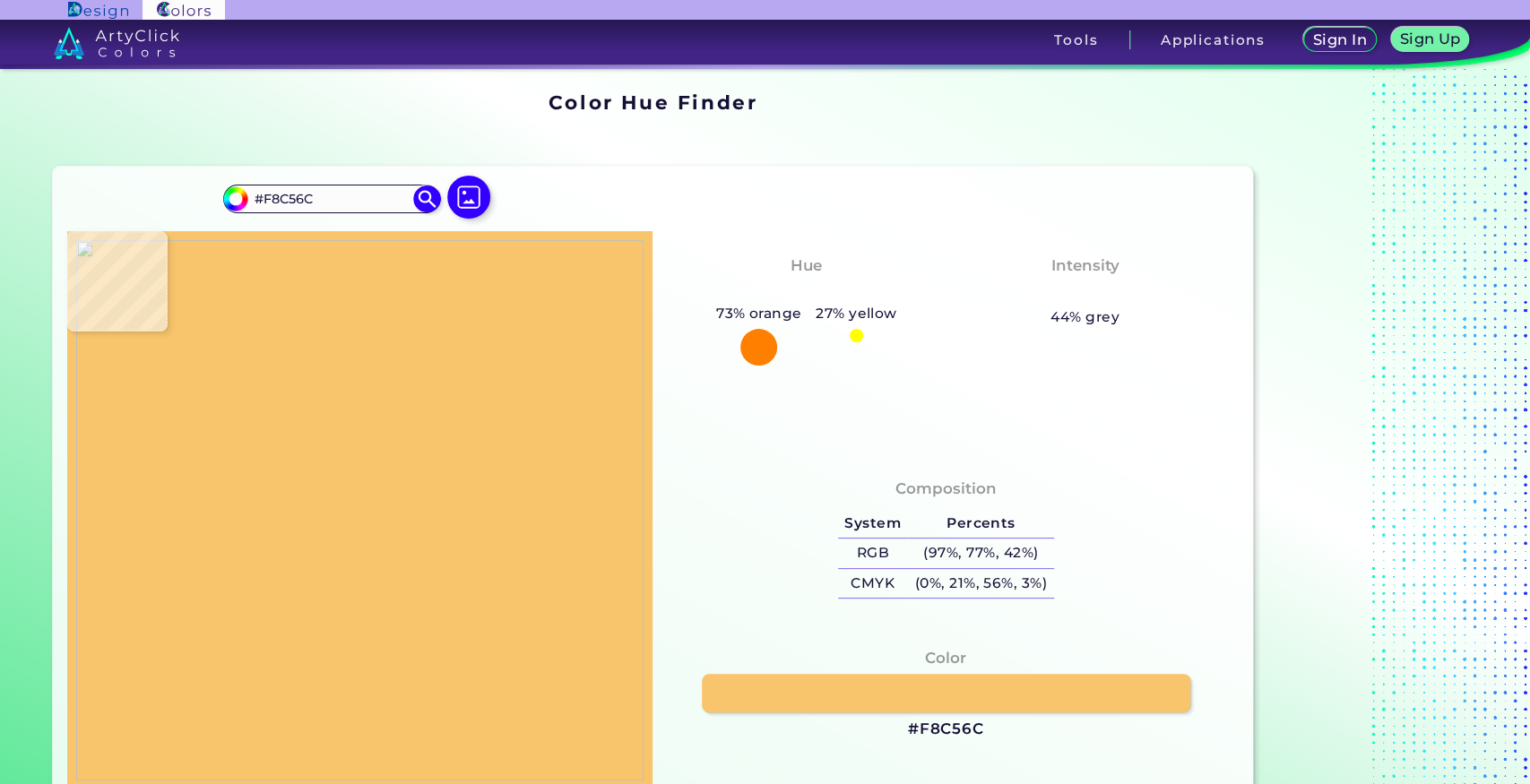
click at [385, 391] on img at bounding box center [360, 510] width 567 height 541
